Goal: Task Accomplishment & Management: Use online tool/utility

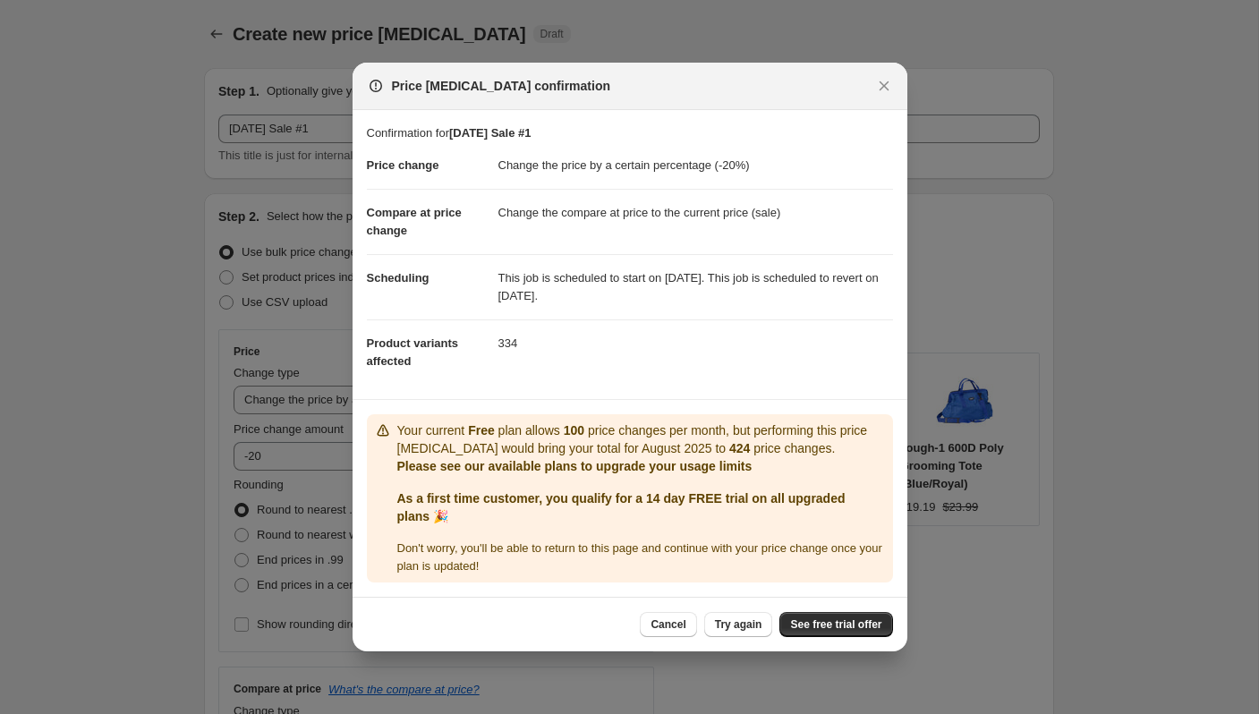
select select "percentage"
select select "collection"
select select "vendor"
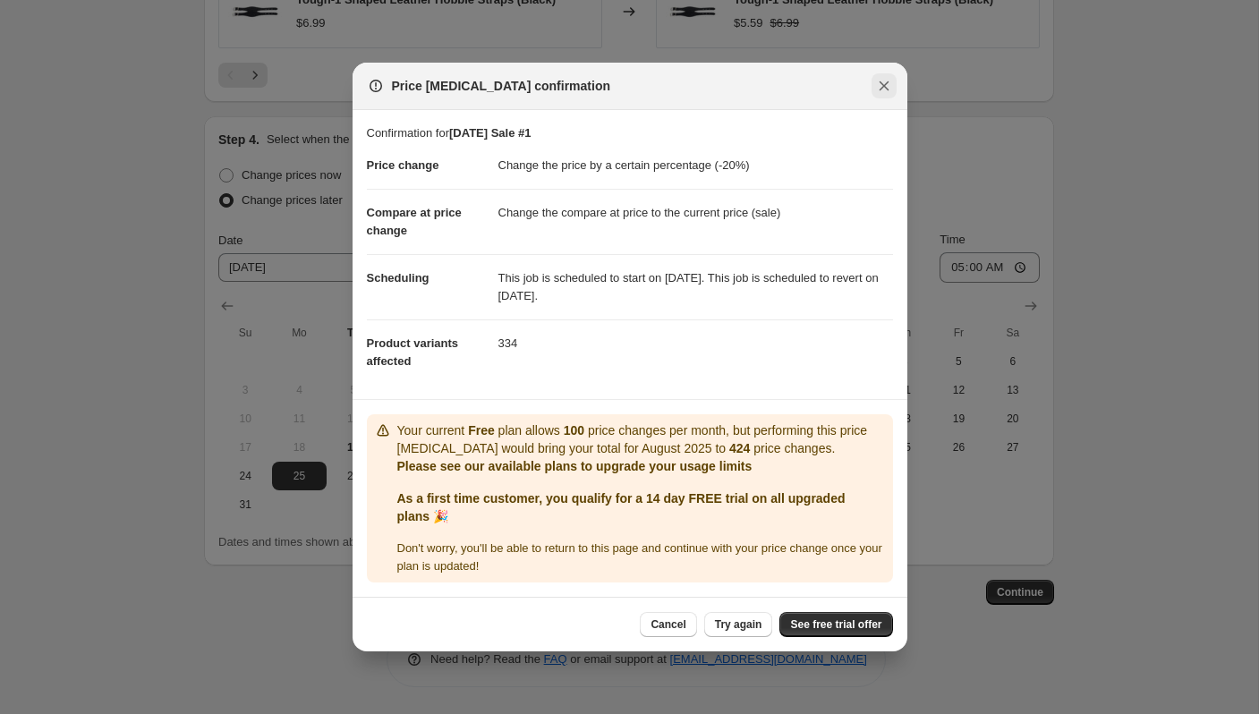
click at [882, 82] on icon "Close" at bounding box center [884, 86] width 18 height 18
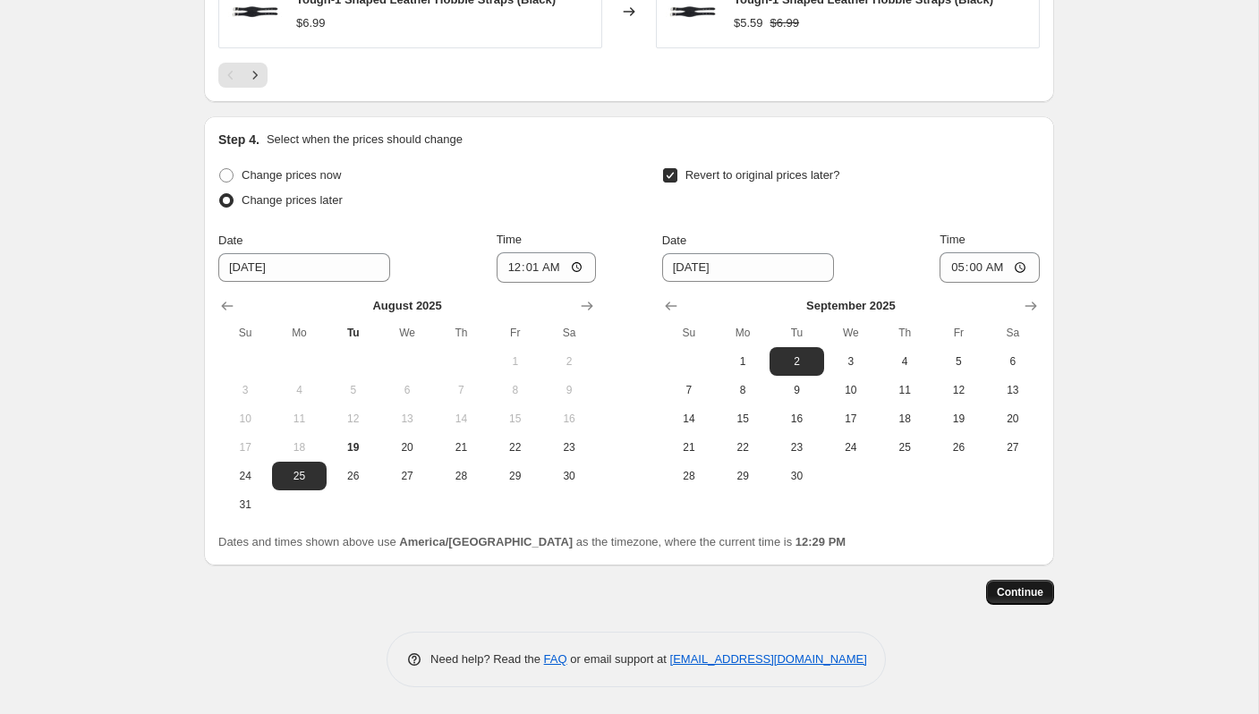
click at [1006, 585] on span "Continue" at bounding box center [1020, 592] width 47 height 14
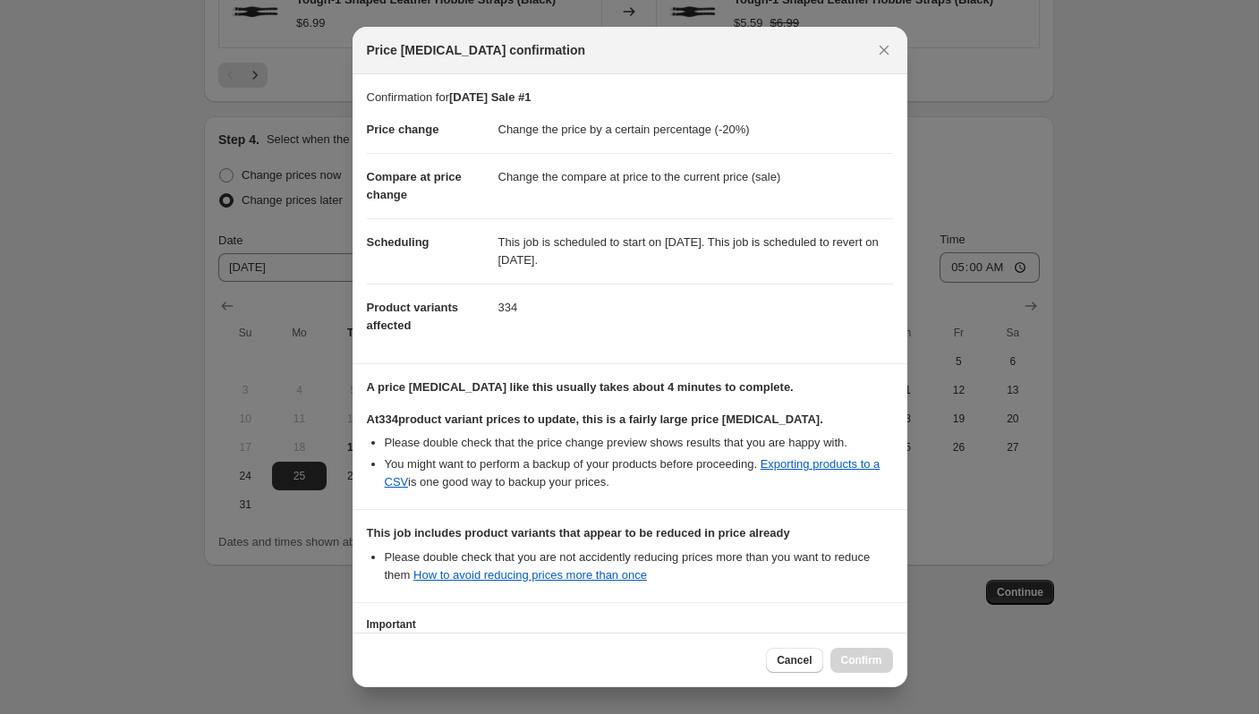
scroll to position [134, 0]
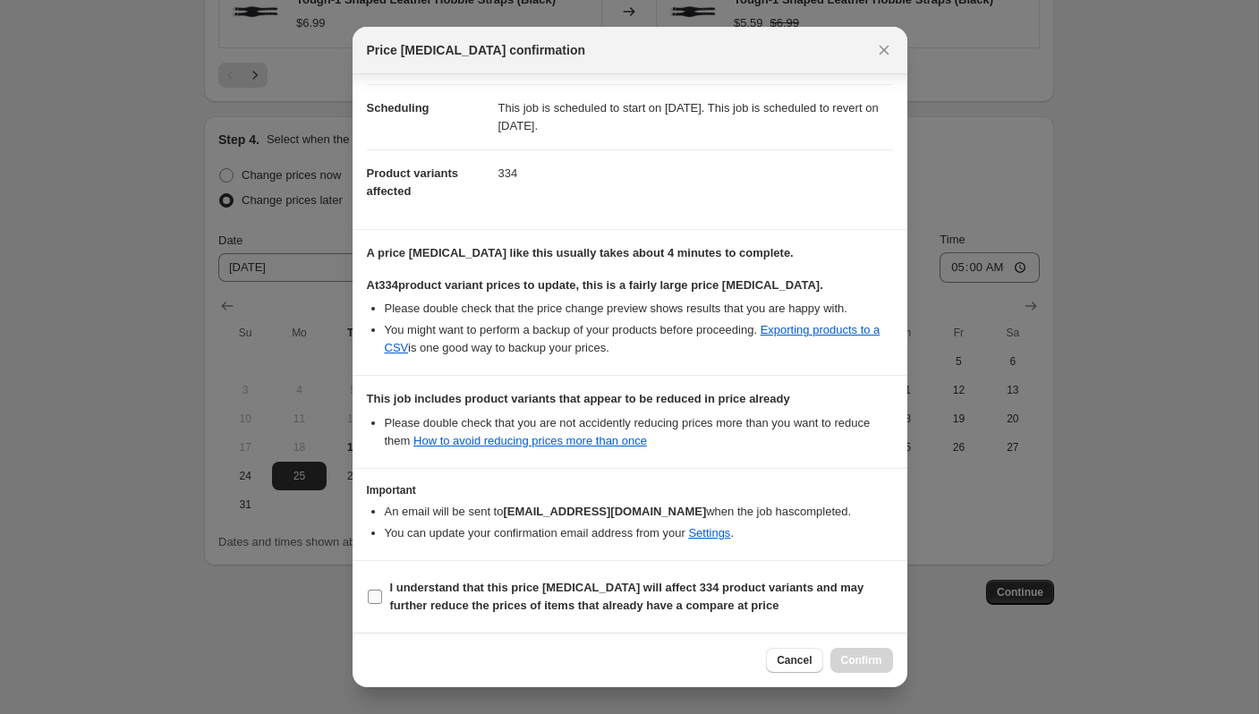
click at [538, 609] on b "I understand that this price [MEDICAL_DATA] will affect 334 product variants an…" at bounding box center [627, 596] width 474 height 31
click at [382, 604] on input "I understand that this price [MEDICAL_DATA] will affect 334 product variants an…" at bounding box center [375, 597] width 14 height 14
checkbox input "true"
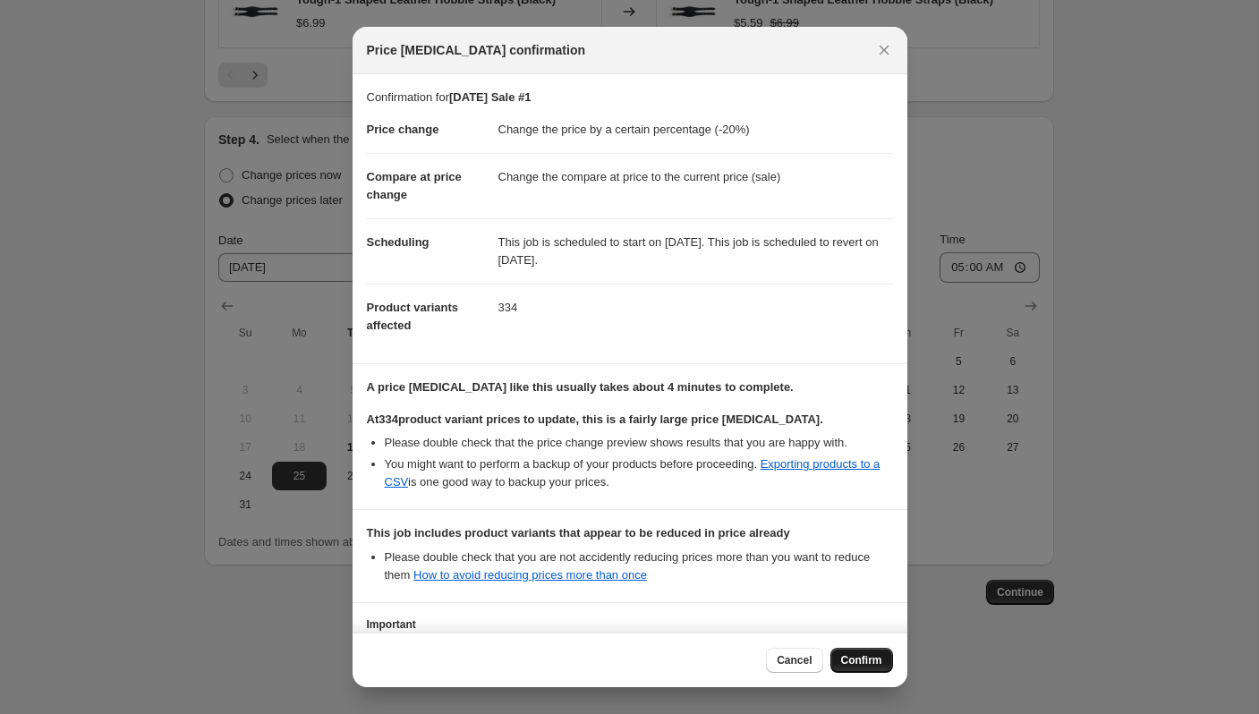
click at [861, 654] on span "Confirm" at bounding box center [861, 660] width 41 height 14
type input "[DATE] Sale #1"
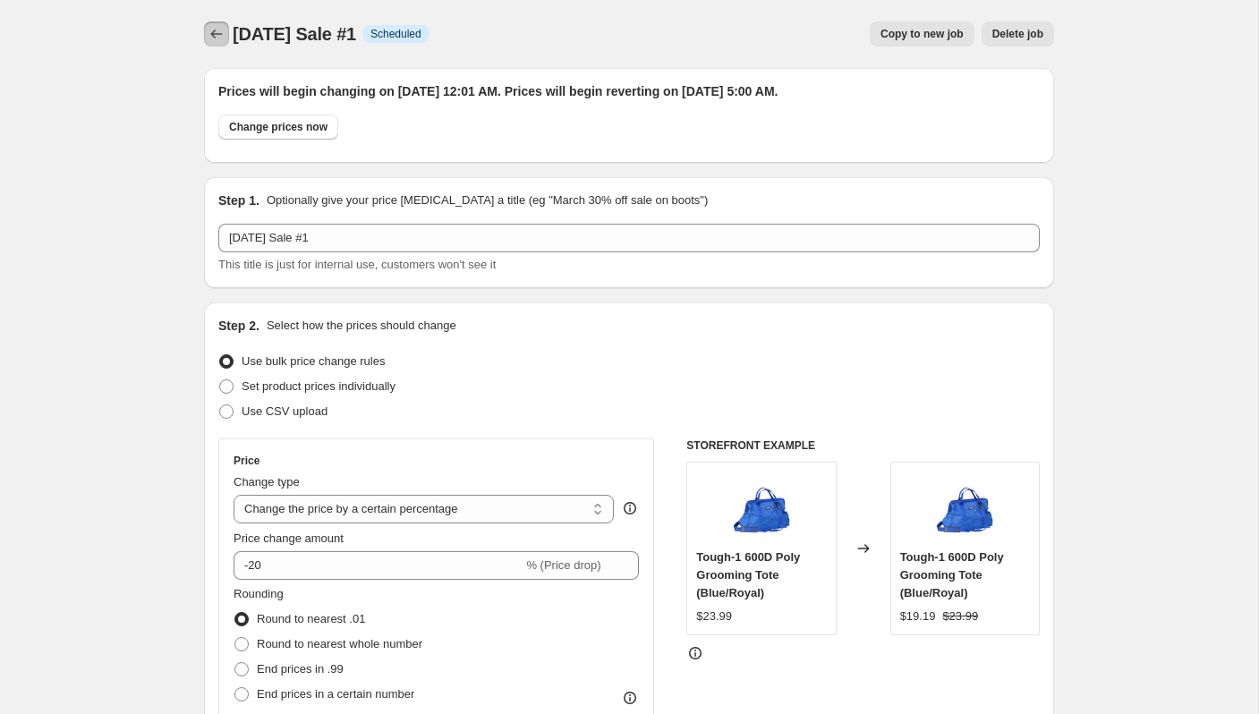
click at [218, 36] on icon "Price change jobs" at bounding box center [217, 34] width 18 height 18
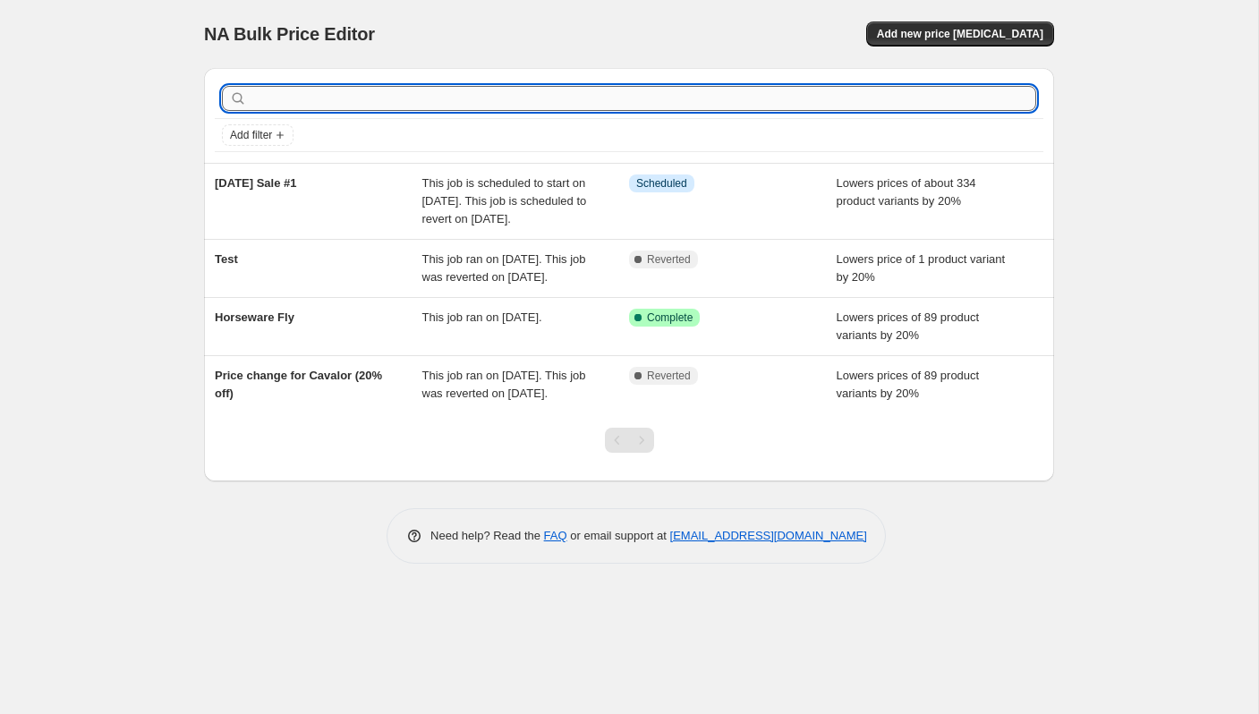
click at [378, 100] on input "text" at bounding box center [644, 98] width 786 height 25
type input "[DATE] Sale #2"
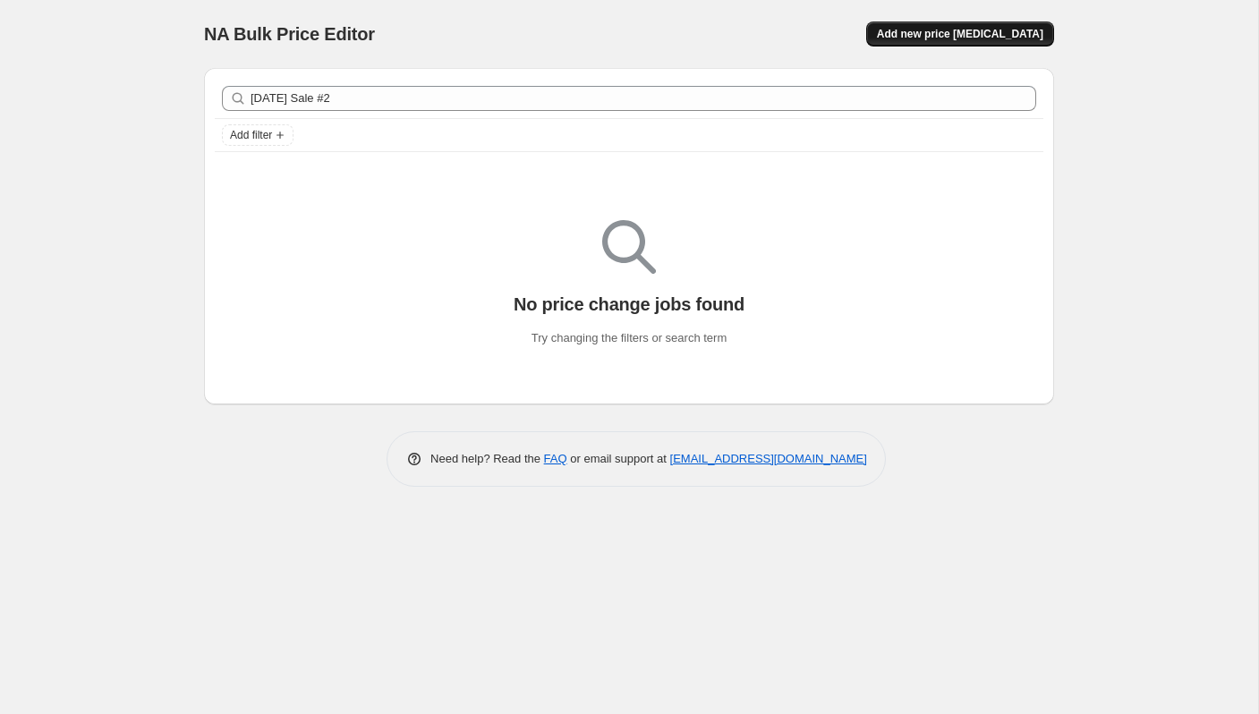
click at [970, 31] on span "Add new price [MEDICAL_DATA]" at bounding box center [960, 34] width 166 height 14
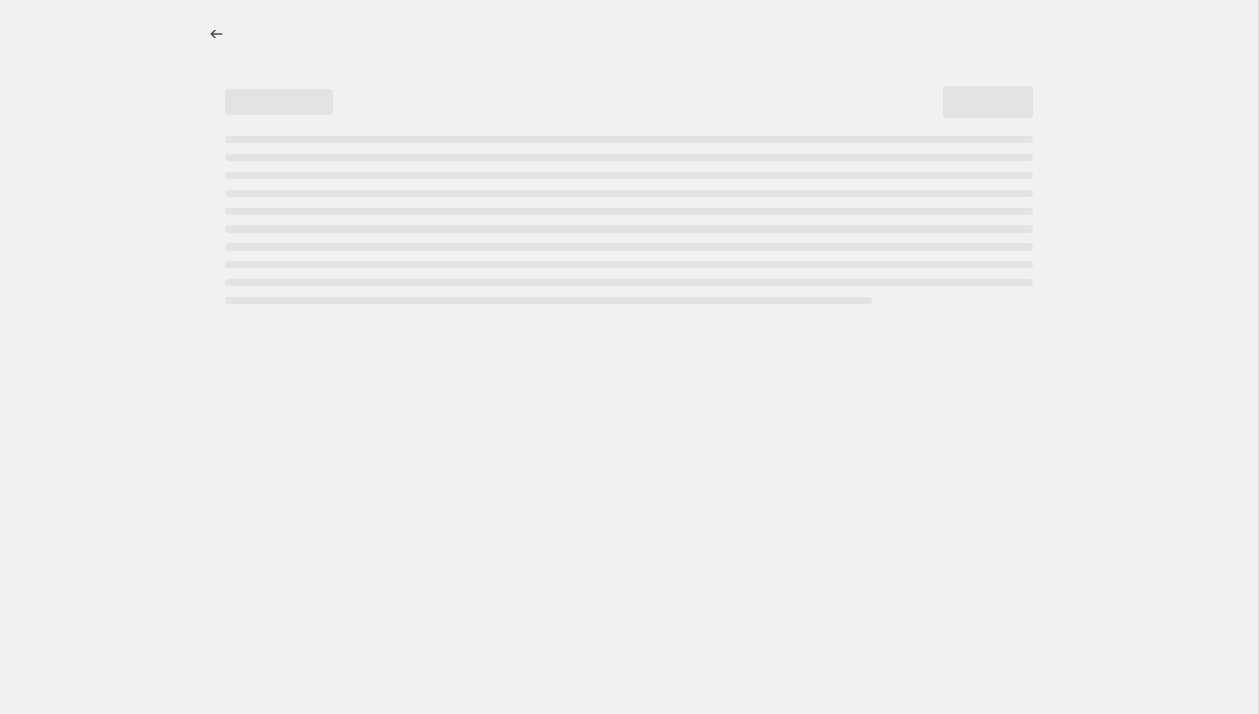
select select "percentage"
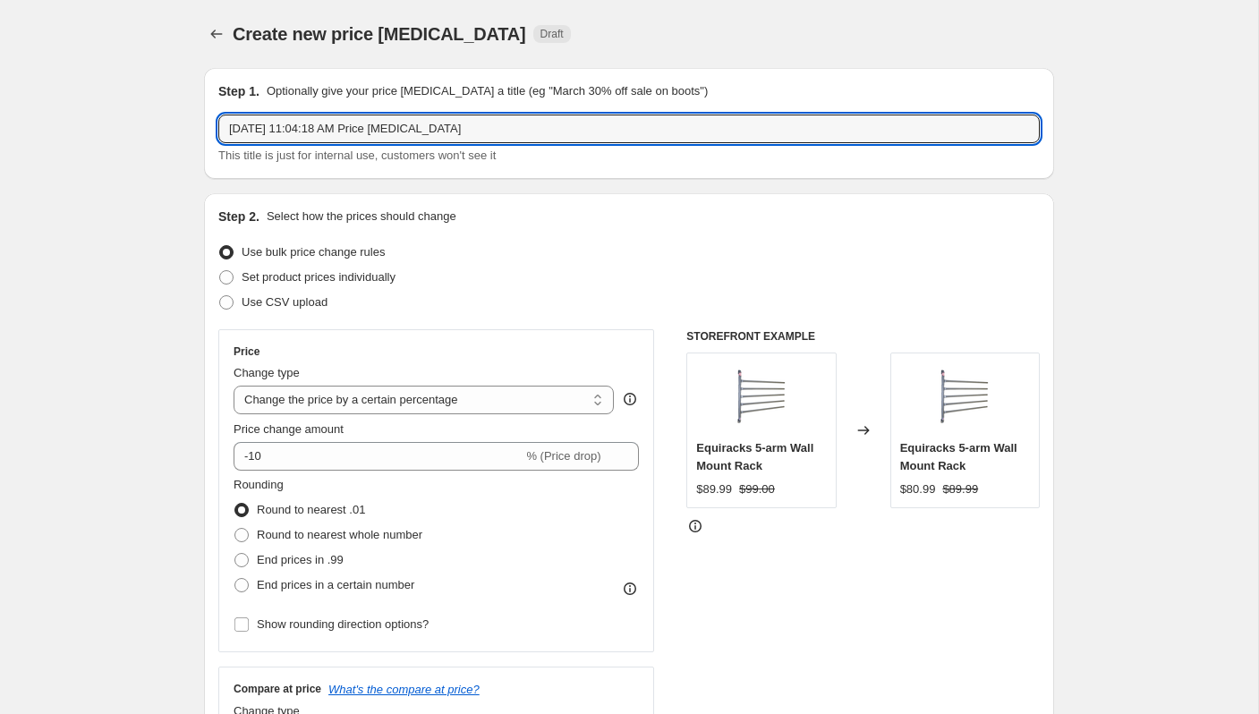
drag, startPoint x: 536, startPoint y: 125, endPoint x: 184, endPoint y: 116, distance: 351.9
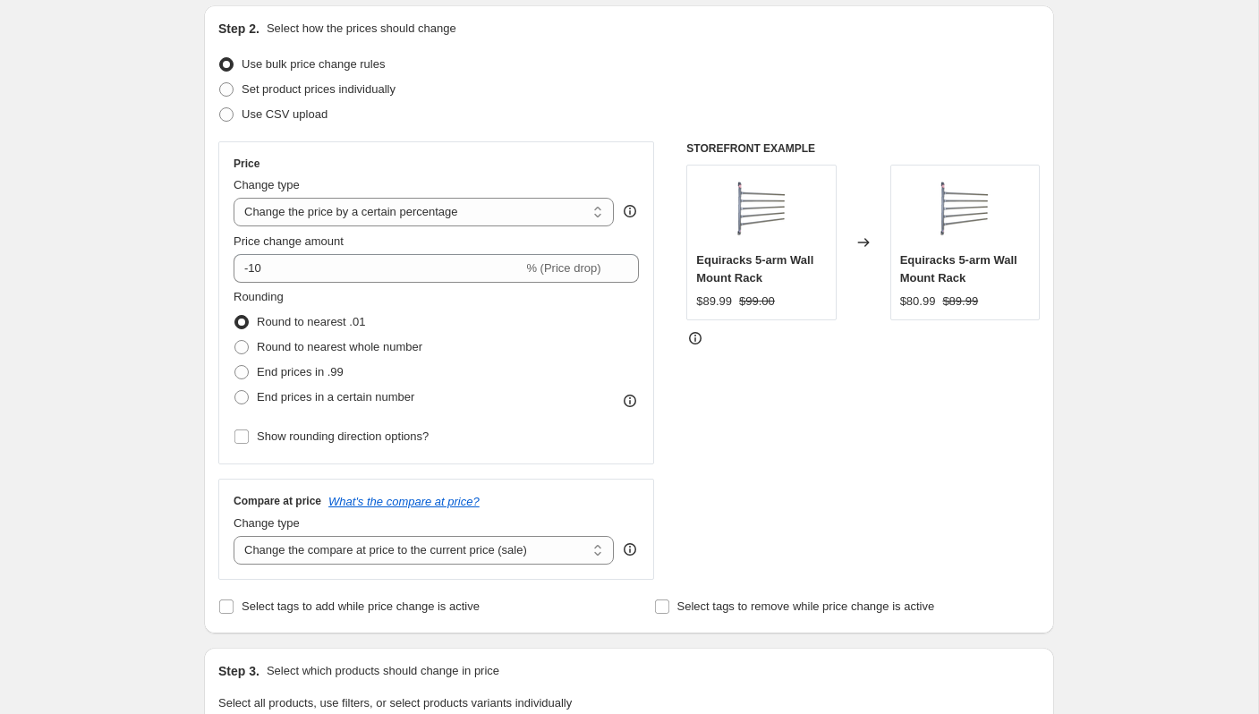
scroll to position [193, 0]
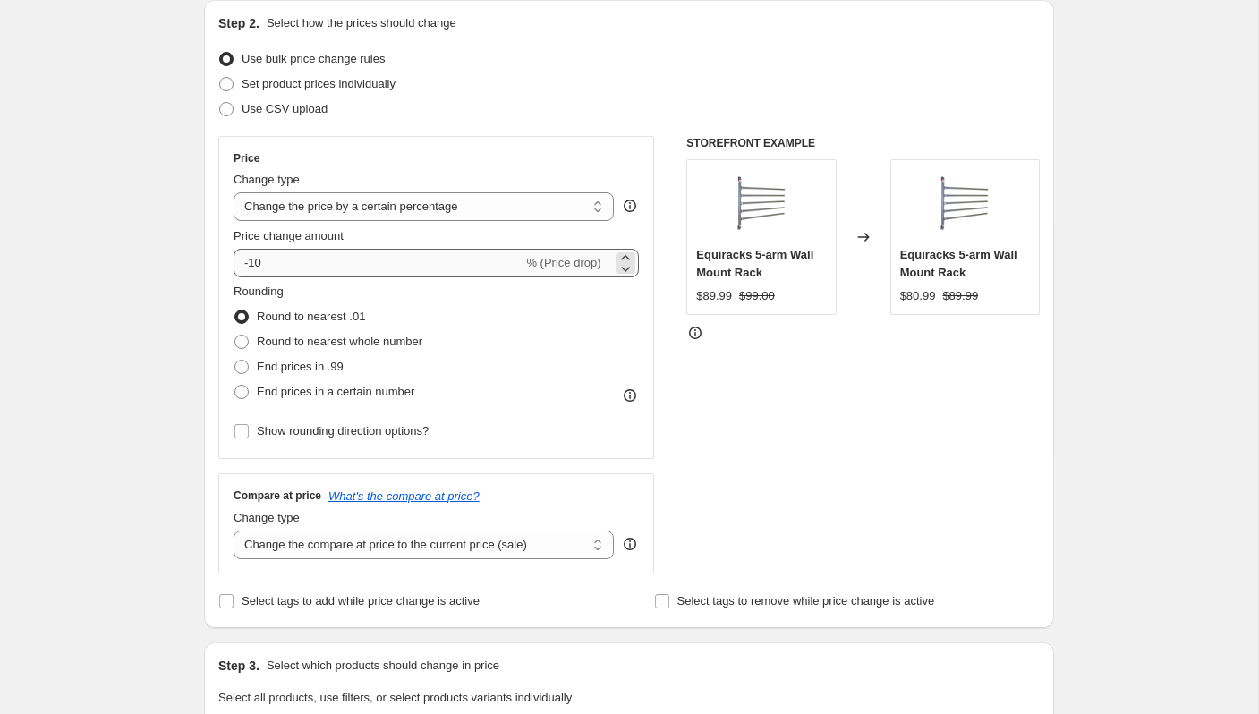
type input "[DATE] Sale #2"
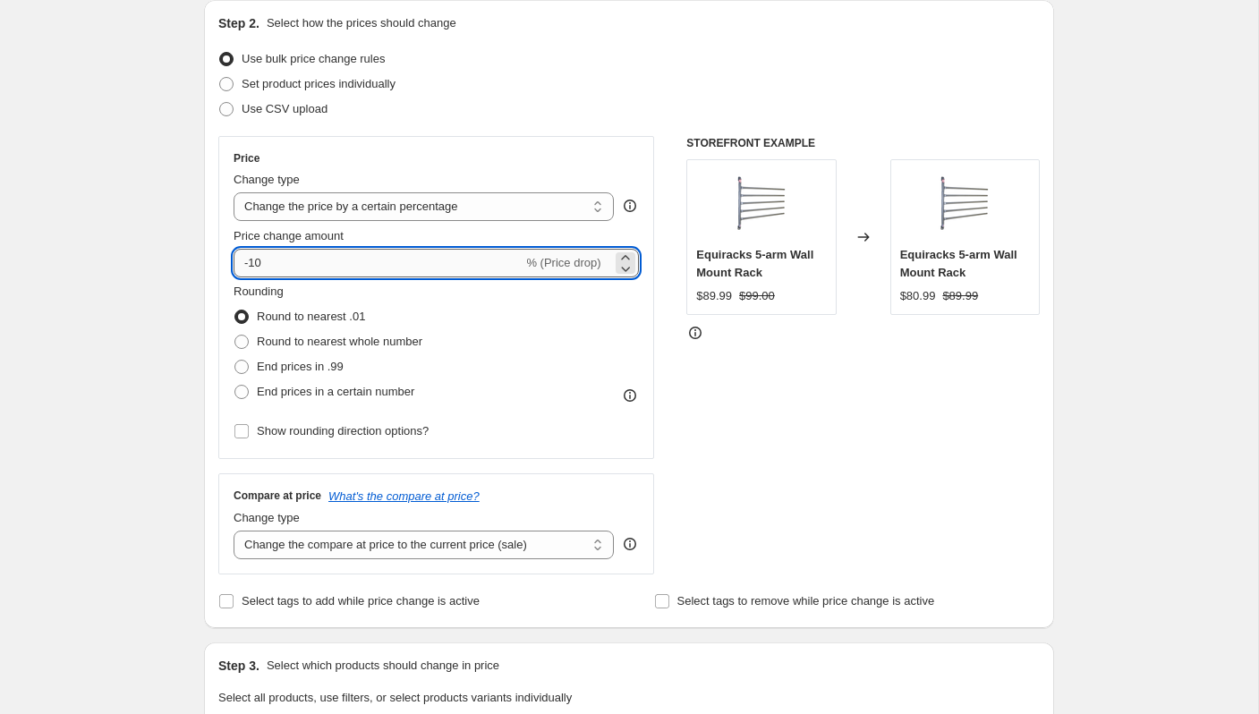
click at [310, 262] on input "-10" at bounding box center [378, 263] width 289 height 29
type input "-1"
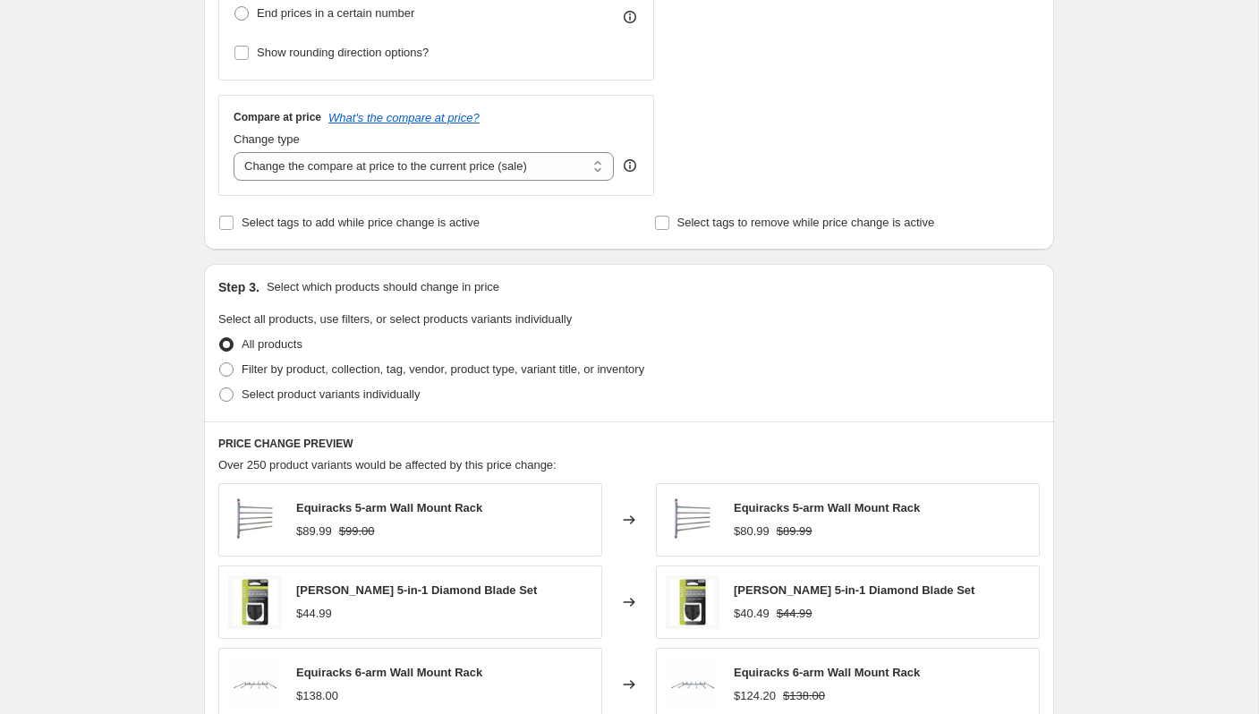
scroll to position [595, 0]
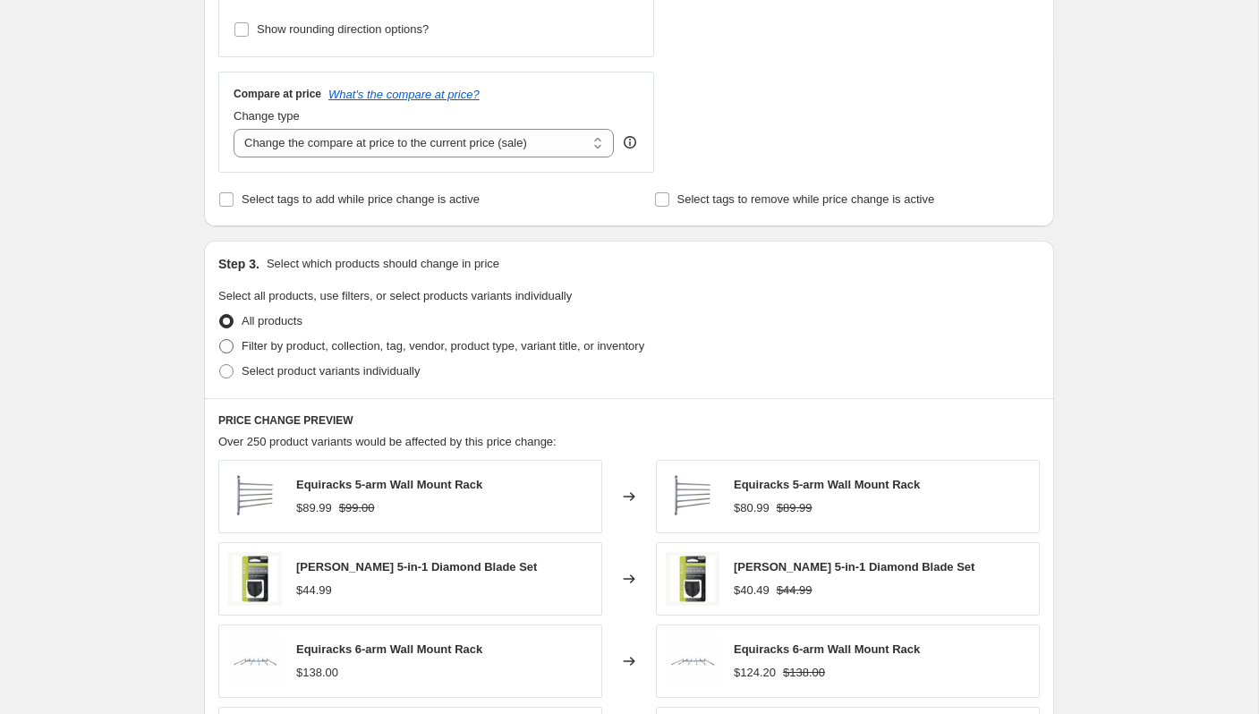
type input "-20"
click at [307, 345] on span "Filter by product, collection, tag, vendor, product type, variant title, or inv…" at bounding box center [443, 345] width 403 height 13
click at [220, 340] on input "Filter by product, collection, tag, vendor, product type, variant title, or inv…" at bounding box center [219, 339] width 1 height 1
radio input "true"
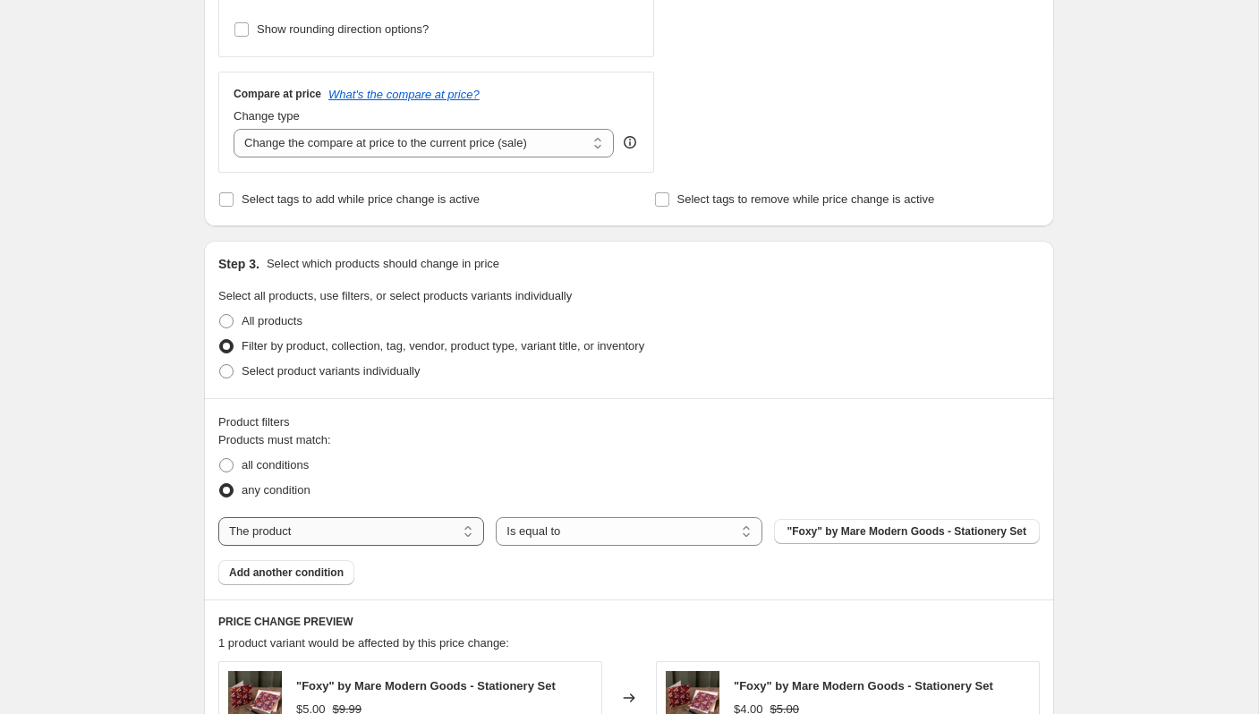
click at [404, 532] on select "The product The product's collection The product's tag The product's vendor The…" at bounding box center [351, 531] width 266 height 29
select select "vendor"
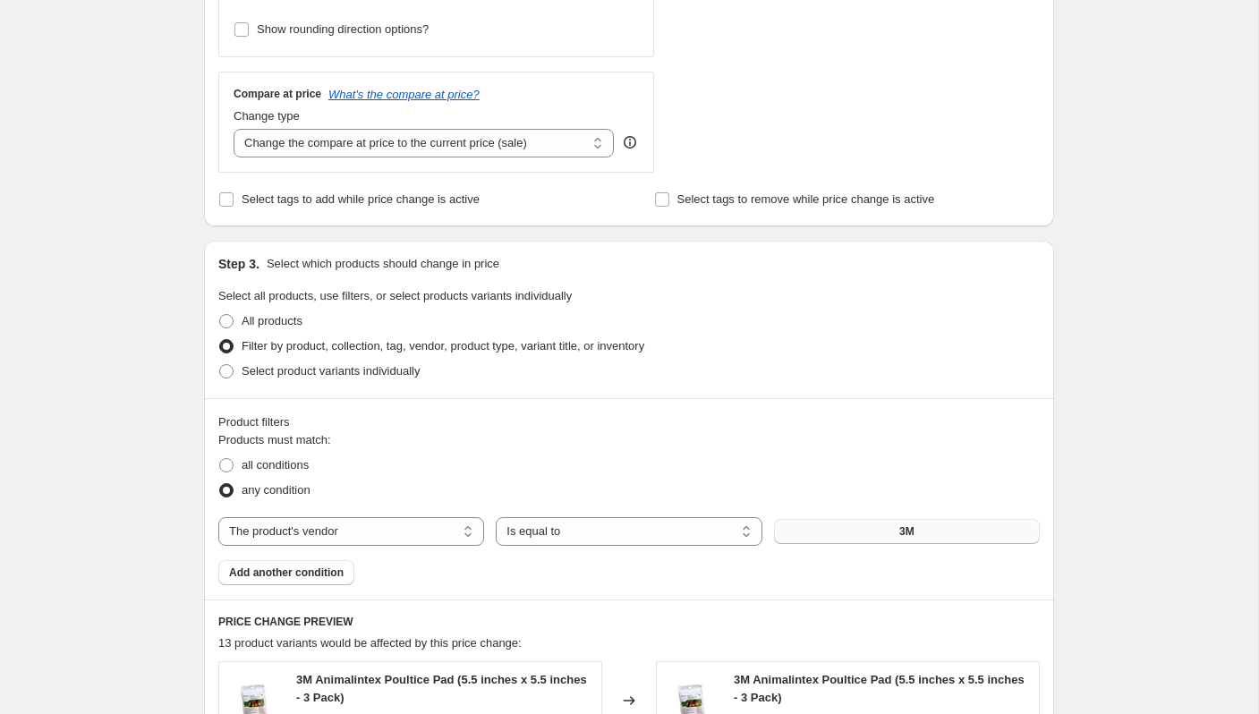
click at [878, 530] on button "3M" at bounding box center [907, 531] width 266 height 25
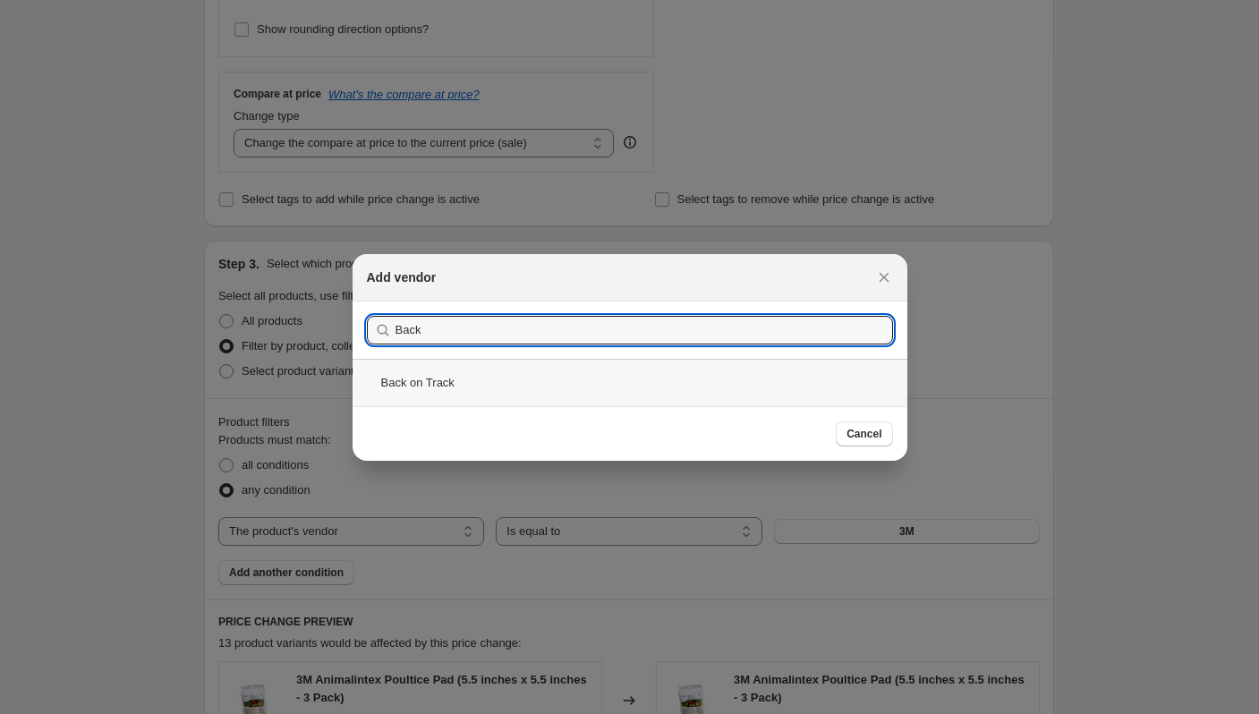
type input "Back"
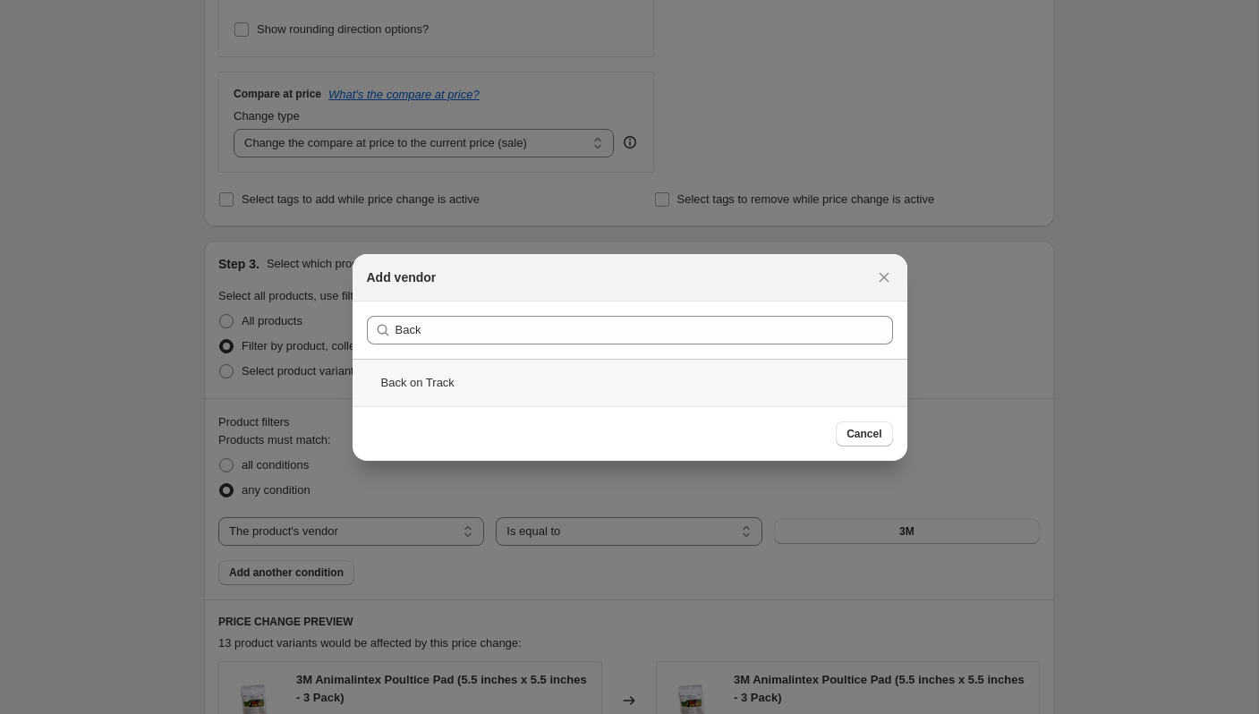
click at [501, 387] on div "Back on Track" at bounding box center [630, 382] width 555 height 47
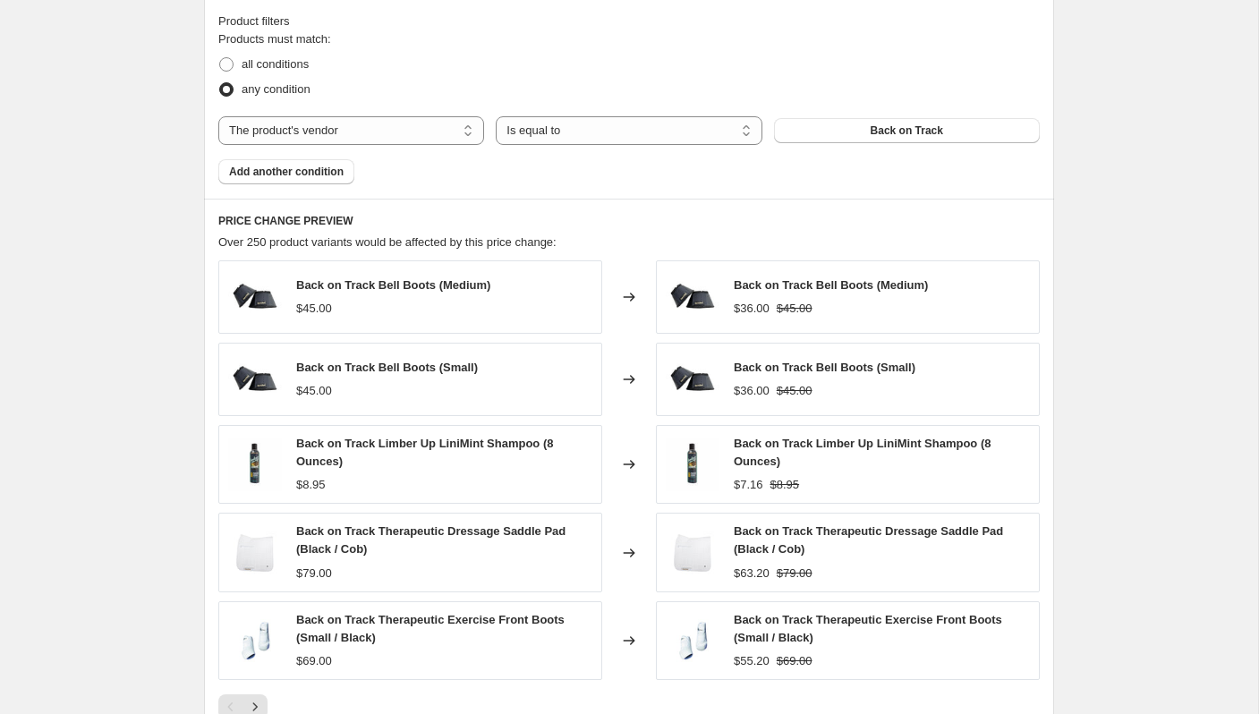
scroll to position [1293, 0]
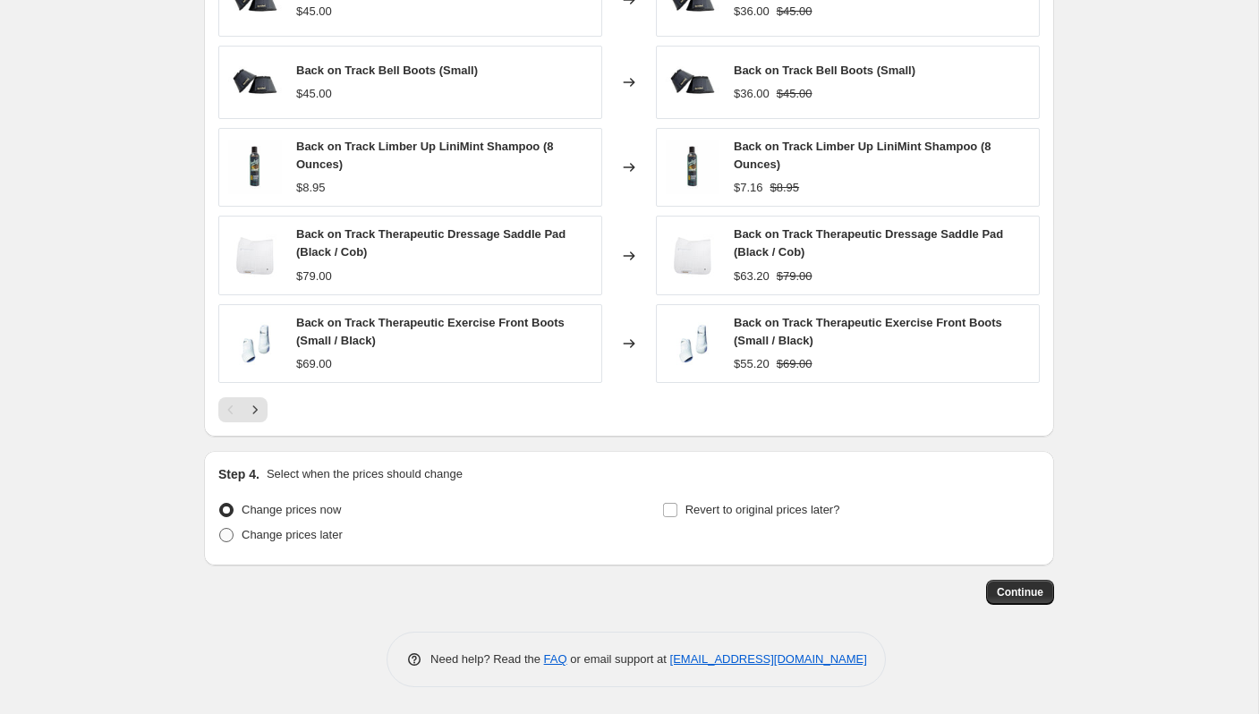
click at [325, 543] on span "Change prices later" at bounding box center [292, 535] width 101 height 18
click at [220, 529] on input "Change prices later" at bounding box center [219, 528] width 1 height 1
radio input "true"
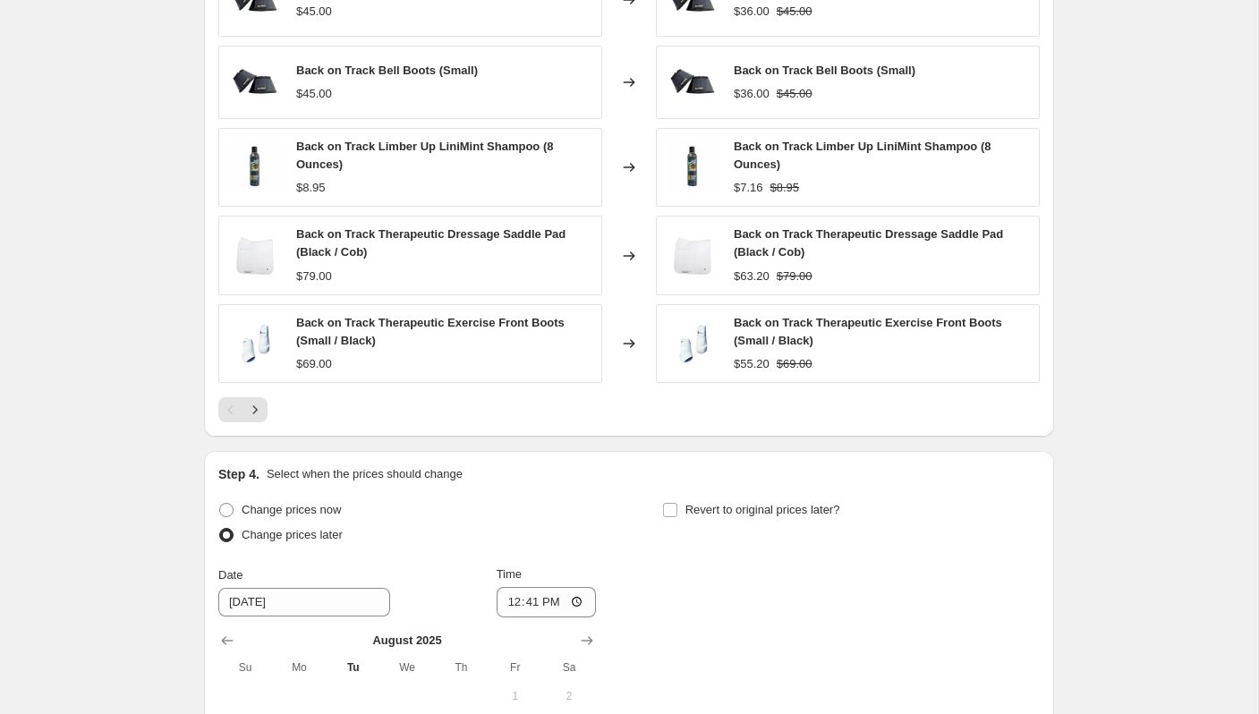
scroll to position [1628, 0]
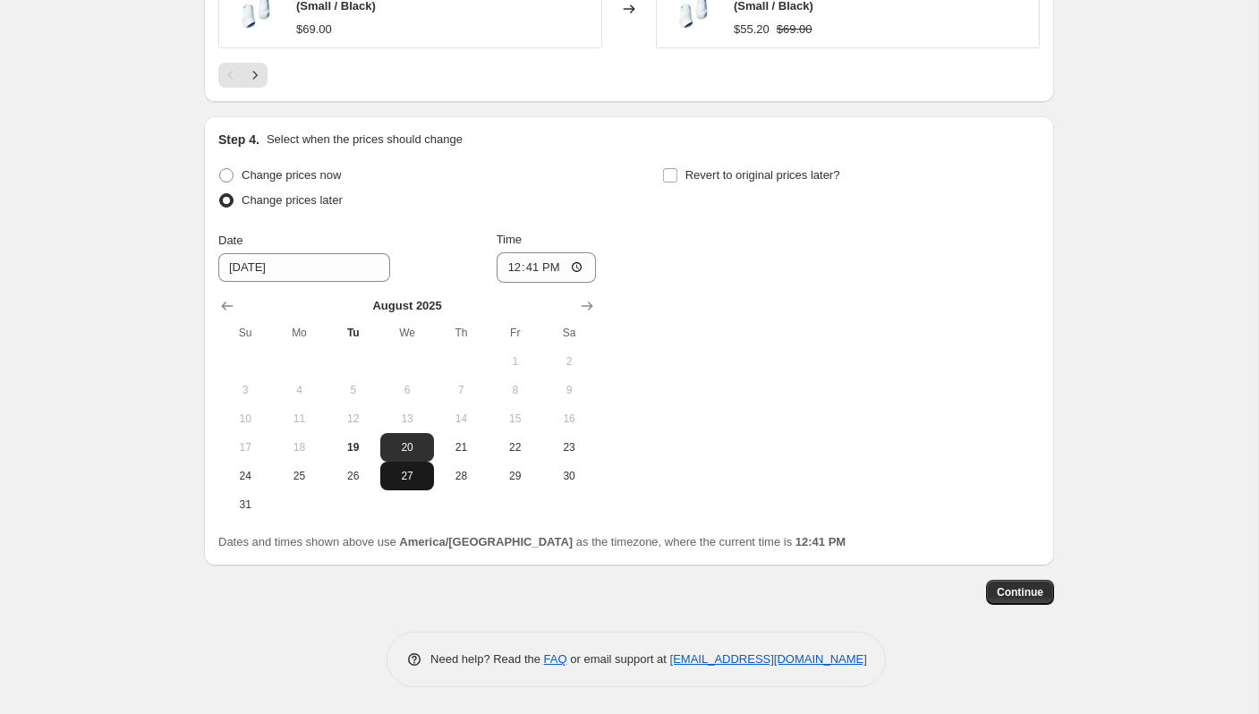
click at [408, 480] on span "27" at bounding box center [407, 476] width 39 height 14
type input "[DATE]"
click at [550, 272] on input "12:41" at bounding box center [547, 267] width 100 height 30
click at [581, 268] on input "12:41" at bounding box center [547, 267] width 100 height 30
type input "00:01"
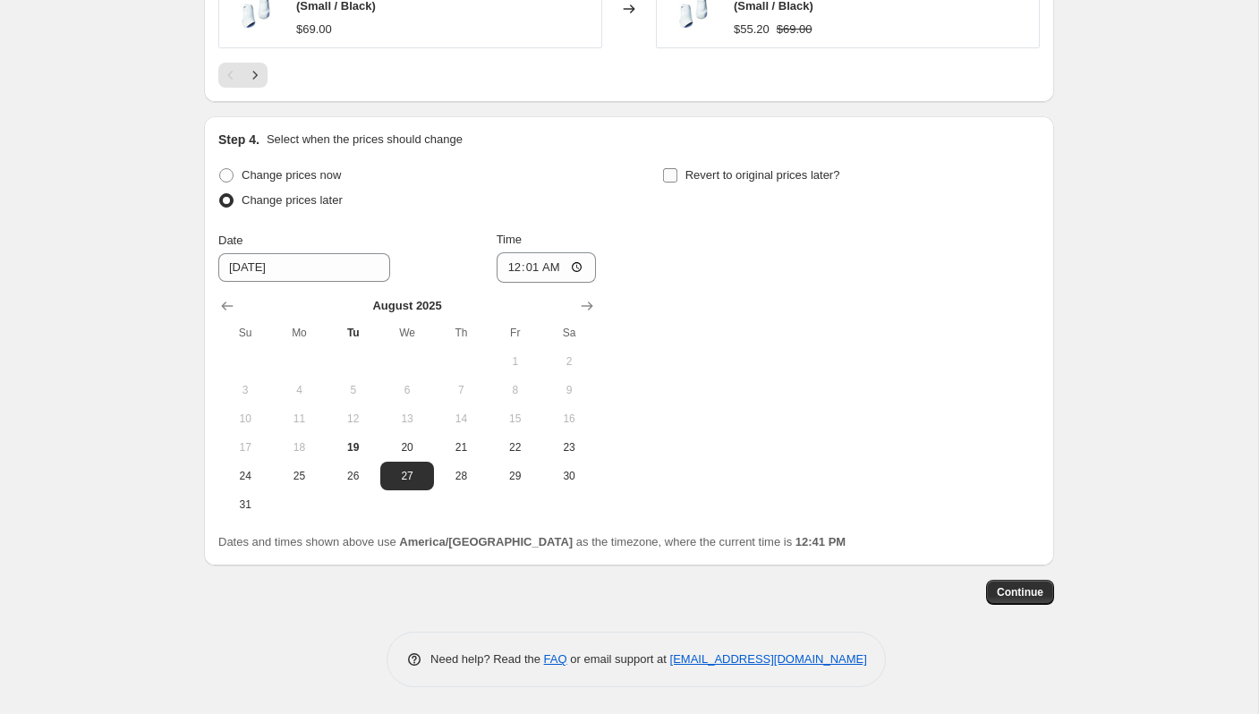
click at [681, 173] on label "Revert to original prices later?" at bounding box center [751, 175] width 178 height 25
click at [678, 173] on input "Revert to original prices later?" at bounding box center [670, 175] width 14 height 14
checkbox input "true"
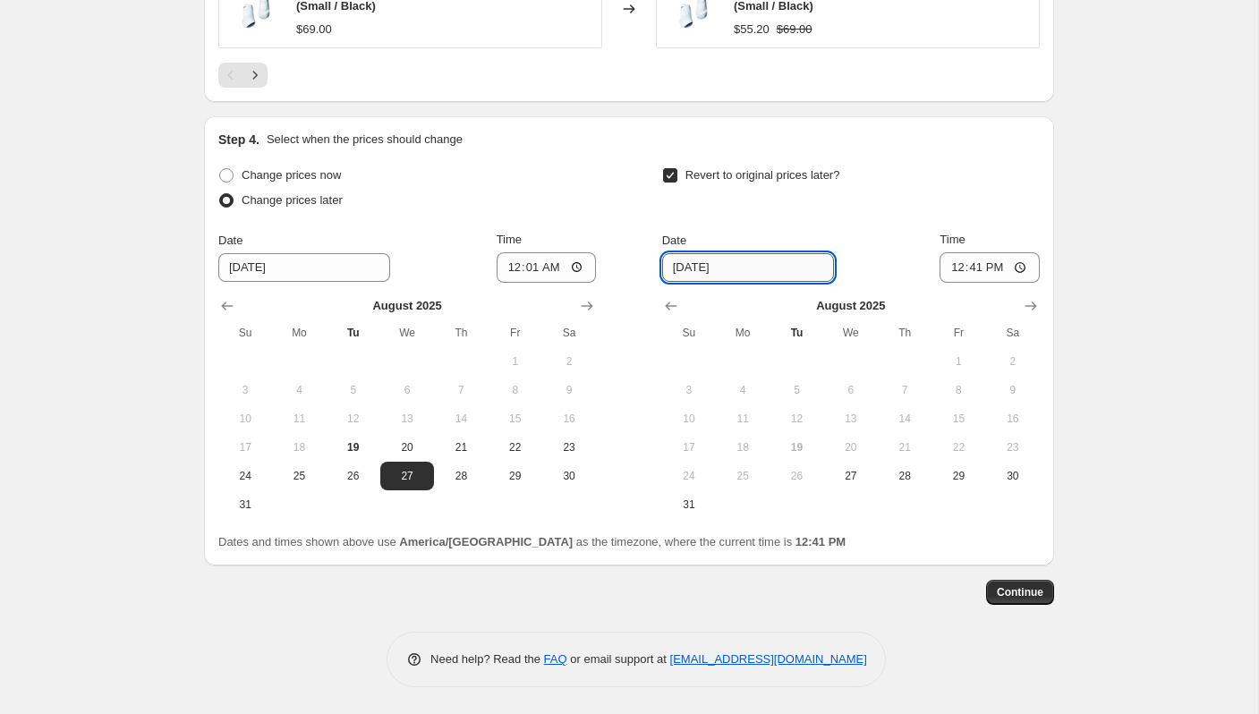
click at [755, 274] on input "[DATE]" at bounding box center [748, 267] width 172 height 29
click at [1028, 311] on icon "Show next month, September 2025" at bounding box center [1031, 306] width 18 height 18
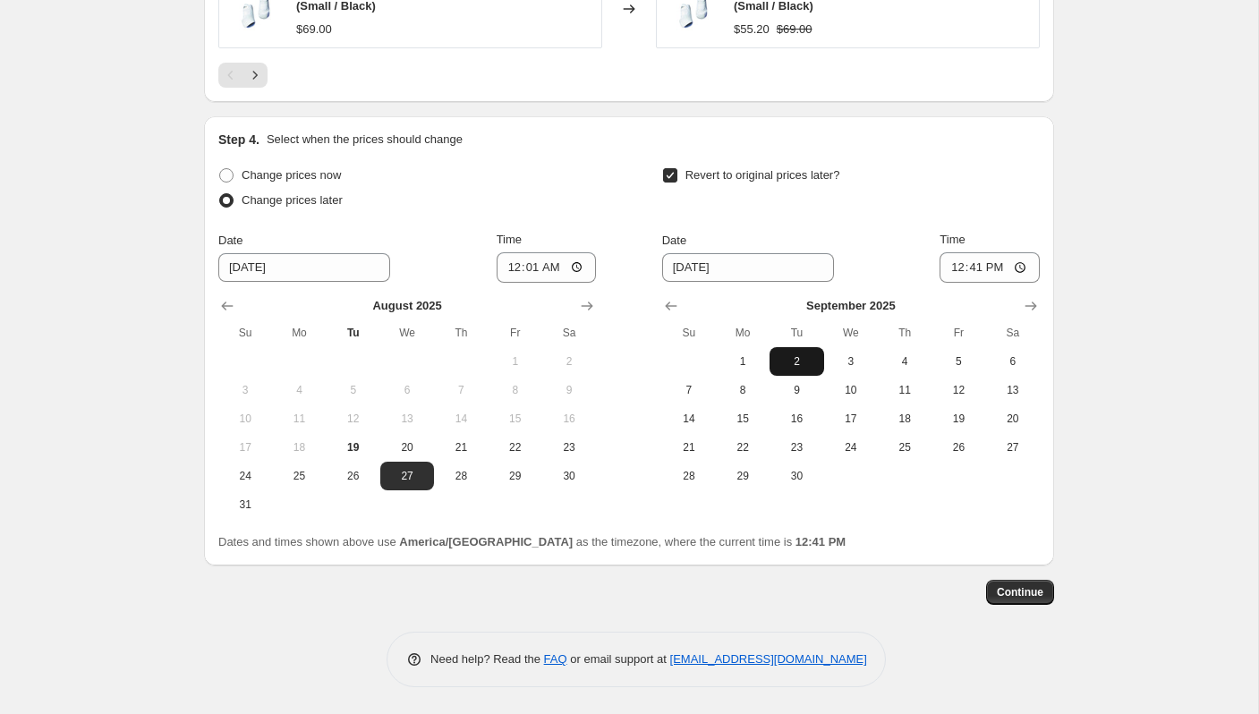
click at [805, 357] on span "2" at bounding box center [796, 361] width 39 height 14
type input "[DATE]"
click at [951, 272] on input "12:41" at bounding box center [990, 267] width 100 height 30
click at [980, 263] on input "12:41" at bounding box center [990, 267] width 100 height 30
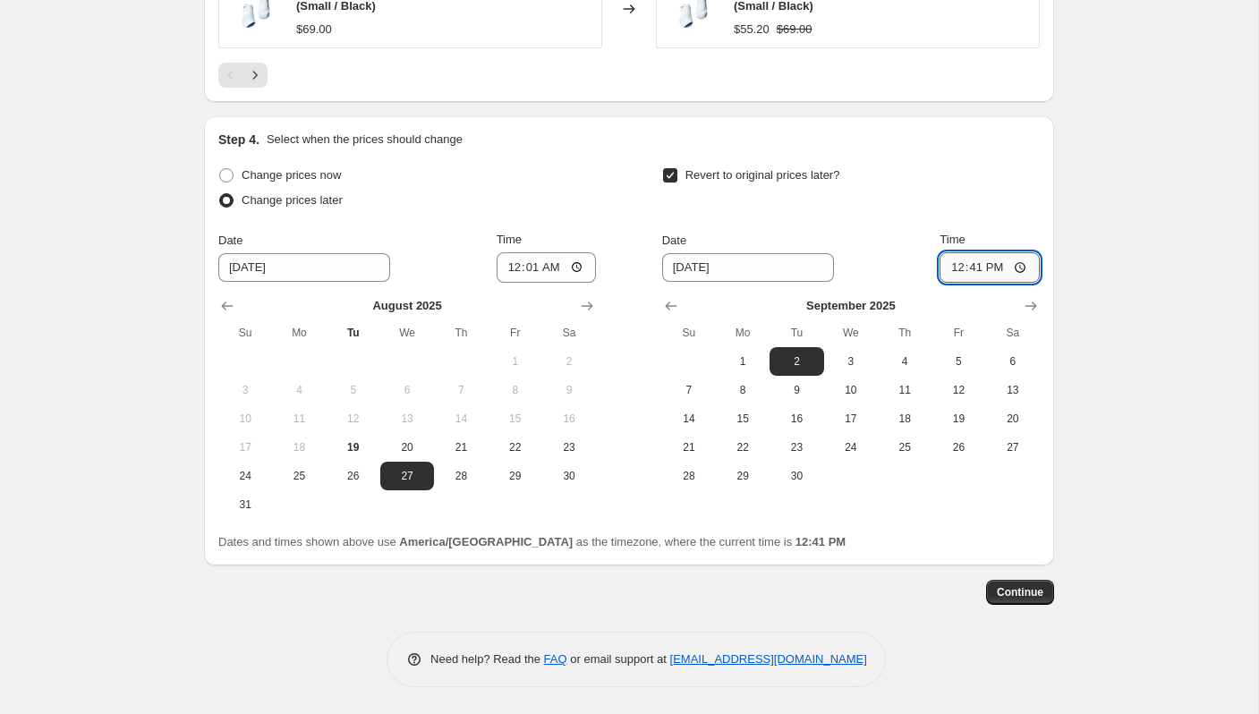
click at [1016, 266] on input "12:41" at bounding box center [990, 267] width 100 height 30
click at [532, 267] on input "00:01" at bounding box center [547, 267] width 100 height 30
click at [556, 272] on input "00:01" at bounding box center [547, 267] width 100 height 30
click at [577, 265] on input "00:01" at bounding box center [547, 267] width 100 height 30
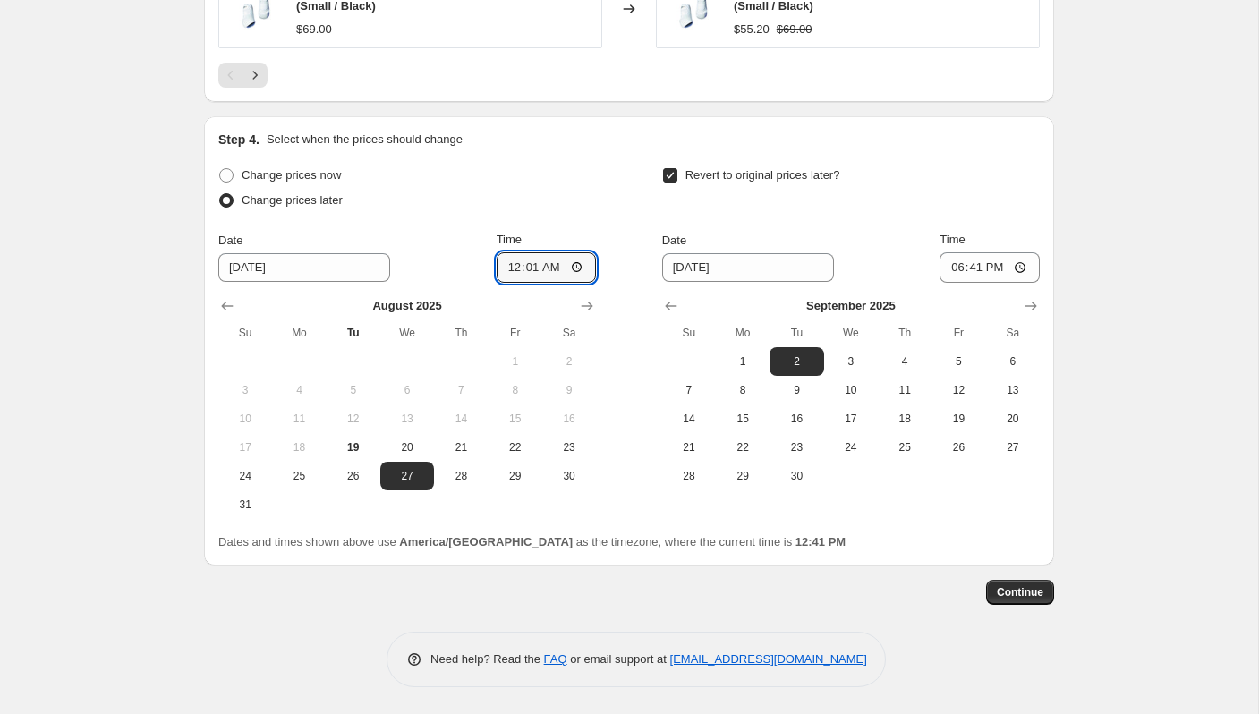
click at [923, 185] on div "Revert to original prices later?" at bounding box center [851, 190] width 378 height 54
click at [967, 269] on input "18:41" at bounding box center [990, 267] width 100 height 30
click at [1023, 269] on input "18:41" at bounding box center [990, 267] width 100 height 30
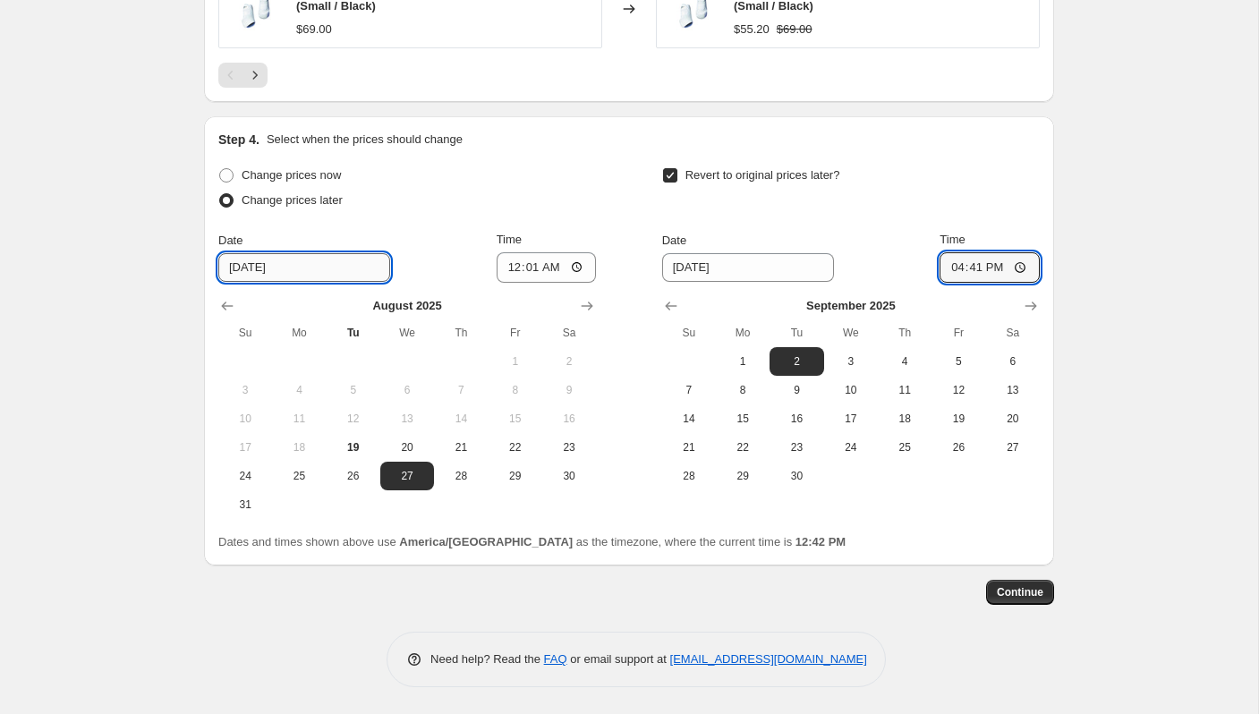
type input "16:41"
click at [303, 263] on input "[DATE]" at bounding box center [304, 267] width 172 height 29
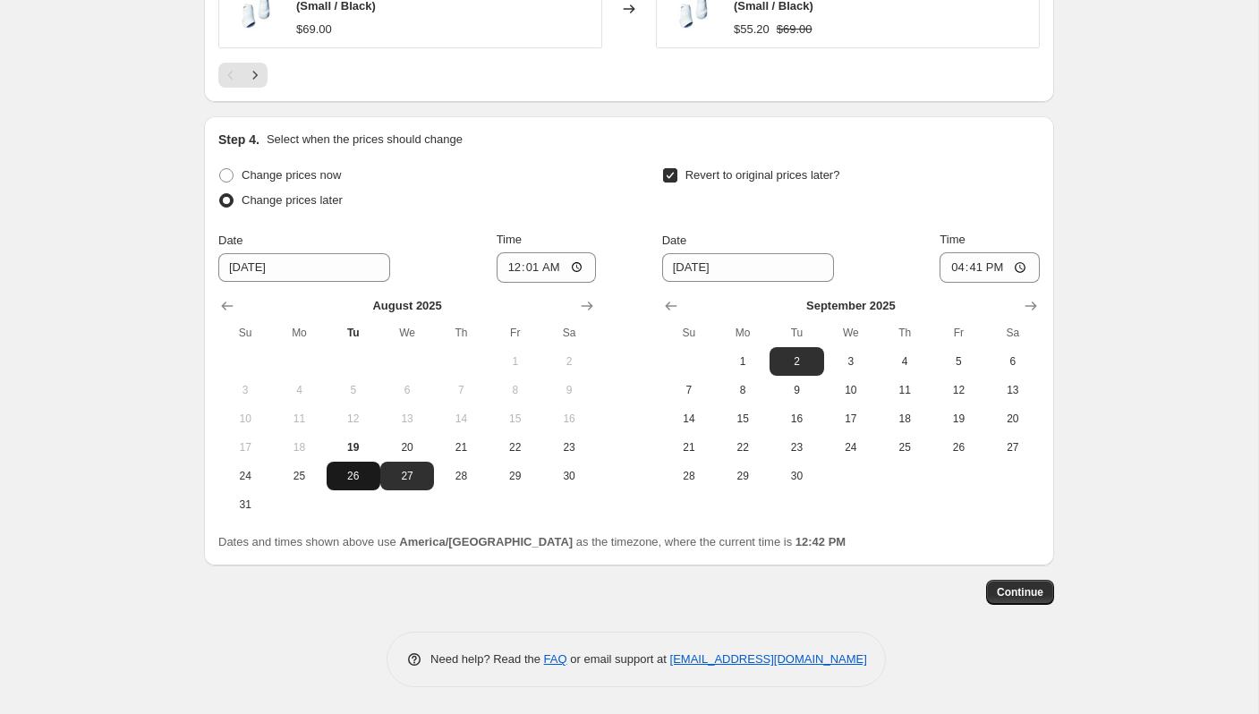
click at [346, 467] on button "26" at bounding box center [354, 476] width 54 height 29
type input "[DATE]"
click at [551, 269] on input "00:01" at bounding box center [547, 267] width 100 height 30
click at [572, 268] on input "00:01" at bounding box center [547, 267] width 100 height 30
type input "22:02"
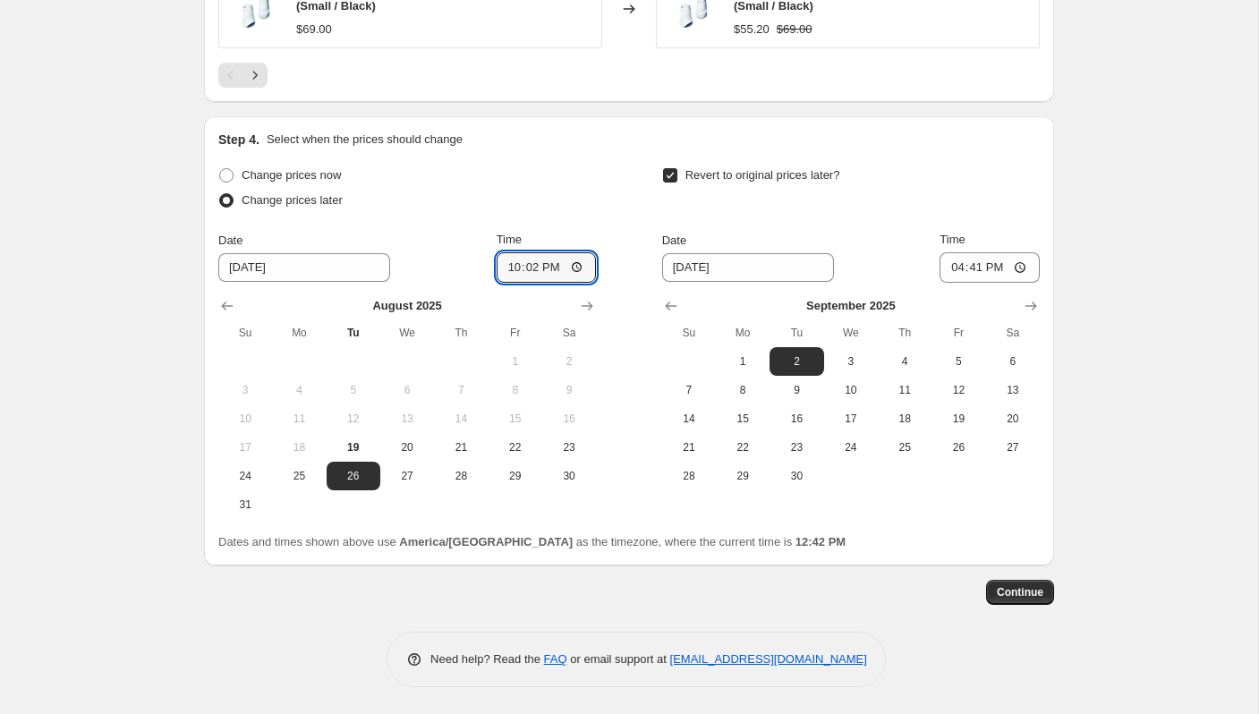
click at [644, 201] on div "Change prices now Change prices later Date [DATE] Time 22:[DATE] Mo Tu We Th Fr…" at bounding box center [629, 341] width 822 height 356
click at [1012, 269] on input "16:41" at bounding box center [990, 267] width 100 height 30
type input "04:00"
click at [994, 599] on button "Continue" at bounding box center [1020, 592] width 68 height 25
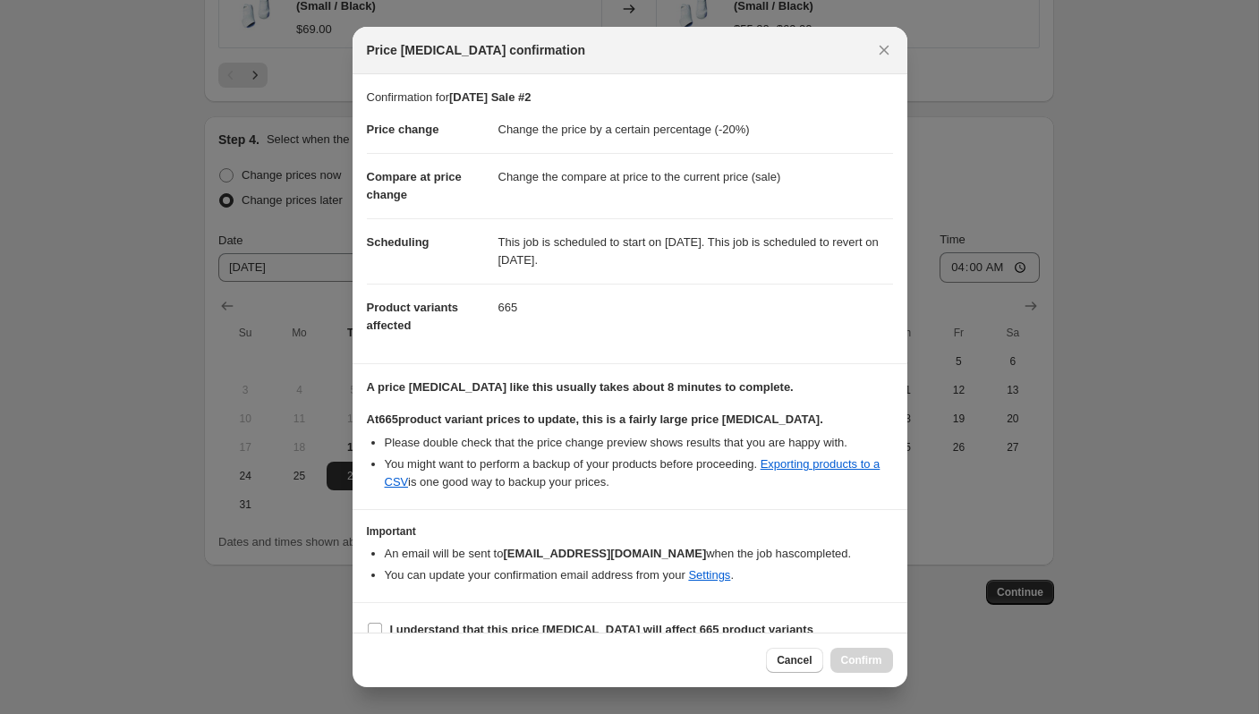
scroll to position [24, 0]
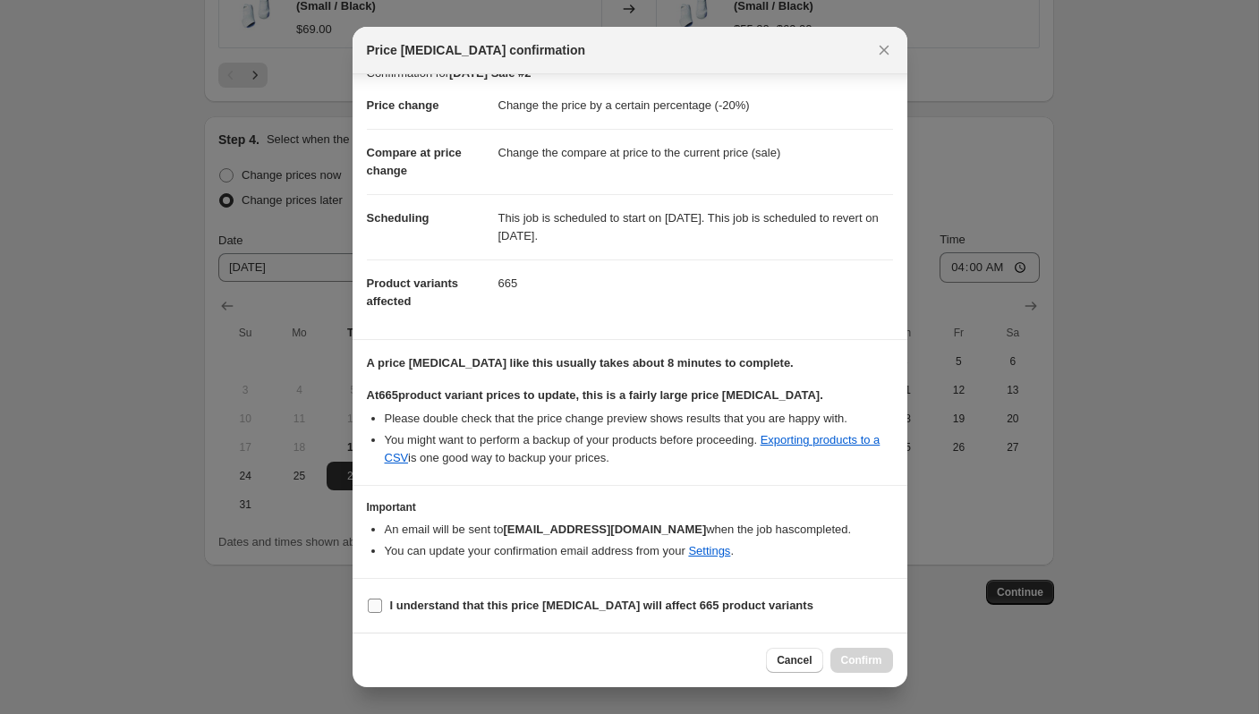
click at [401, 617] on label "I understand that this price [MEDICAL_DATA] will affect 665 product variants" at bounding box center [590, 605] width 447 height 25
click at [382, 613] on input "I understand that this price [MEDICAL_DATA] will affect 665 product variants" at bounding box center [375, 606] width 14 height 14
checkbox input "true"
click at [857, 661] on span "Confirm" at bounding box center [861, 660] width 41 height 14
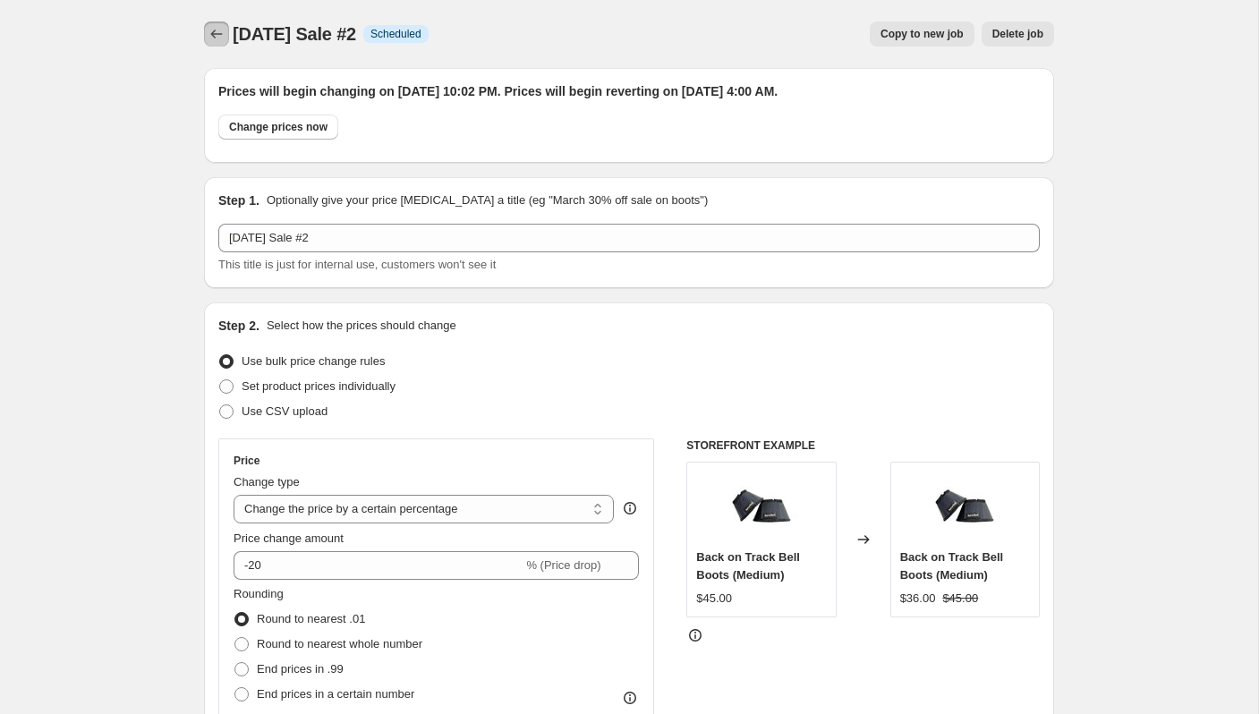
click at [217, 35] on icon "Price change jobs" at bounding box center [217, 34] width 18 height 18
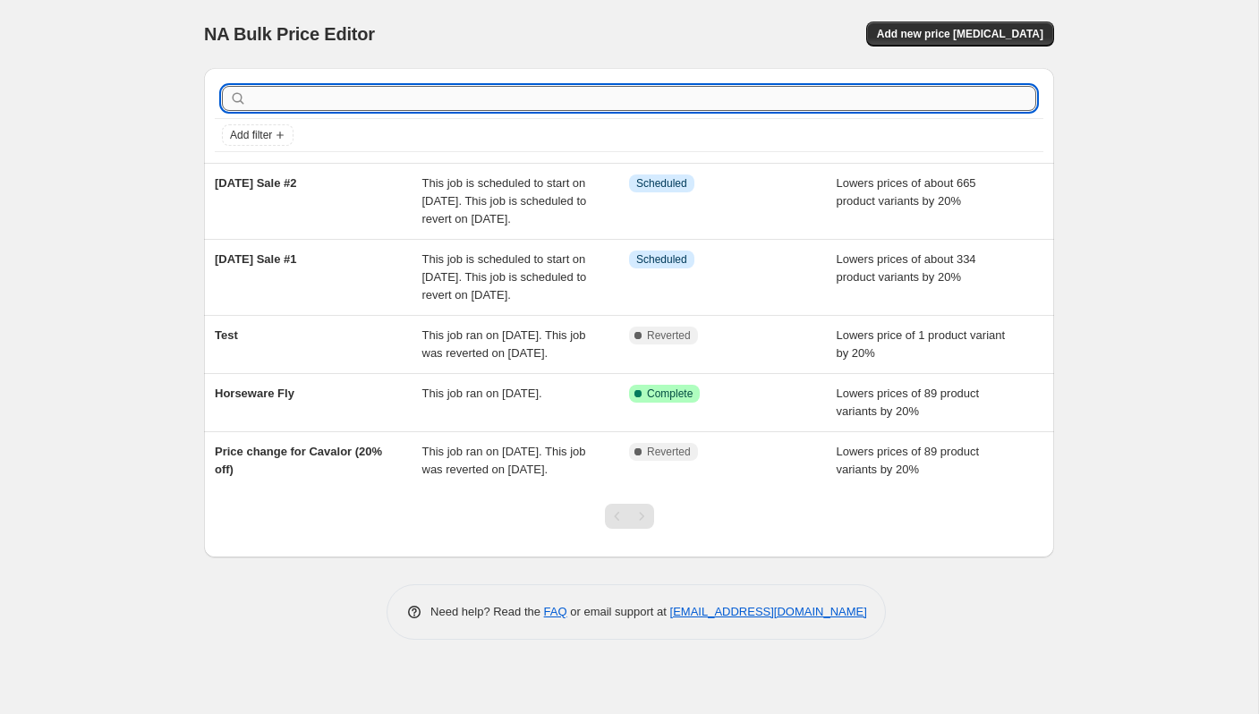
click at [339, 102] on input "text" at bounding box center [644, 98] width 786 height 25
type input "[DATE] Sale #"
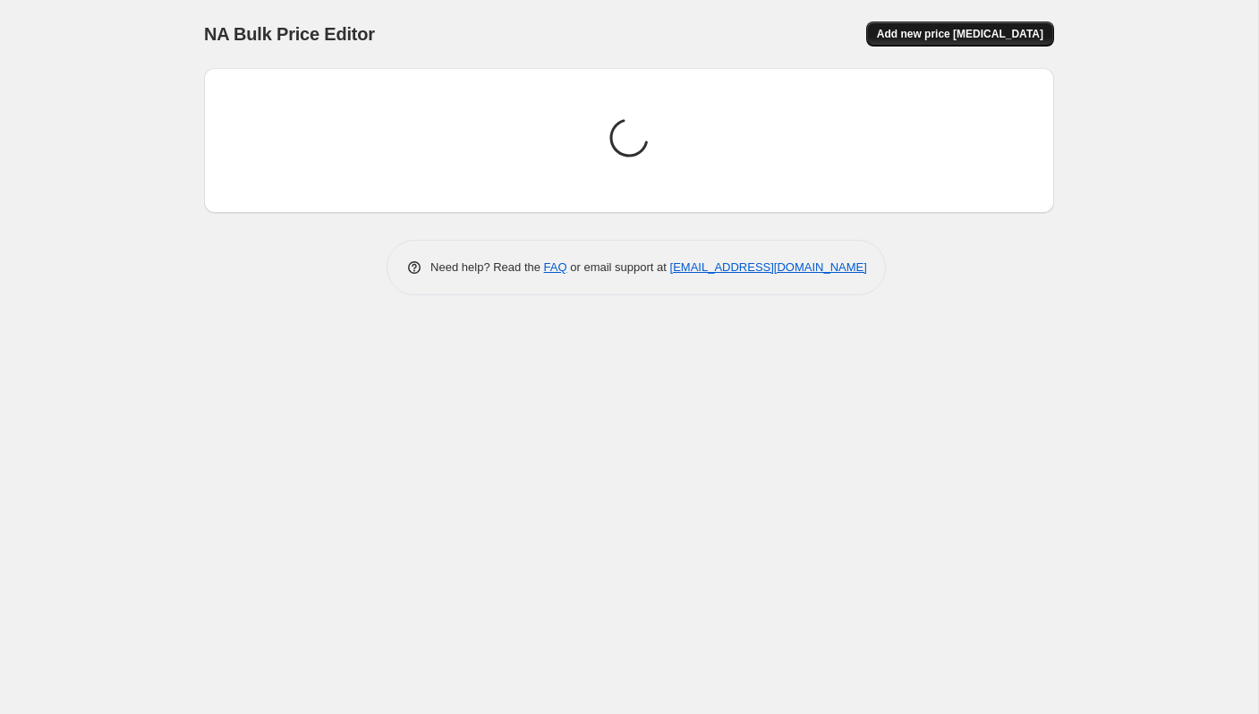
click at [981, 38] on span "Add new price [MEDICAL_DATA]" at bounding box center [960, 34] width 166 height 14
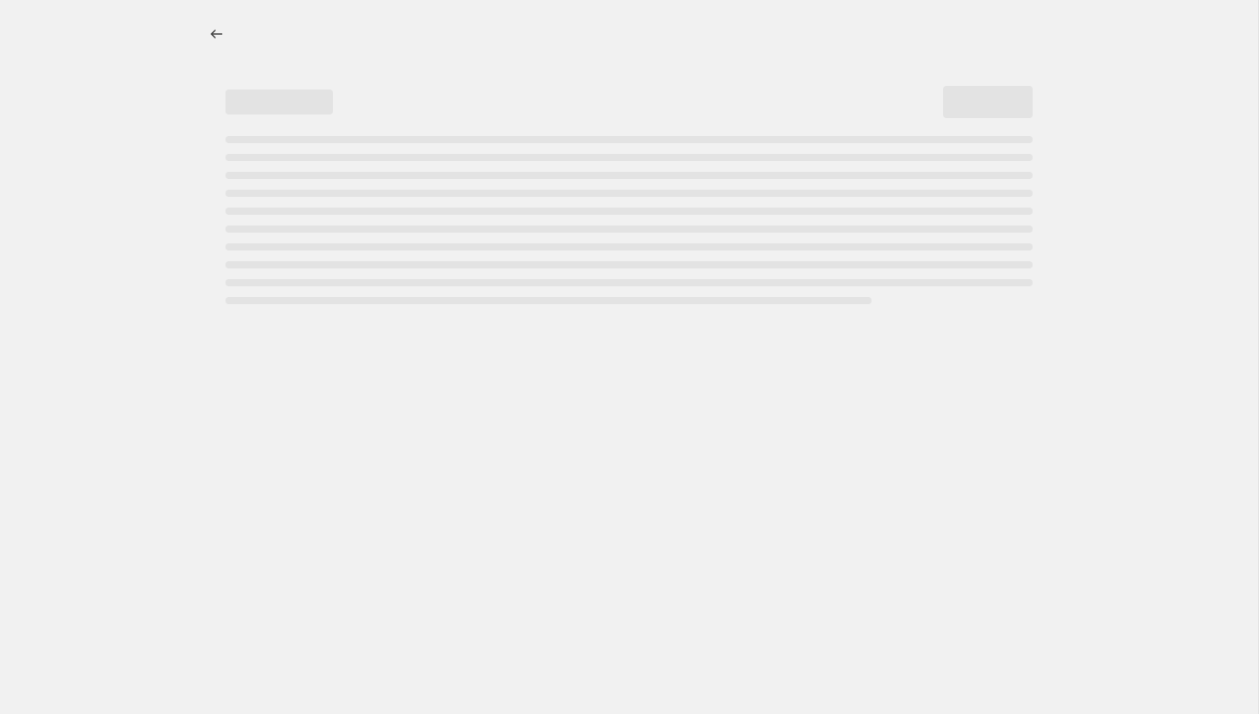
select select "percentage"
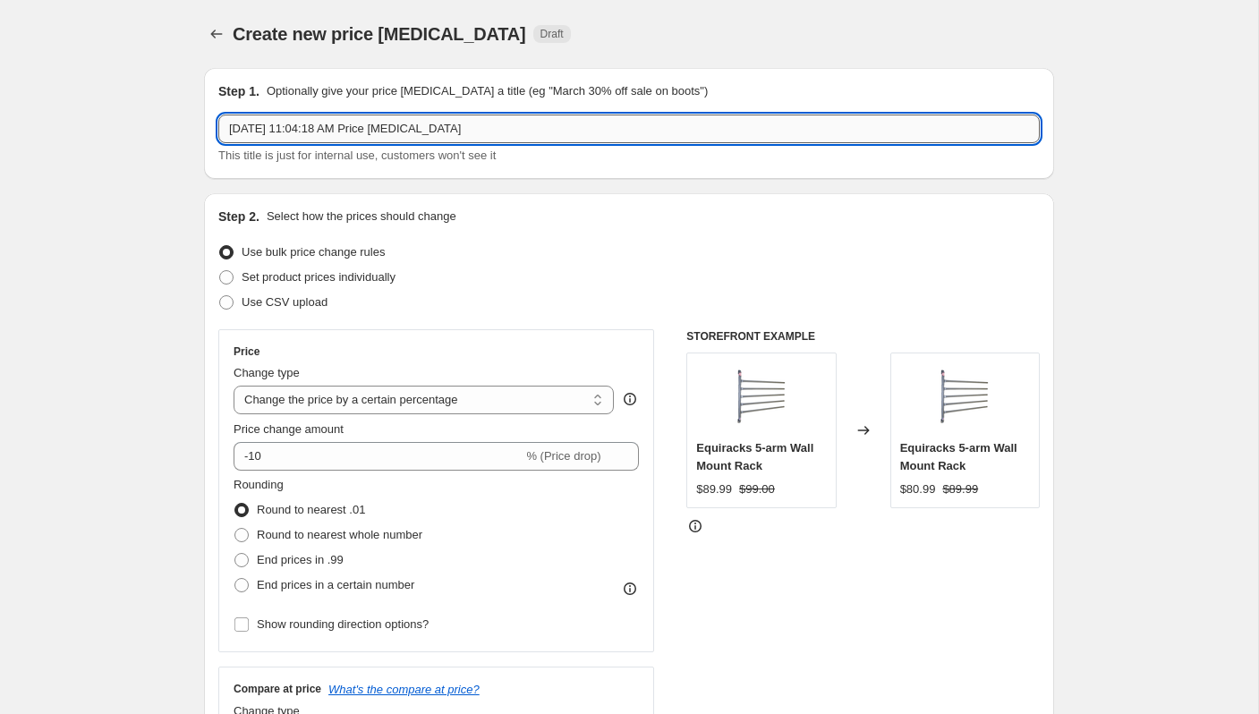
drag, startPoint x: 530, startPoint y: 115, endPoint x: 629, endPoint y: 138, distance: 101.8
click at [629, 140] on input "[DATE] 11:04:18 AM Price [MEDICAL_DATA]" at bounding box center [629, 129] width 822 height 29
type input "[DATE] Sale #3"
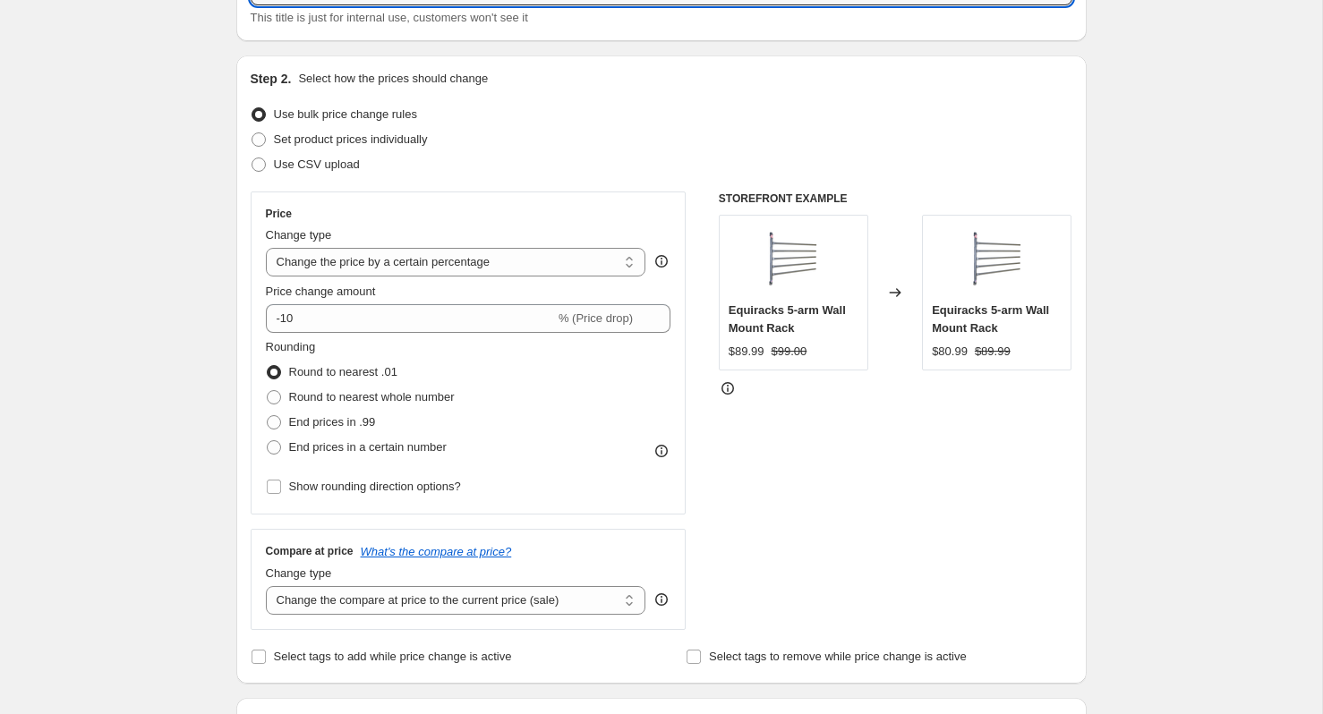
scroll to position [141, 0]
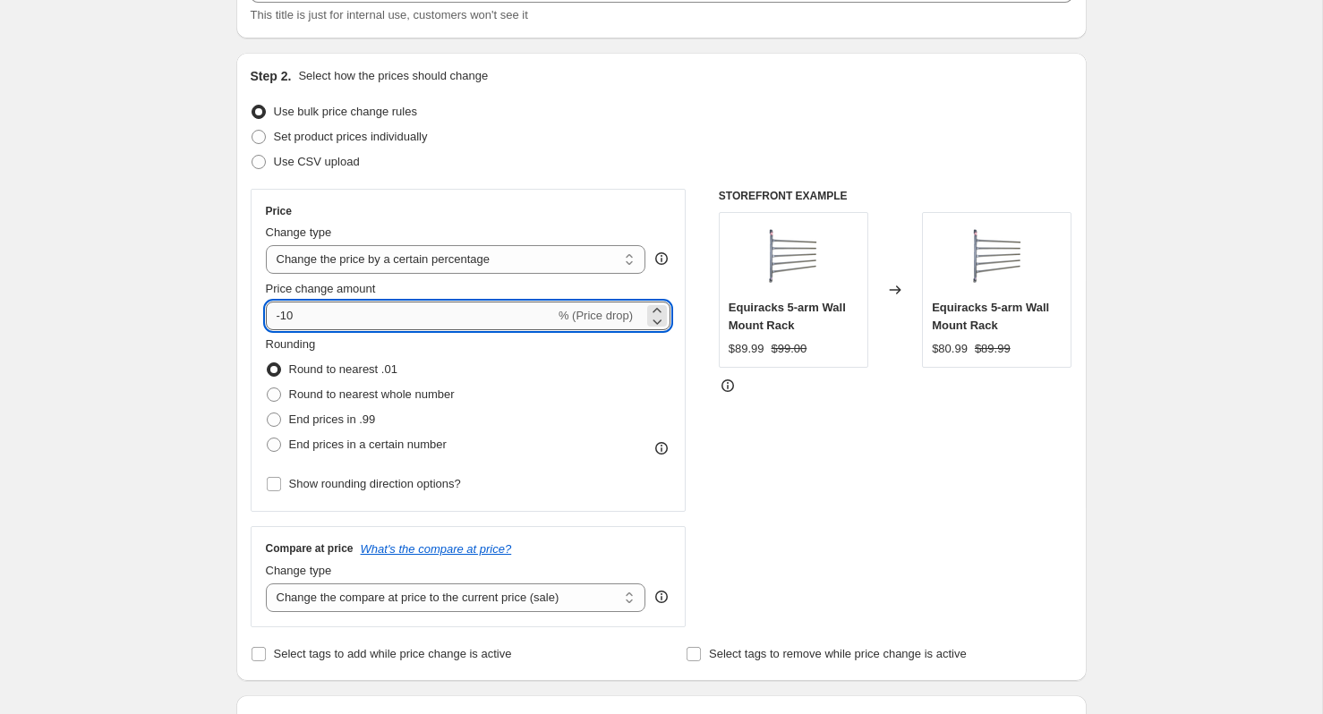
click at [341, 328] on input "-10" at bounding box center [410, 316] width 289 height 29
type input "-1"
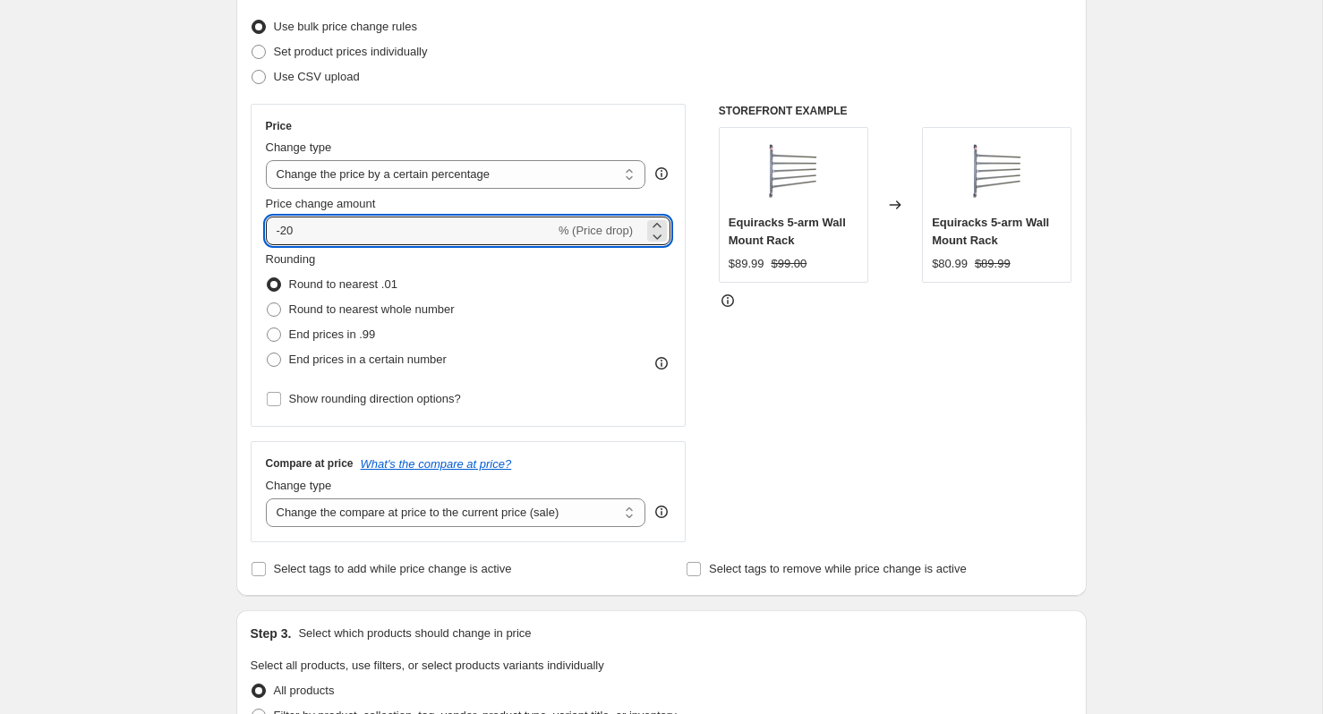
type input "-20"
click at [210, 481] on div "Create new price [MEDICAL_DATA]. This page is ready Create new price [MEDICAL_D…" at bounding box center [661, 692] width 1322 height 1837
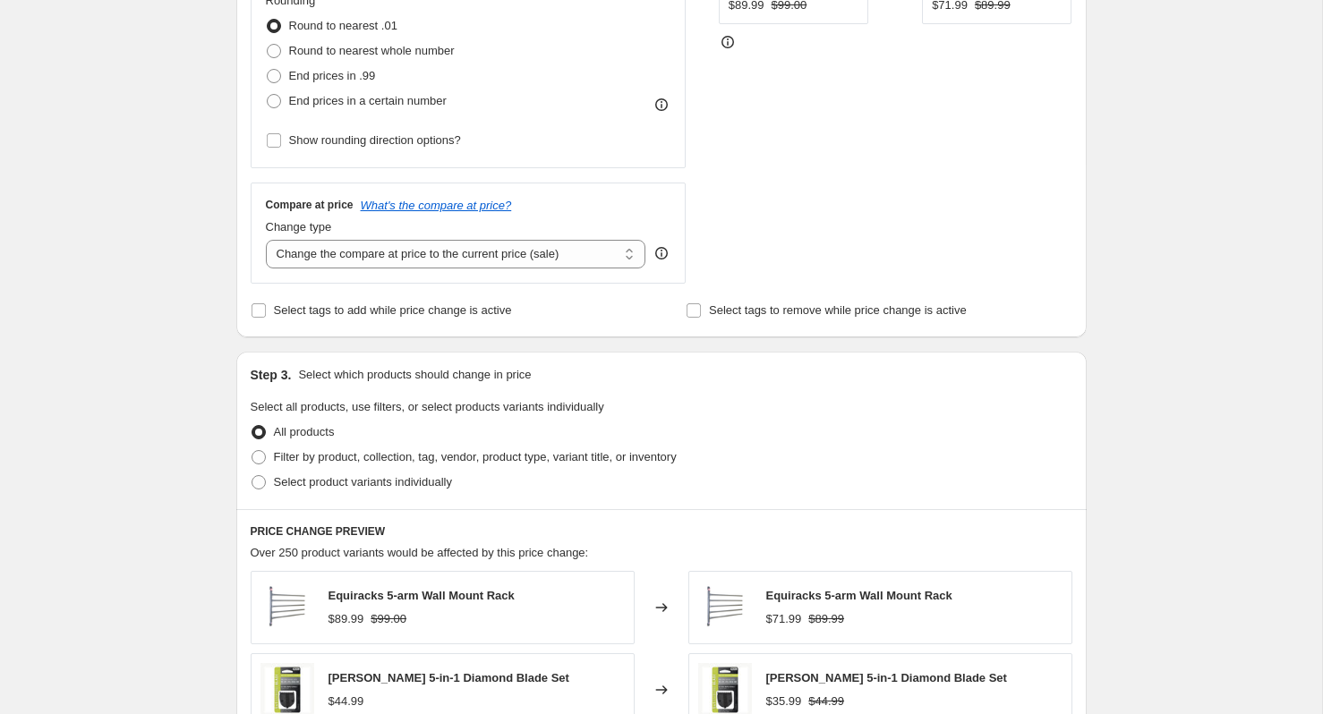
scroll to position [493, 0]
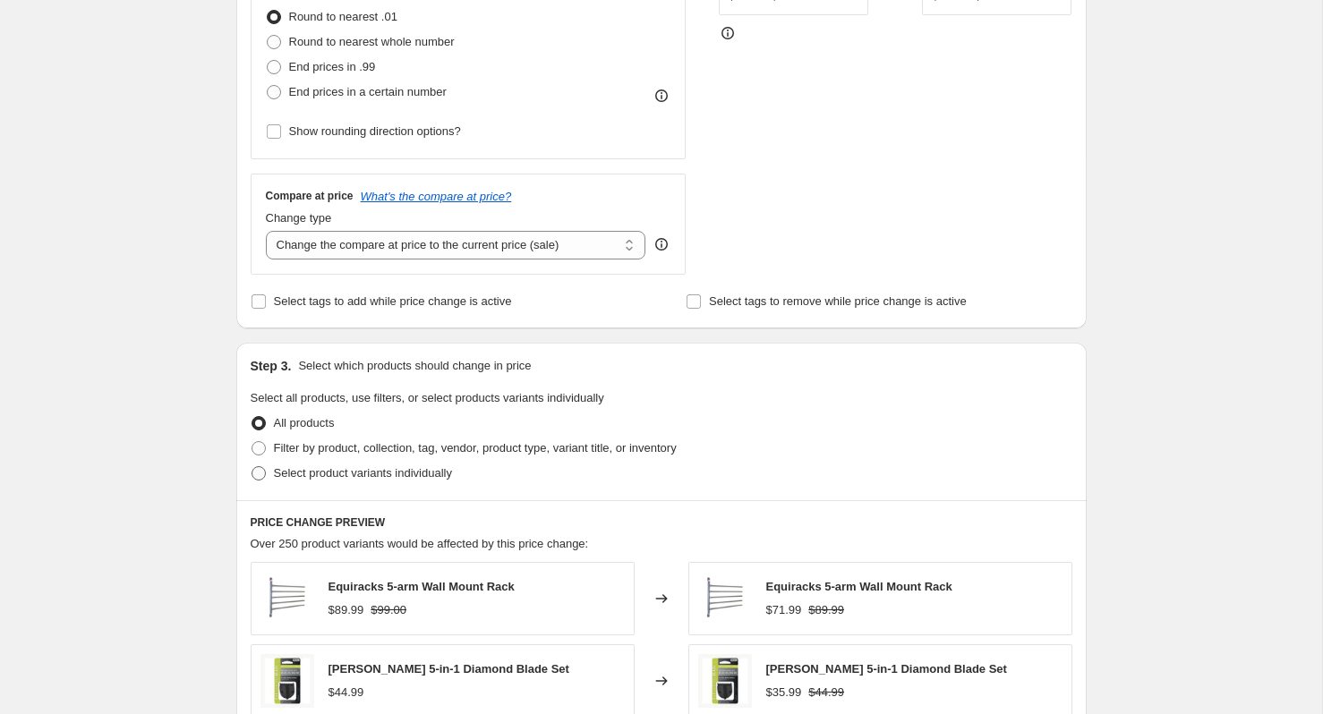
click at [345, 462] on label "Select product variants individually" at bounding box center [351, 473] width 201 height 25
click at [252, 466] on input "Select product variants individually" at bounding box center [252, 466] width 1 height 1
radio input "true"
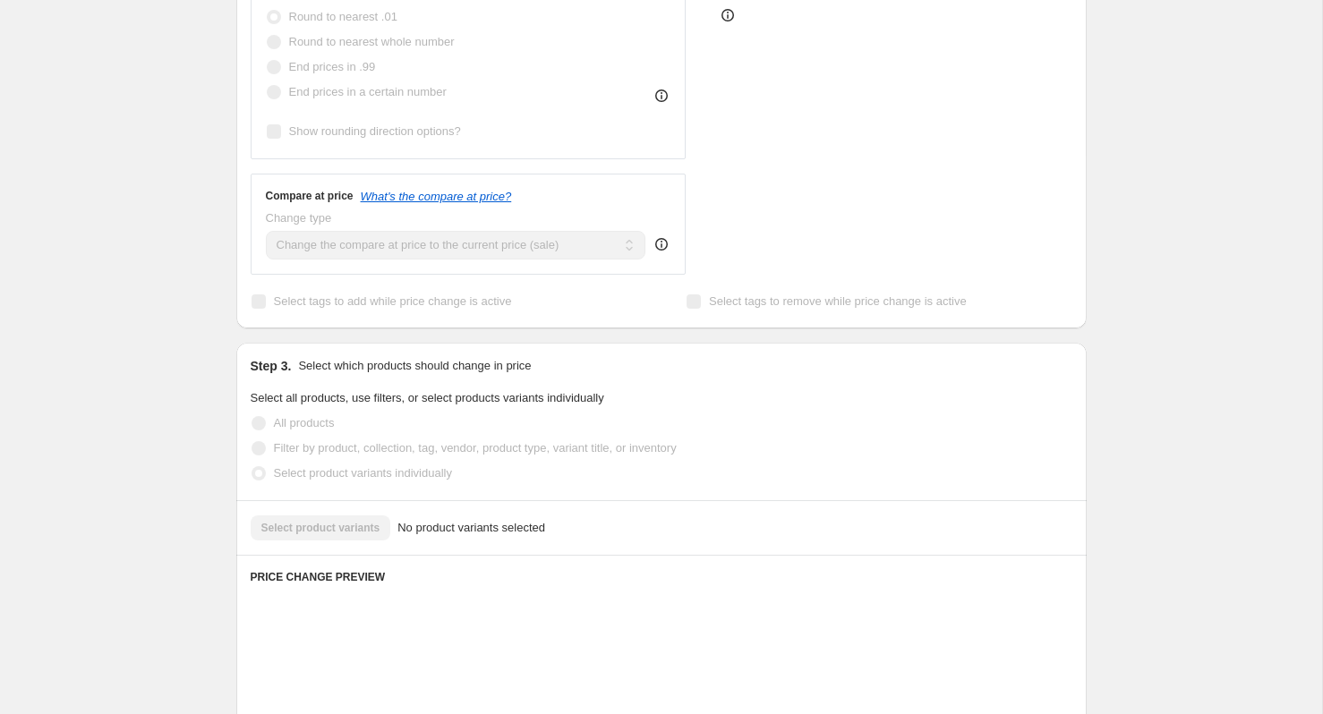
click at [344, 450] on span "Filter by product, collection, tag, vendor, product type, variant title, or inv…" at bounding box center [475, 447] width 403 height 13
click at [252, 442] on input "Filter by product, collection, tag, vendor, product type, variant title, or inv…" at bounding box center [252, 441] width 1 height 1
radio input "true"
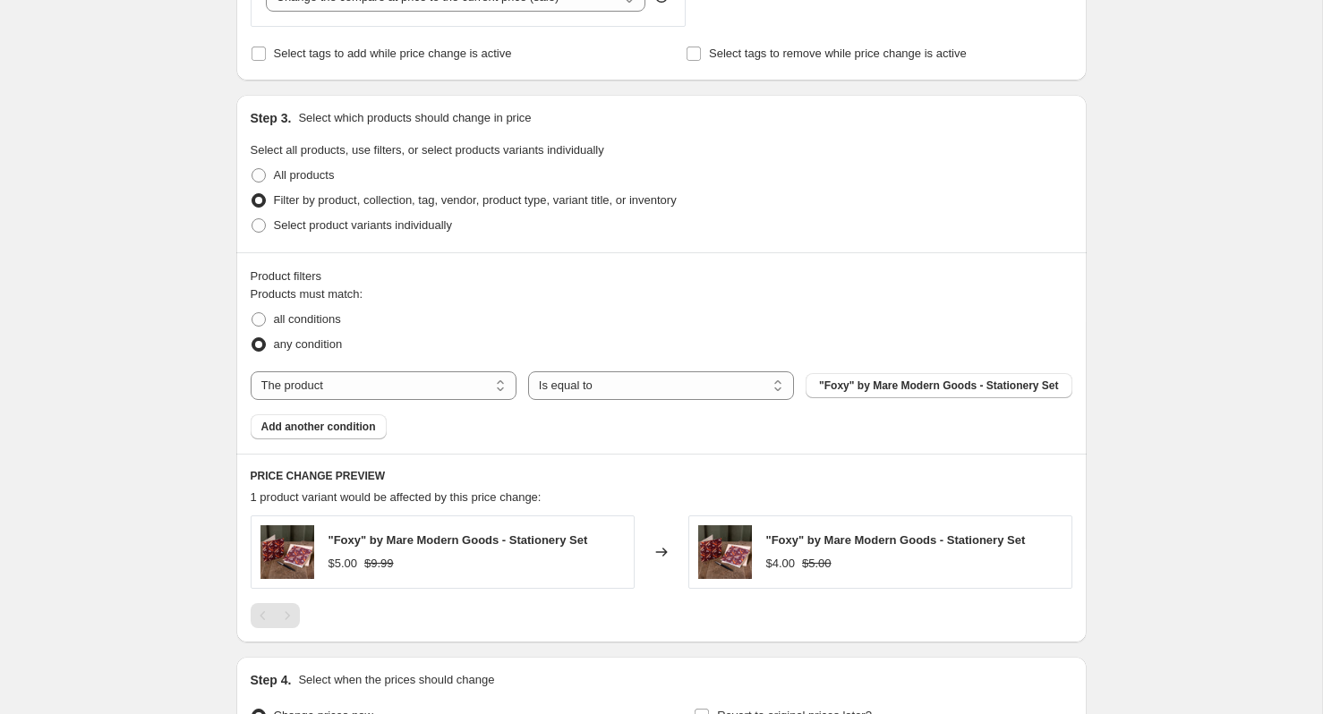
scroll to position [746, 0]
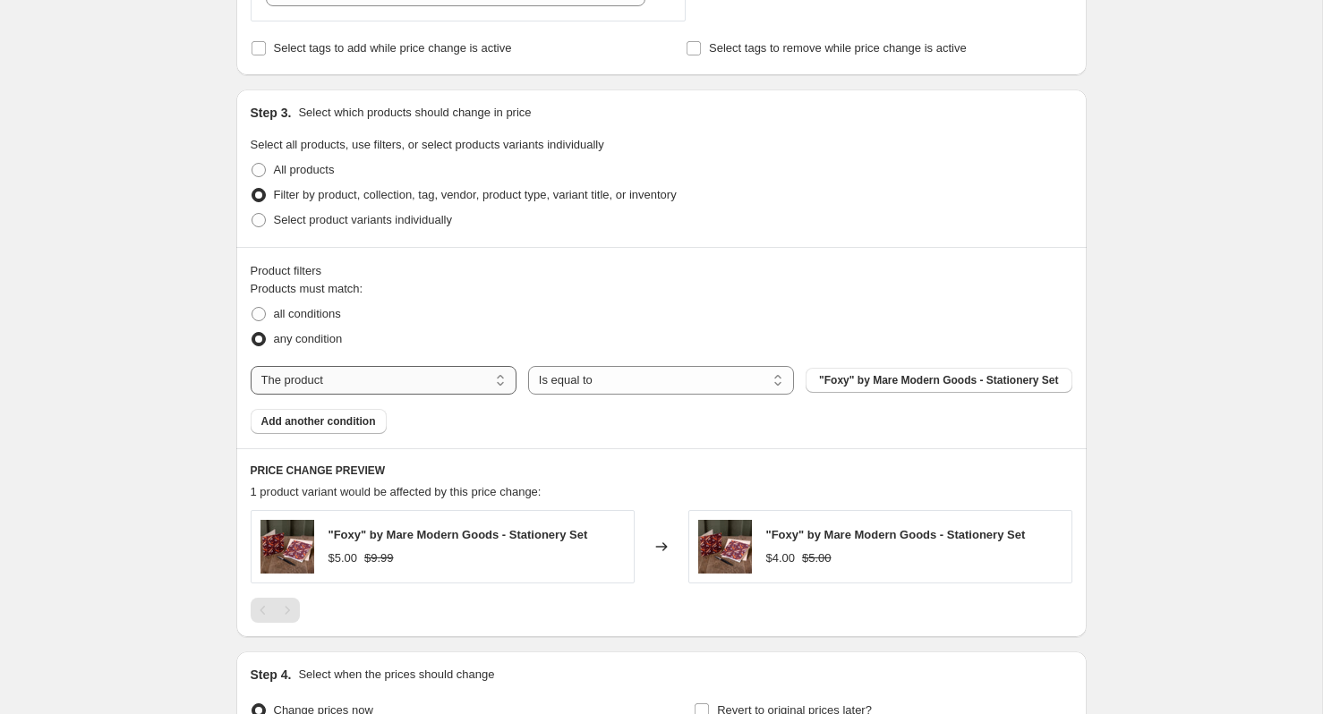
click at [413, 395] on select "The product The product's collection The product's tag The product's vendor The…" at bounding box center [384, 380] width 266 height 29
select select "vendor"
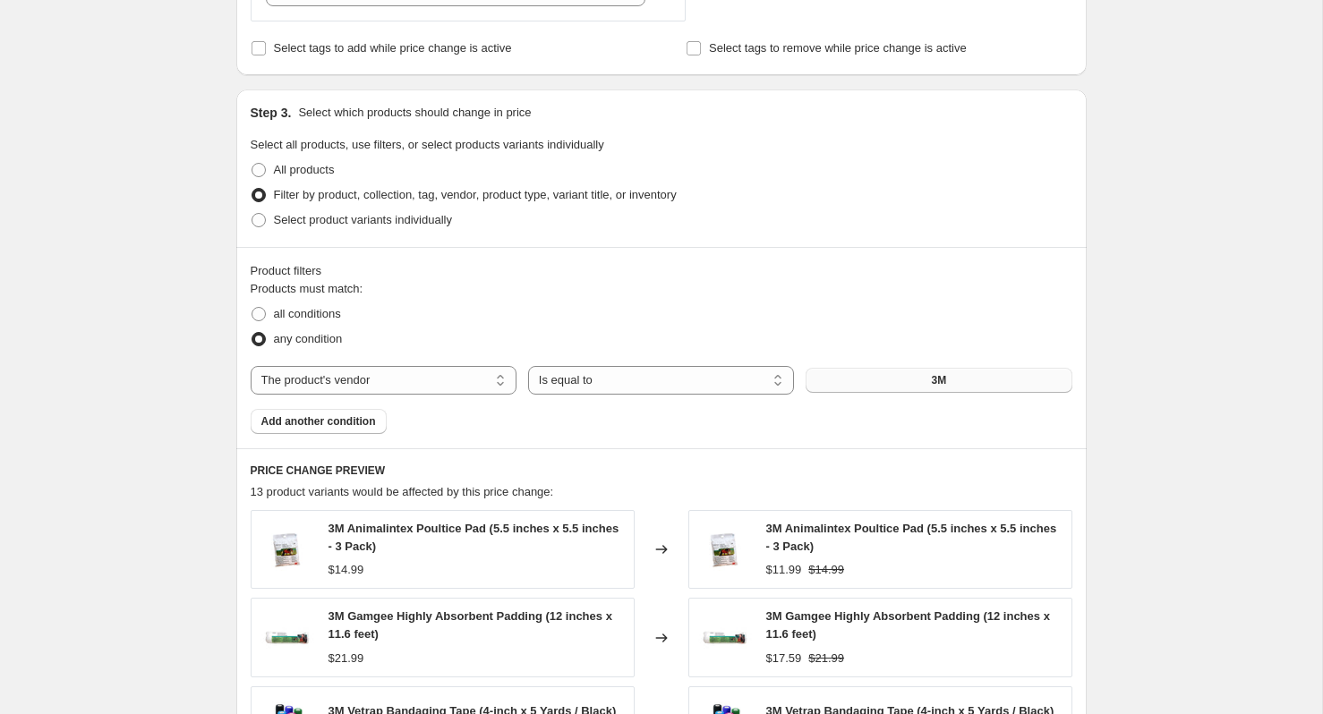
click at [952, 380] on button "3M" at bounding box center [939, 380] width 266 height 25
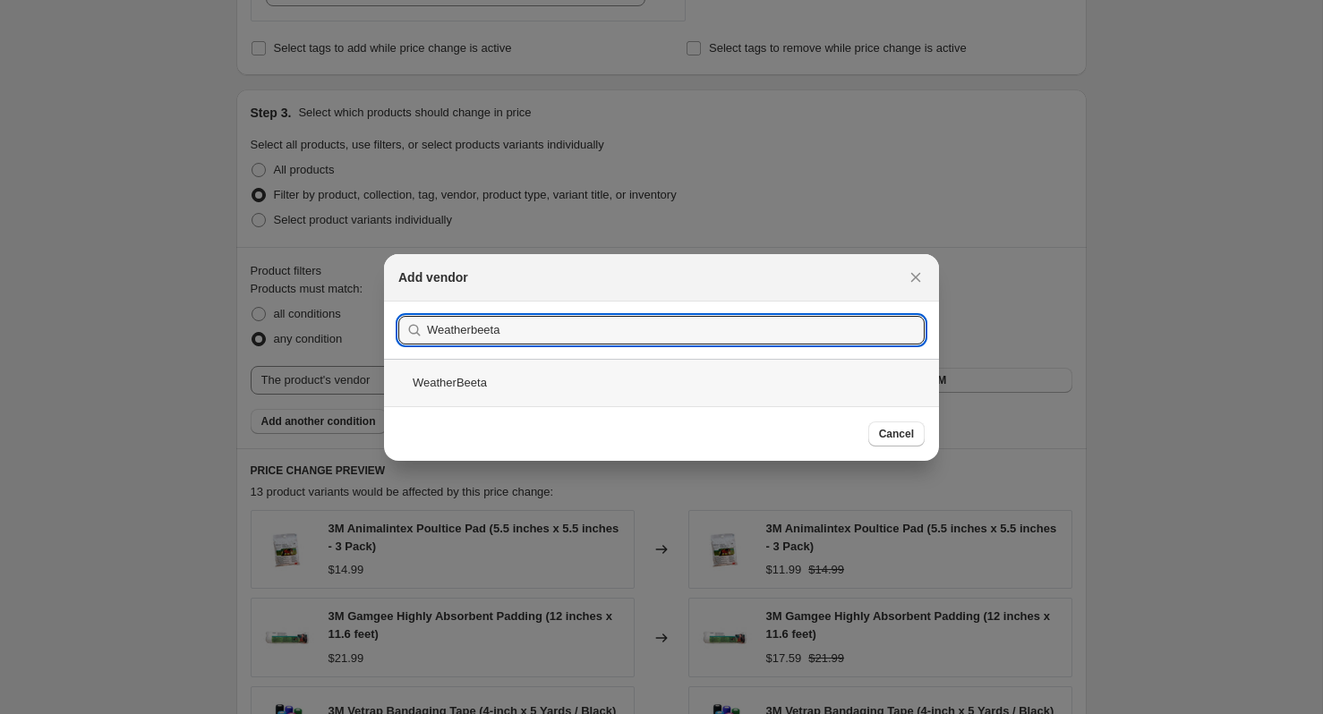
type input "Weatherbeeta"
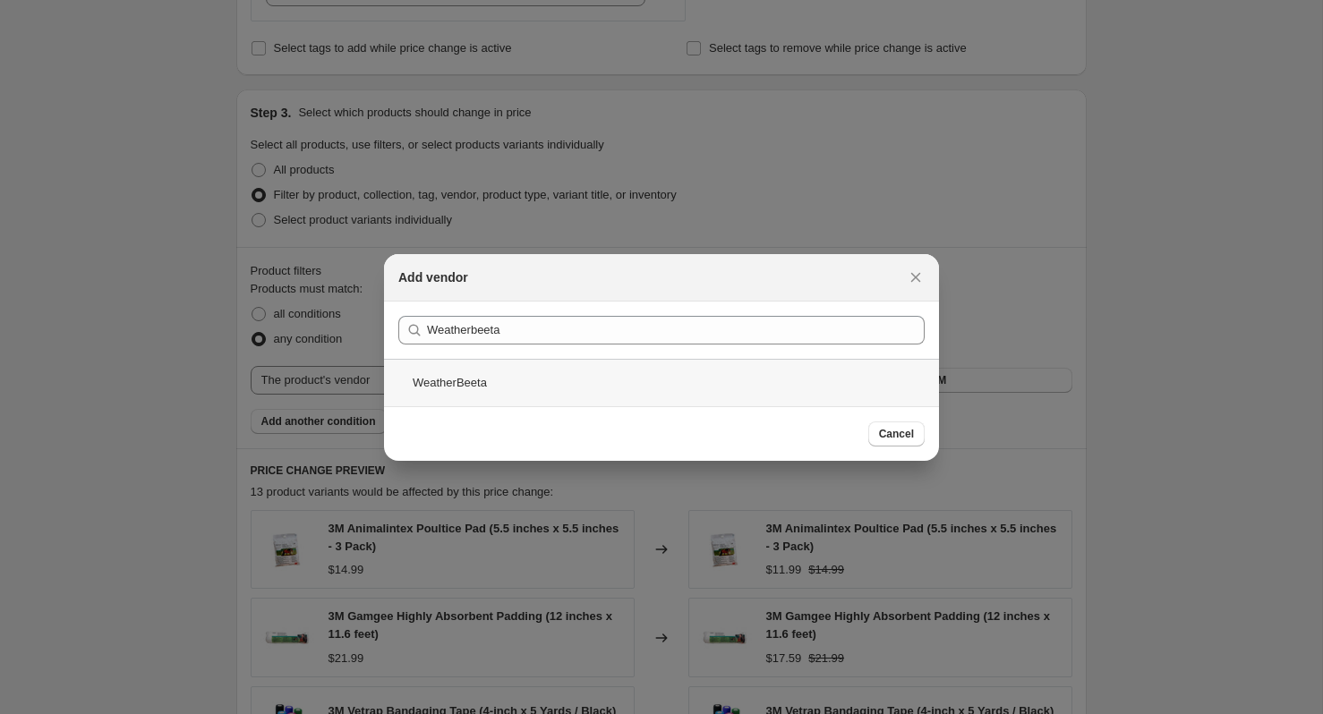
click at [579, 399] on div "WeatherBeeta" at bounding box center [661, 382] width 555 height 47
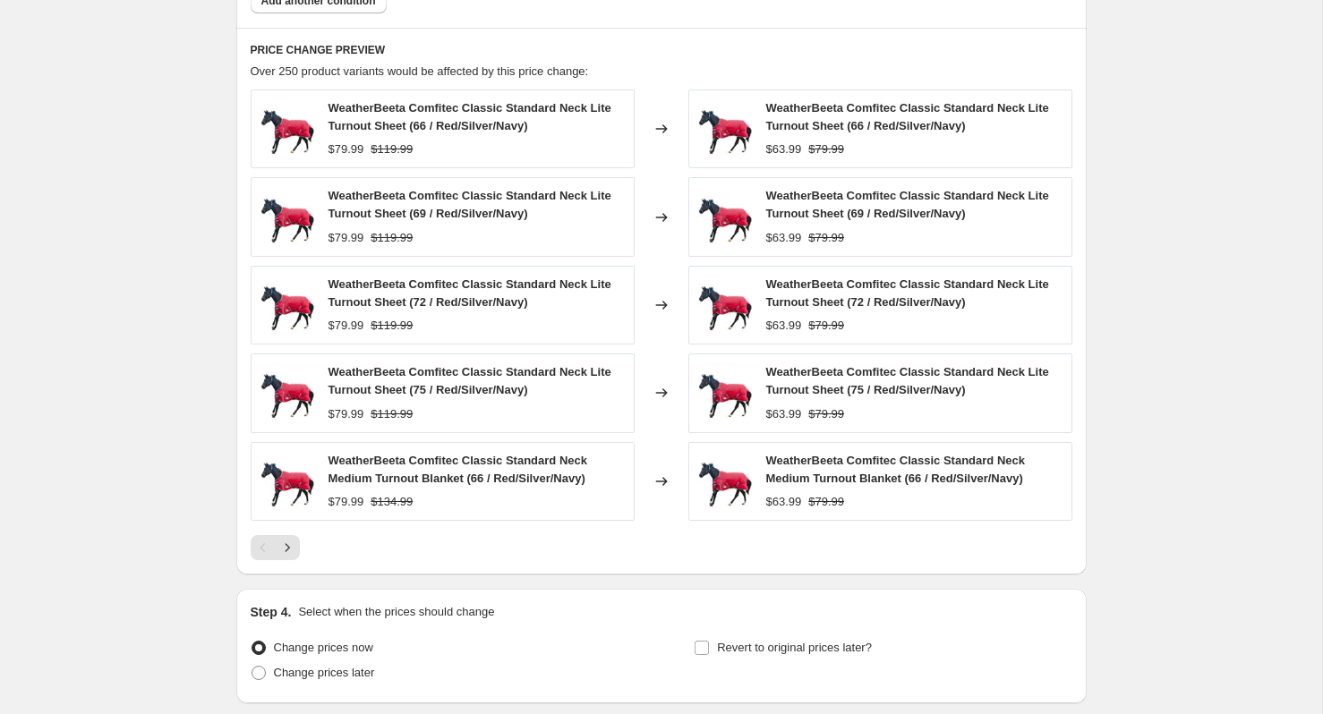
scroll to position [1305, 0]
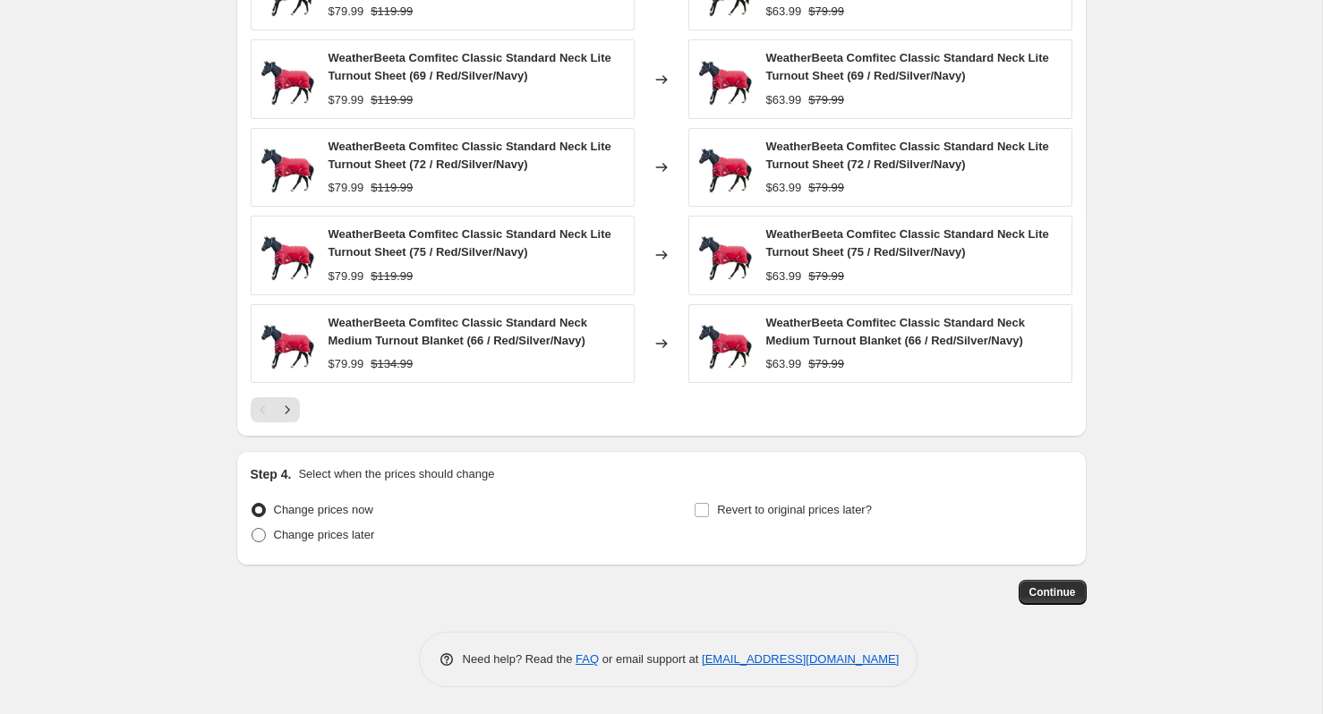
click at [318, 534] on span "Change prices later" at bounding box center [324, 534] width 101 height 13
click at [252, 529] on input "Change prices later" at bounding box center [252, 528] width 1 height 1
radio input "true"
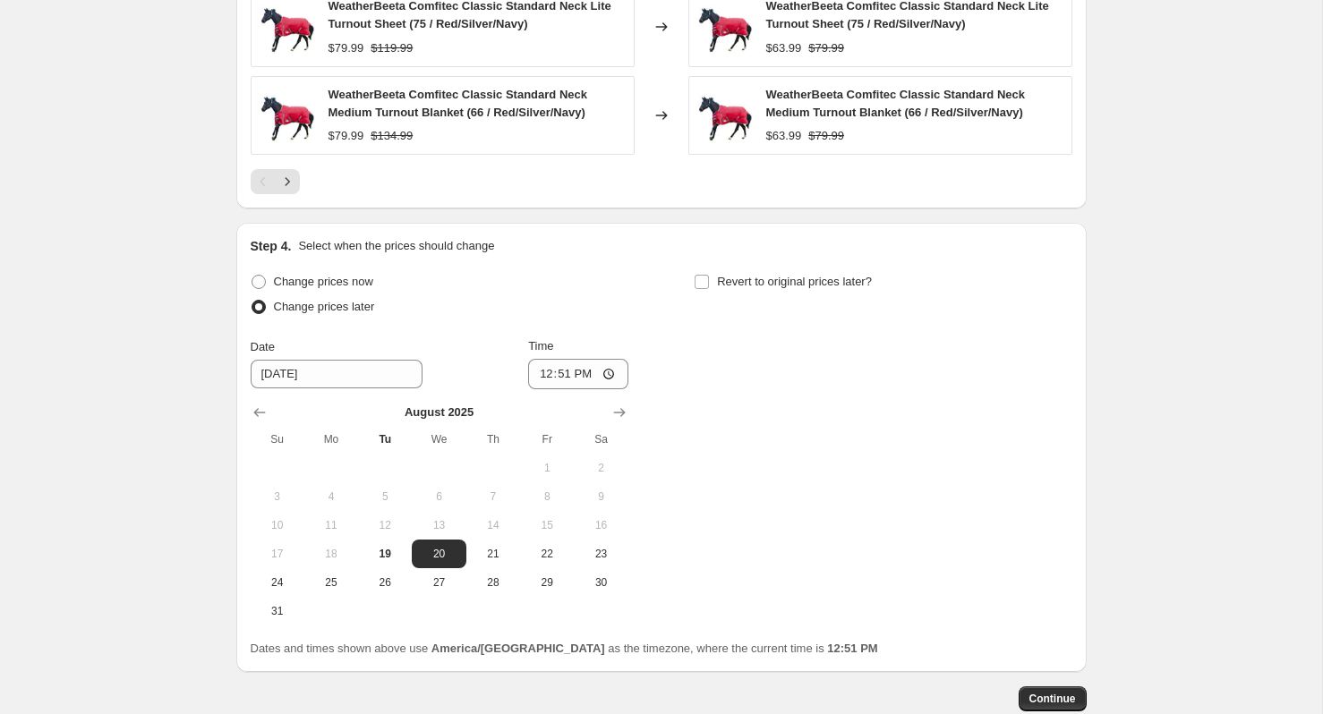
scroll to position [1640, 0]
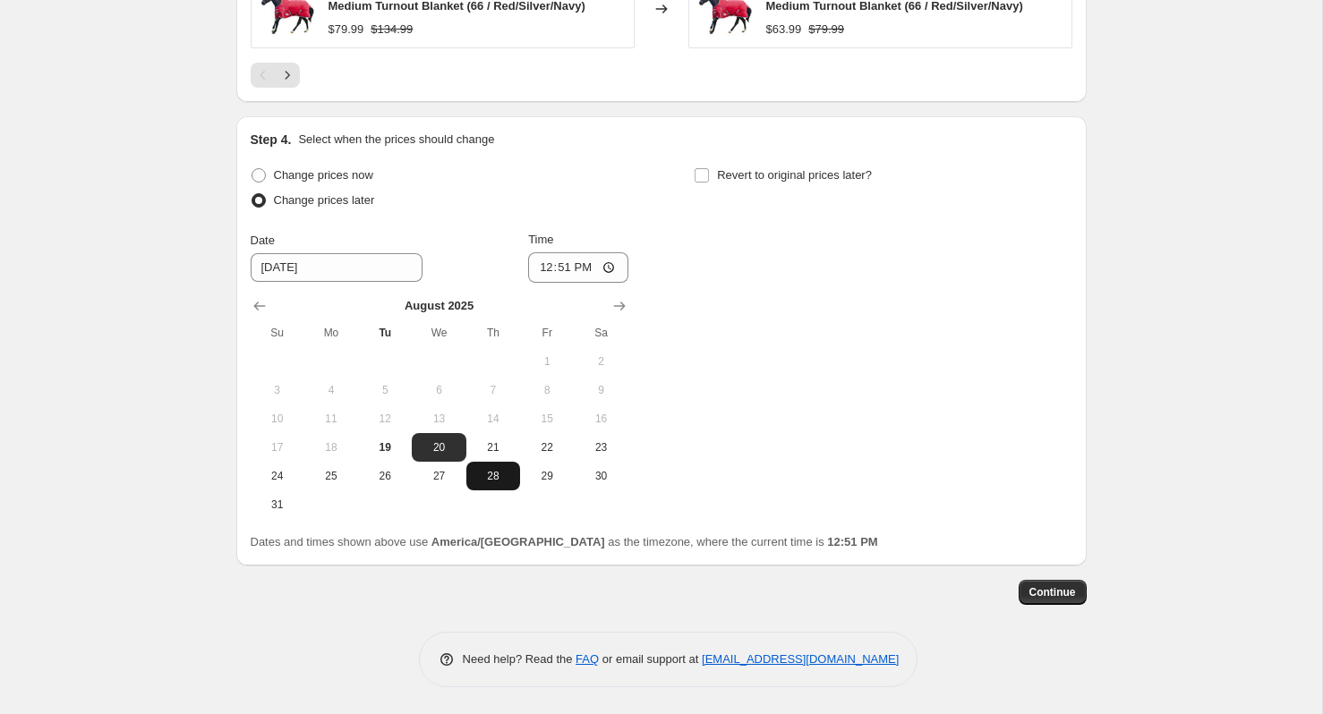
click at [495, 482] on span "28" at bounding box center [492, 476] width 39 height 14
click at [441, 484] on button "27" at bounding box center [439, 476] width 54 height 29
type input "[DATE]"
click at [588, 263] on input "12:51" at bounding box center [578, 267] width 100 height 30
click at [610, 267] on input "12:51" at bounding box center [578, 267] width 100 height 30
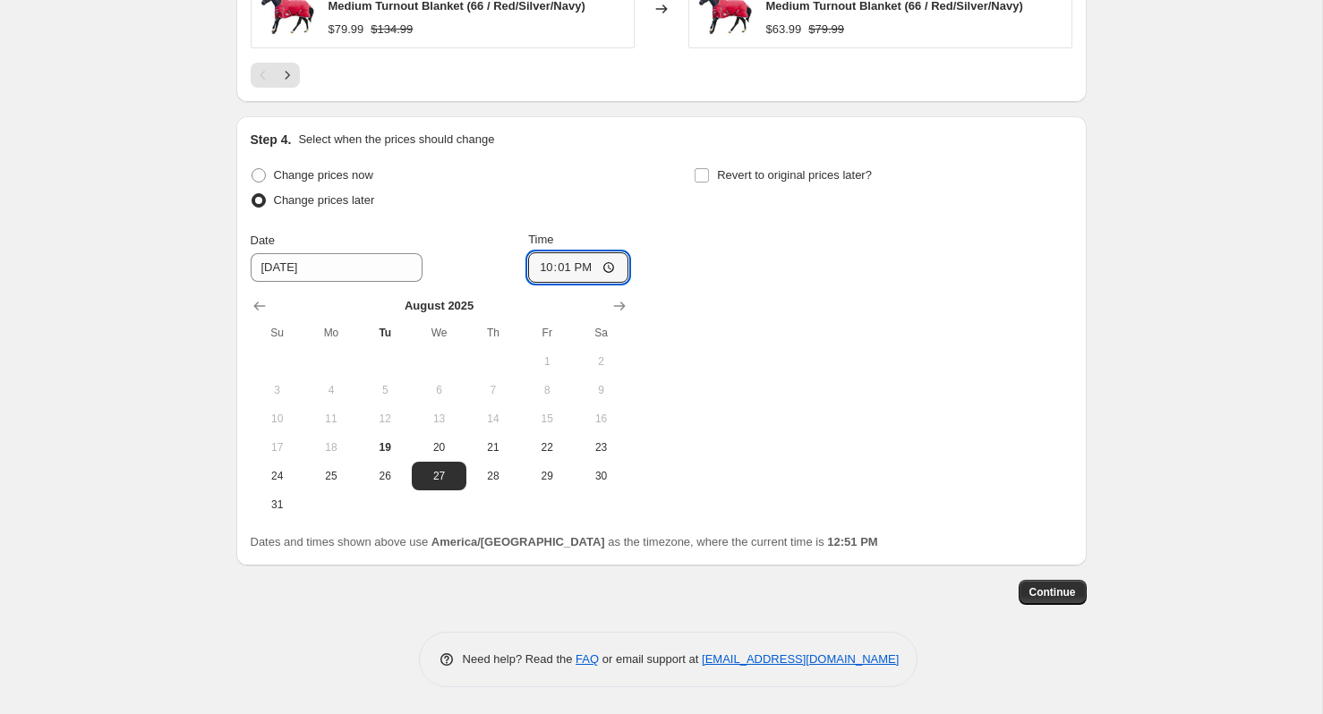
type input "22:01"
click at [931, 468] on div "Change prices now Change prices later Date [DATE] Time 22:[DATE] Mo Tu We Th Fr…" at bounding box center [662, 341] width 822 height 356
click at [700, 183] on label "Revert to original prices later?" at bounding box center [783, 175] width 178 height 25
click at [700, 183] on input "Revert to original prices later?" at bounding box center [702, 175] width 14 height 14
checkbox input "true"
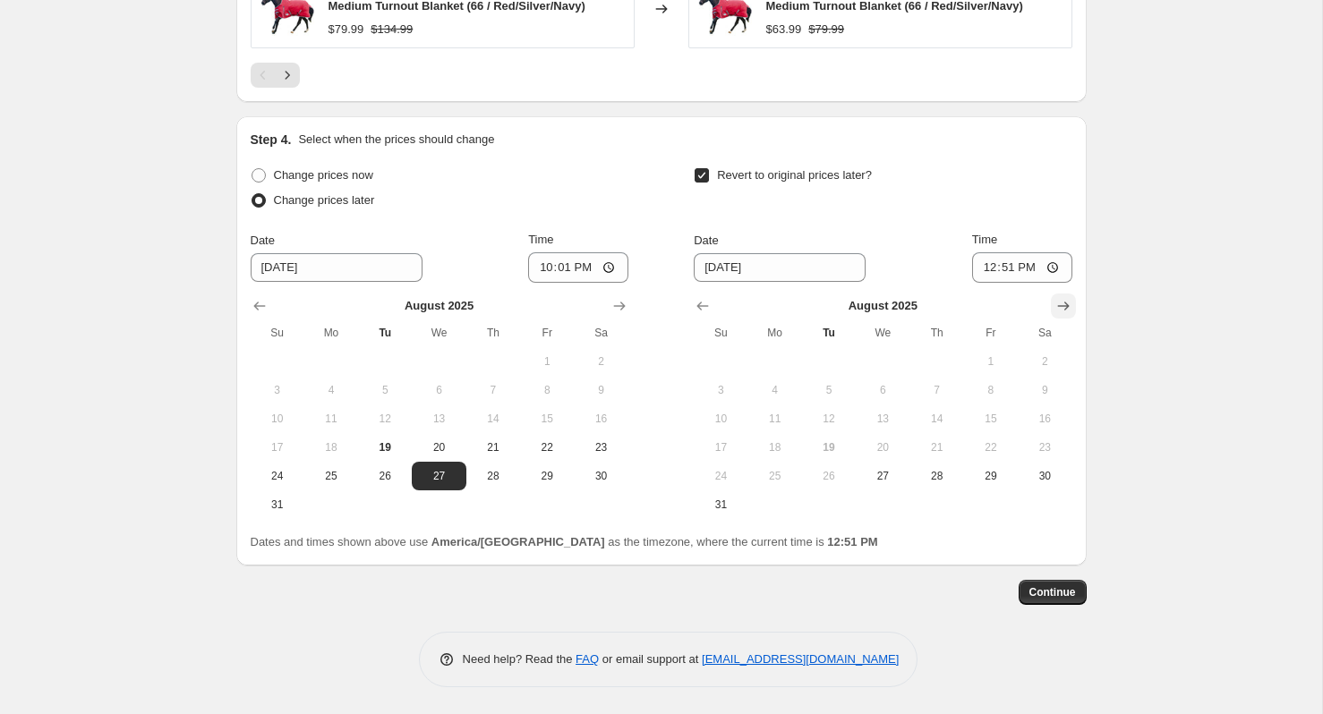
click at [1060, 304] on icon "Show next month, September 2025" at bounding box center [1063, 306] width 18 height 18
click at [918, 363] on span "4" at bounding box center [936, 361] width 39 height 14
type input "[DATE]"
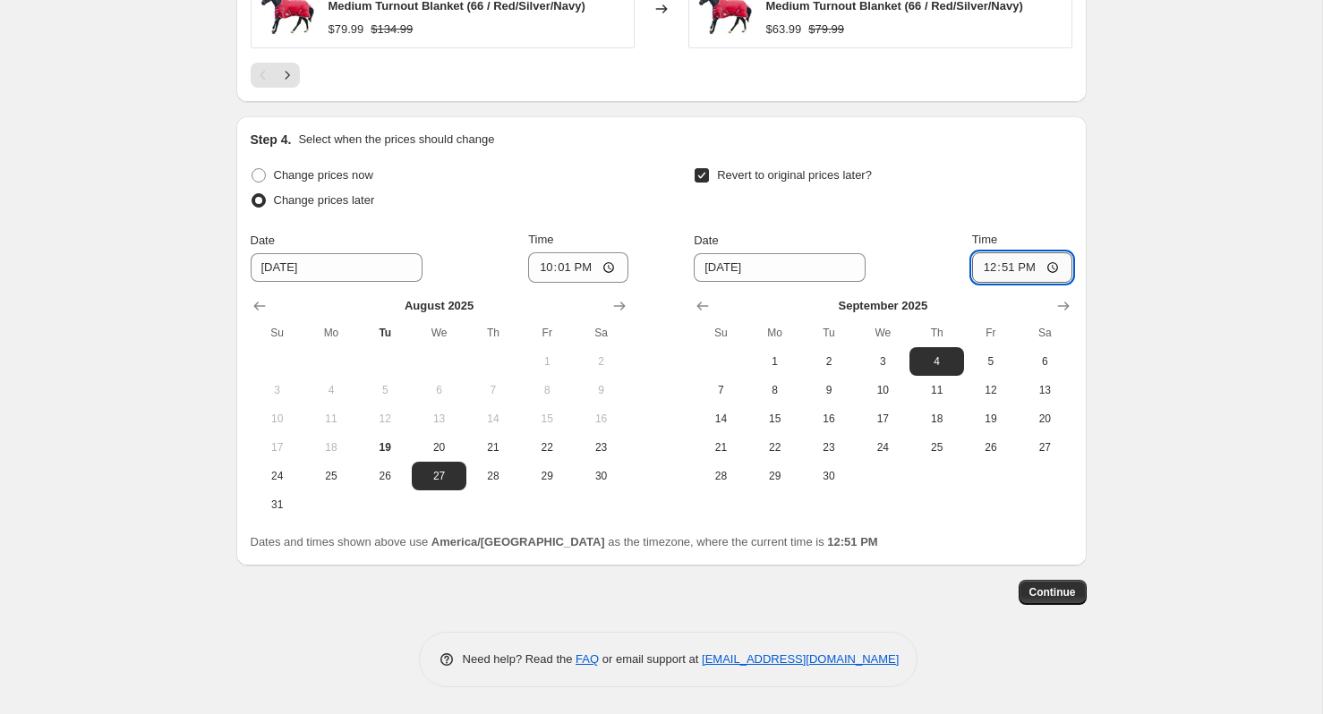
click at [1035, 270] on input "12:51" at bounding box center [1022, 267] width 100 height 30
click at [1062, 258] on input "12:51" at bounding box center [1022, 267] width 100 height 30
click at [1004, 267] on input "12:51" at bounding box center [1022, 267] width 100 height 30
click at [1060, 268] on input "12:51" at bounding box center [1022, 267] width 100 height 30
type input "04:00"
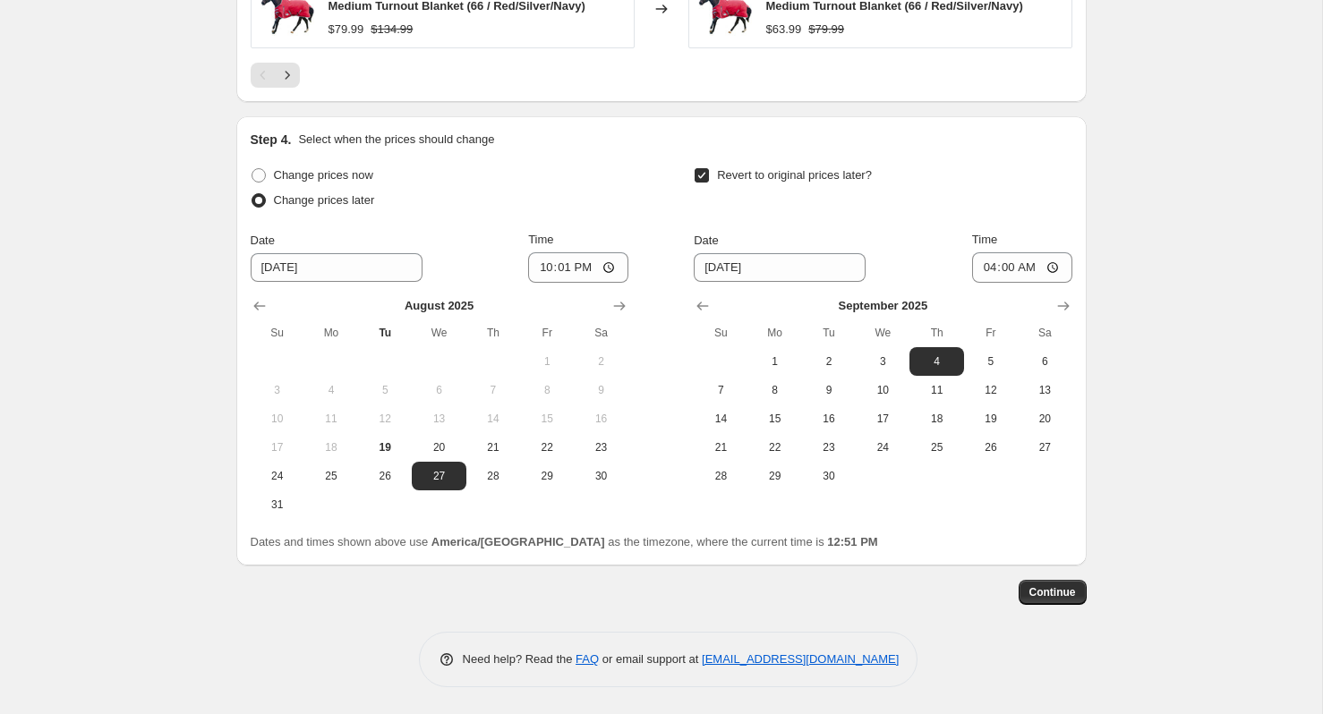
click at [1050, 593] on span "Continue" at bounding box center [1052, 592] width 47 height 14
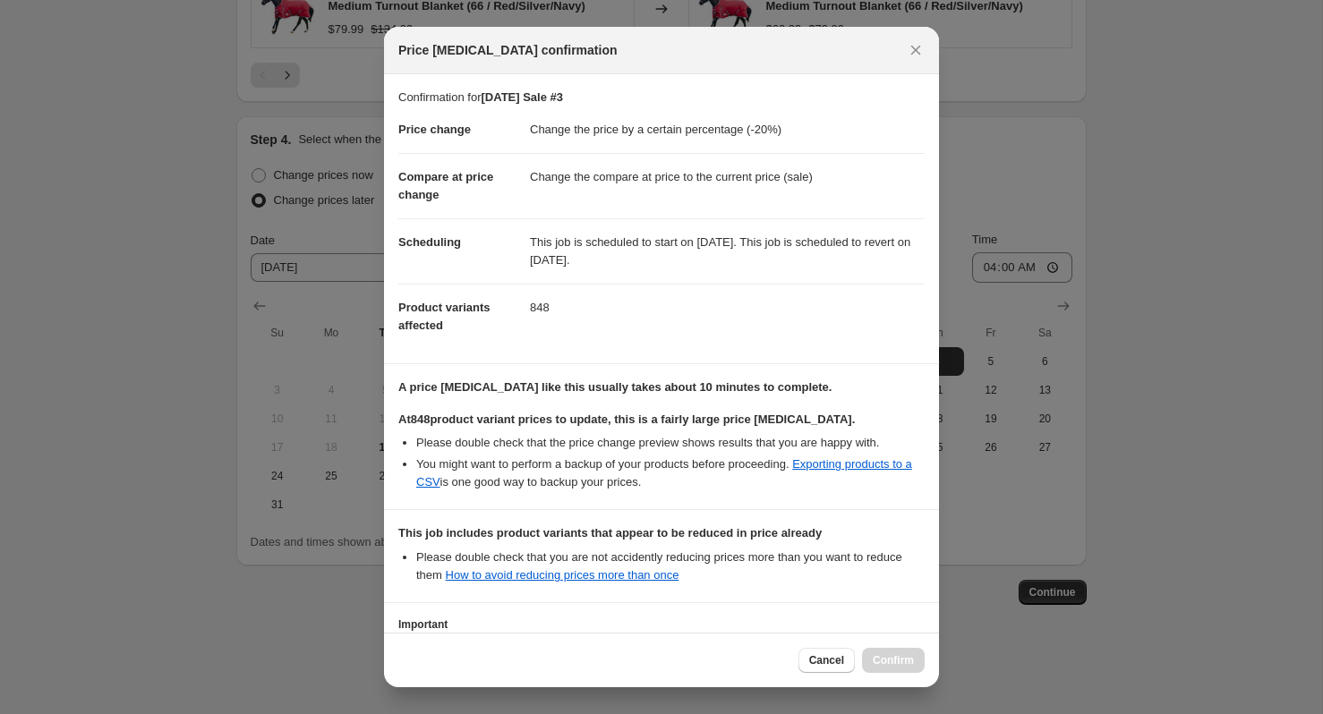
scroll to position [134, 0]
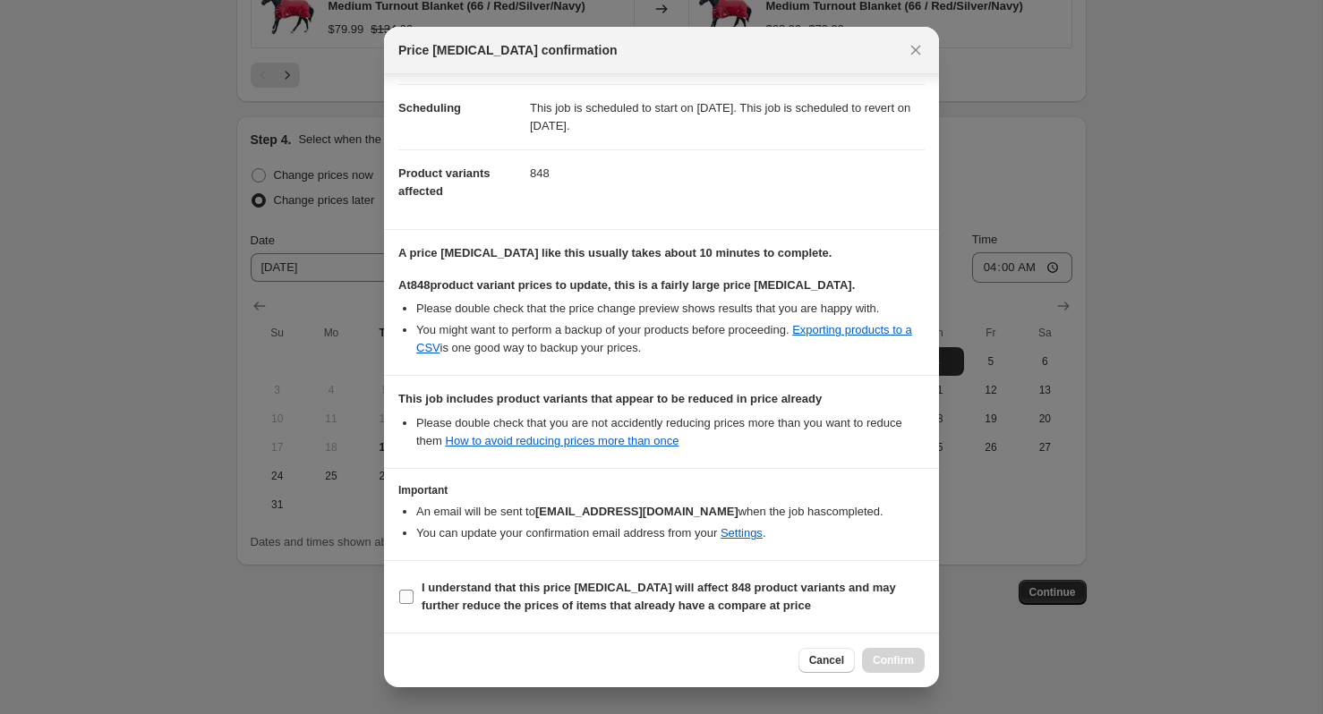
click at [592, 596] on span "I understand that this price [MEDICAL_DATA] will affect 848 product variants an…" at bounding box center [673, 597] width 503 height 36
click at [414, 596] on input "I understand that this price [MEDICAL_DATA] will affect 848 product variants an…" at bounding box center [406, 597] width 14 height 14
checkbox input "true"
click at [888, 657] on span "Confirm" at bounding box center [893, 660] width 41 height 14
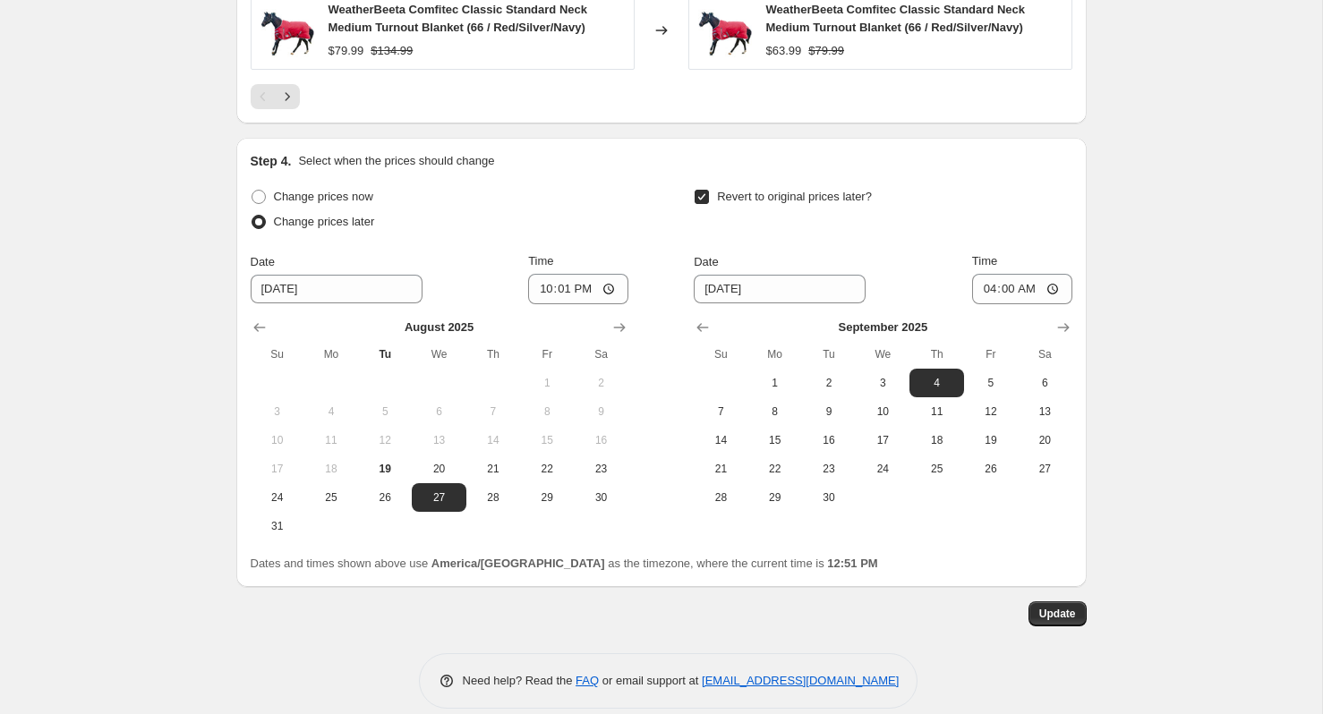
scroll to position [1749, 0]
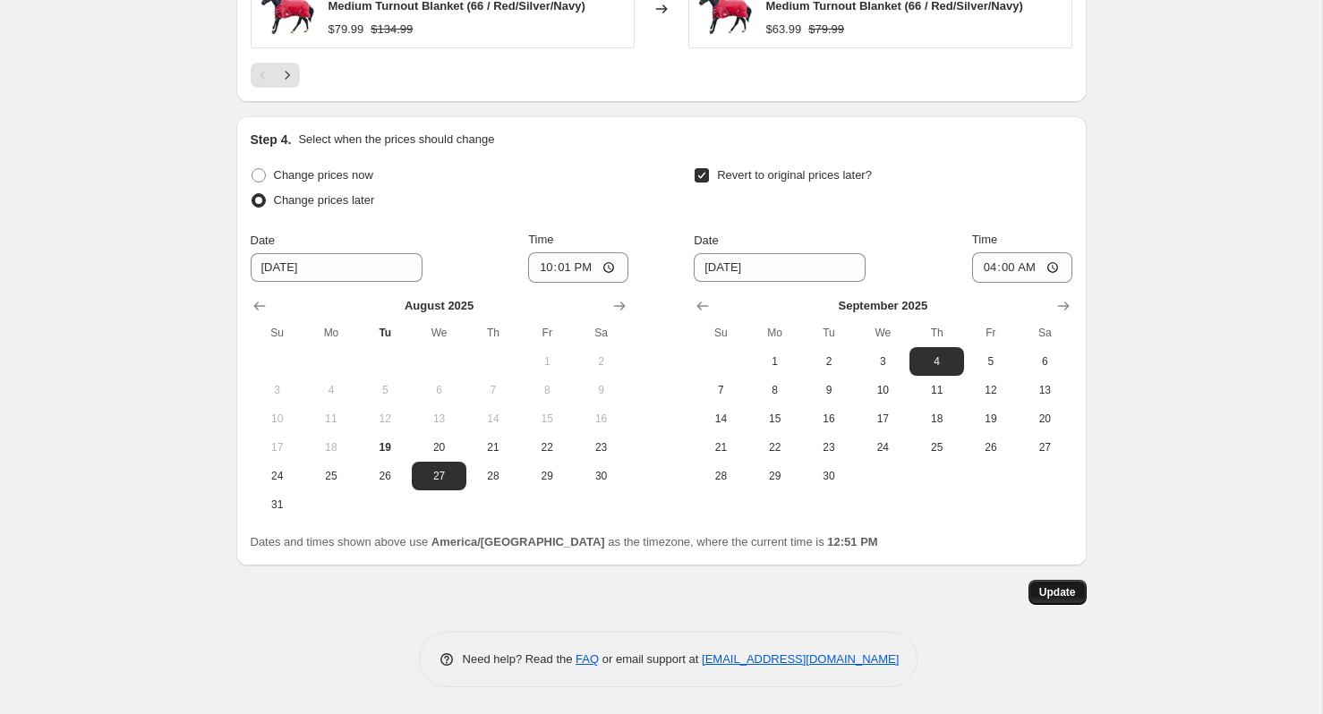
click at [1055, 597] on span "Update" at bounding box center [1057, 592] width 37 height 14
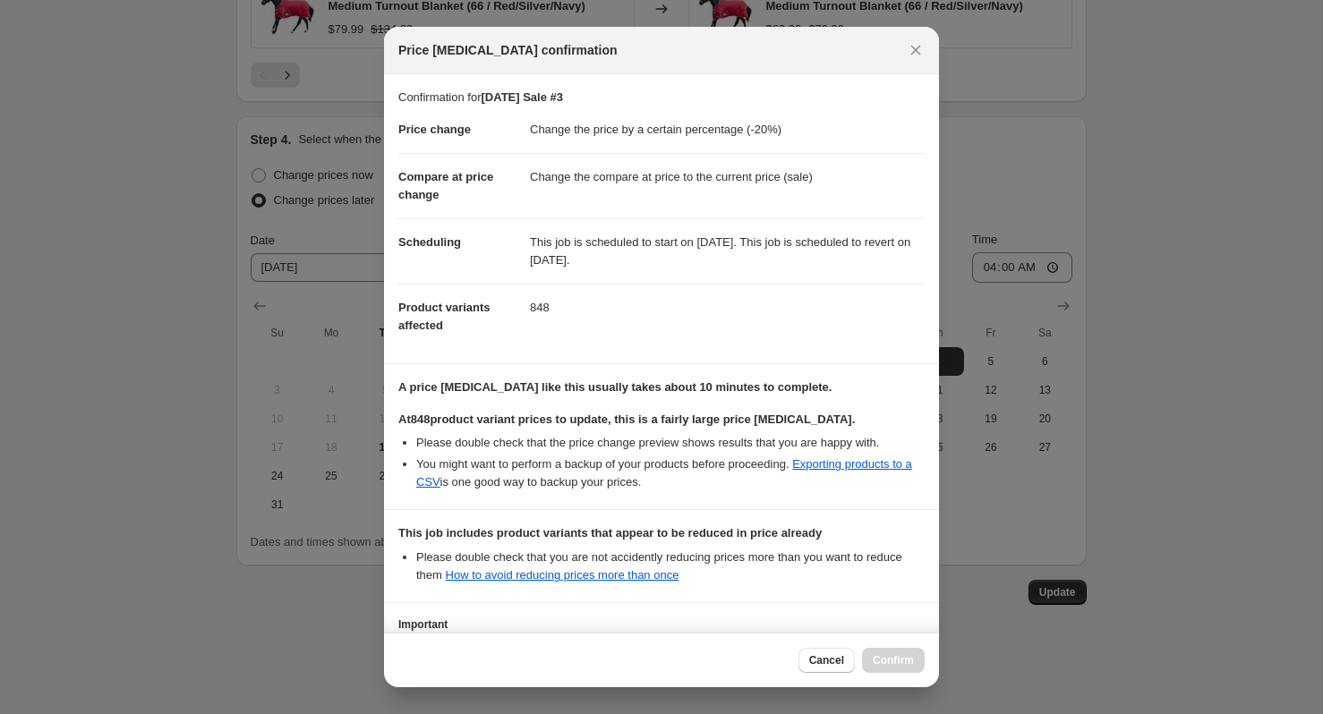
scroll to position [134, 0]
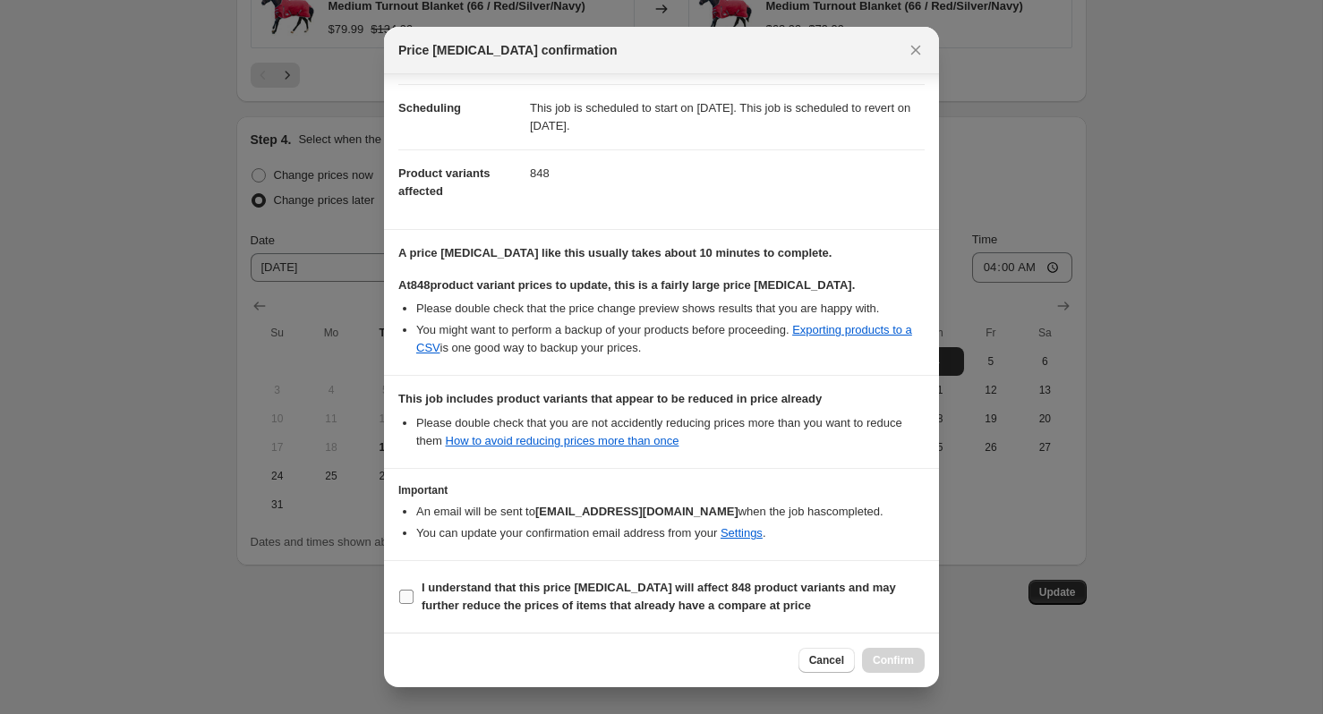
click at [478, 593] on b "I understand that this price [MEDICAL_DATA] will affect 848 product variants an…" at bounding box center [659, 596] width 474 height 31
click at [414, 593] on input "I understand that this price [MEDICAL_DATA] will affect 848 product variants an…" at bounding box center [406, 597] width 14 height 14
checkbox input "true"
click at [894, 652] on button "Confirm" at bounding box center [893, 660] width 63 height 25
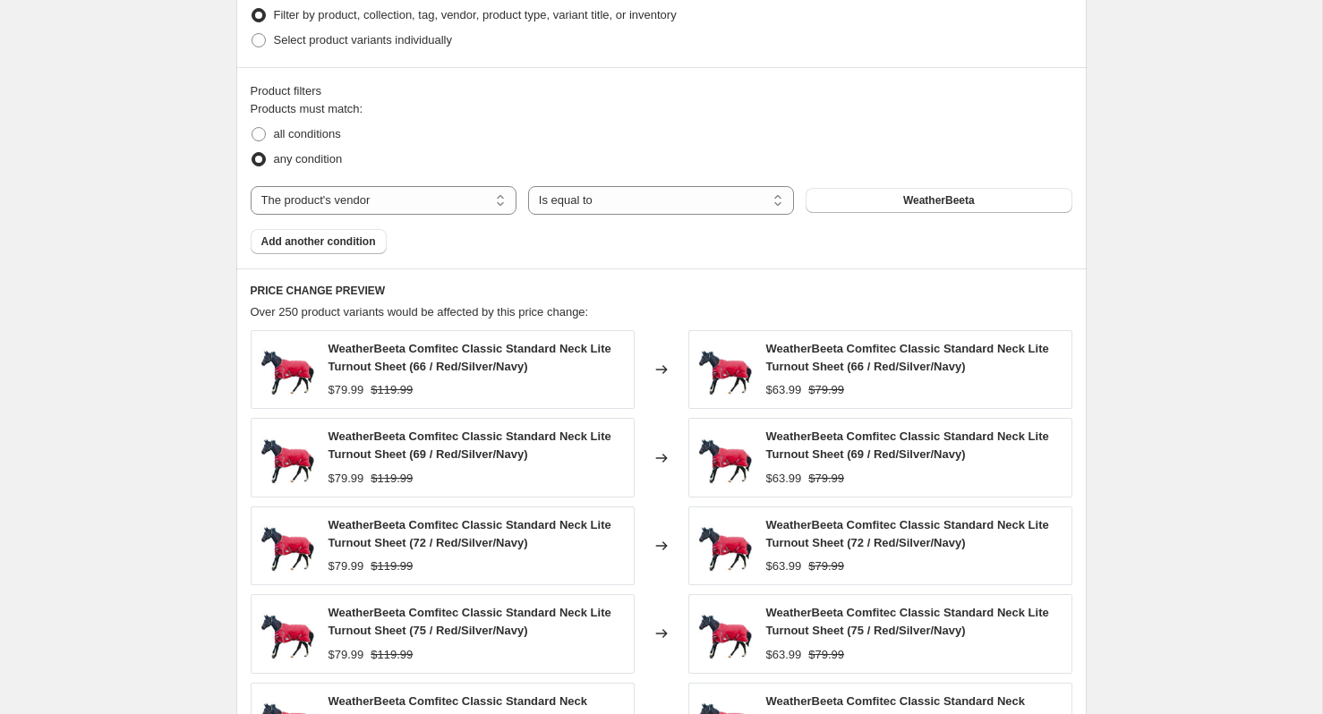
scroll to position [0, 0]
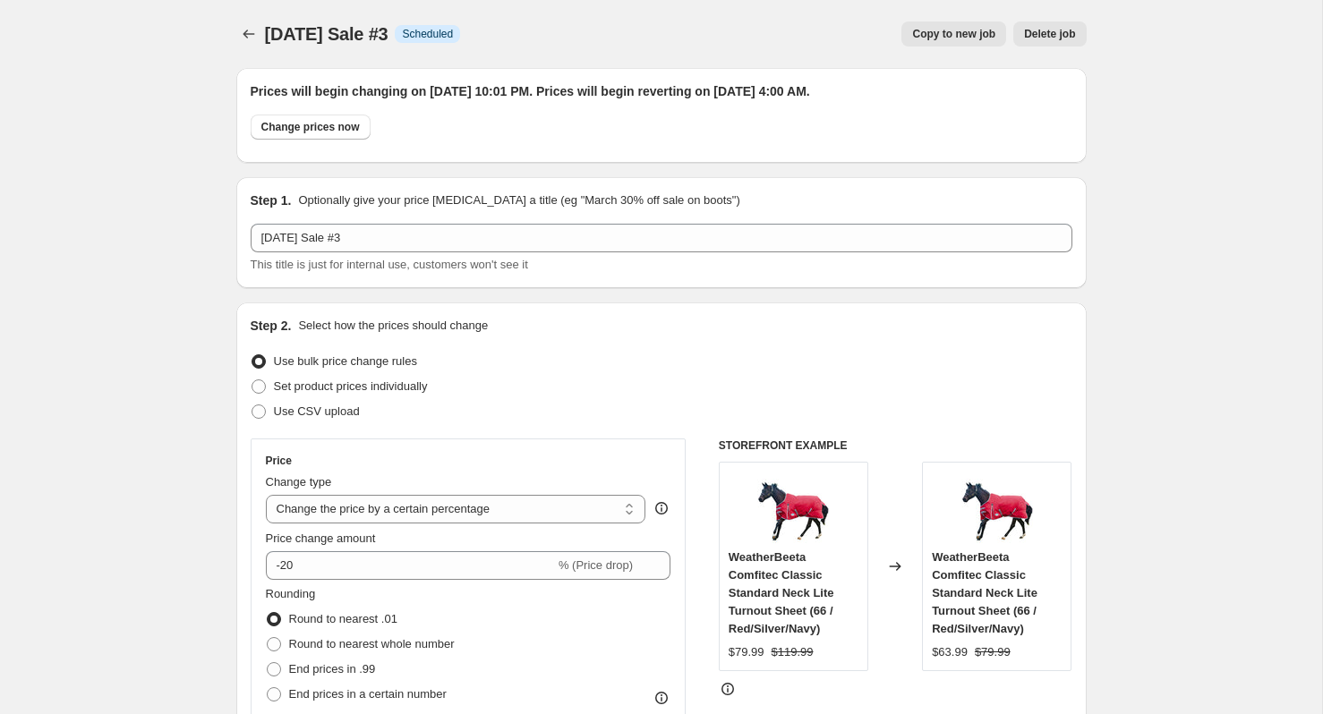
click at [257, 34] on icon "Price change jobs" at bounding box center [249, 34] width 18 height 18
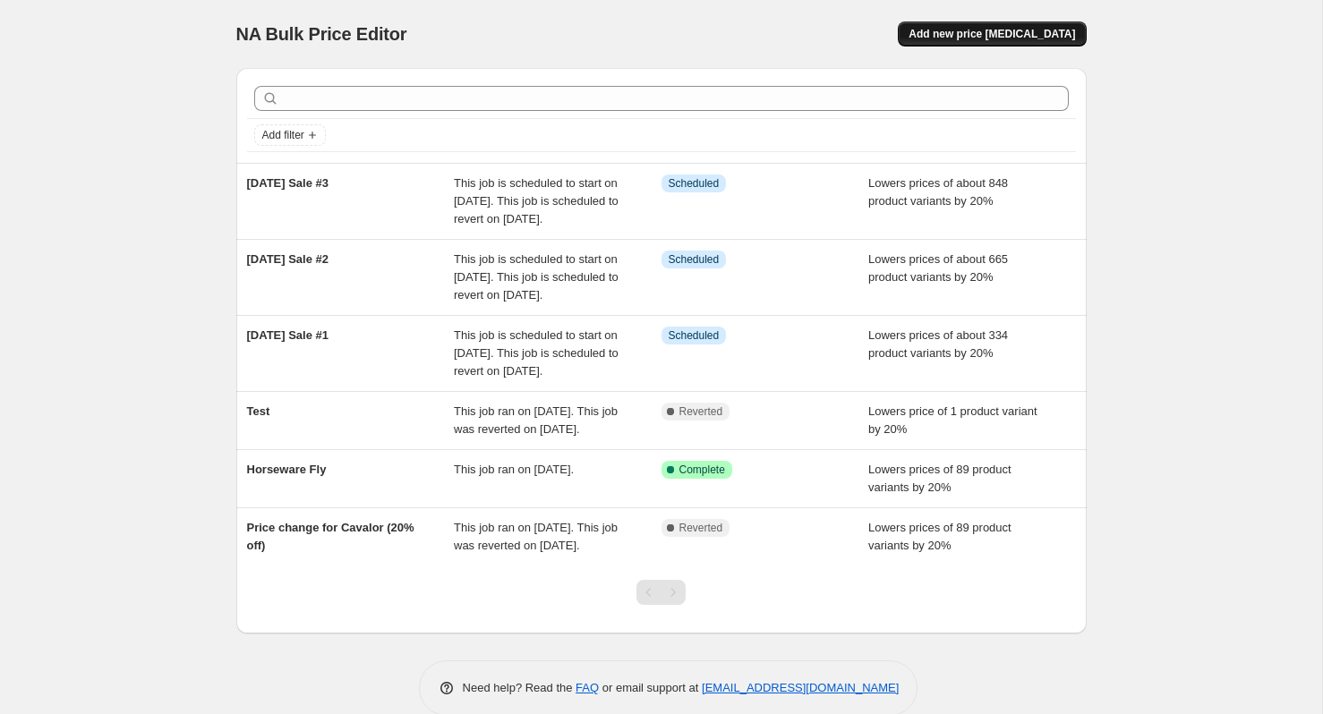
click at [982, 32] on span "Add new price [MEDICAL_DATA]" at bounding box center [991, 34] width 166 height 14
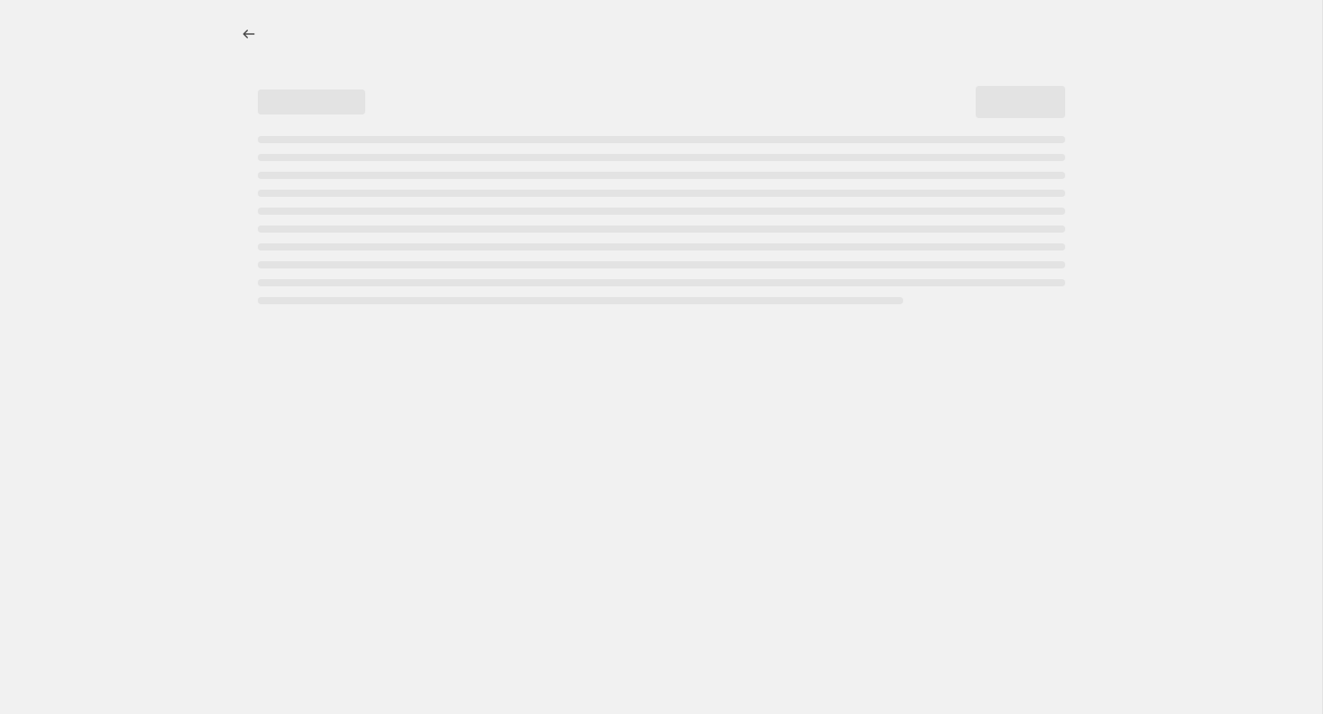
select select "percentage"
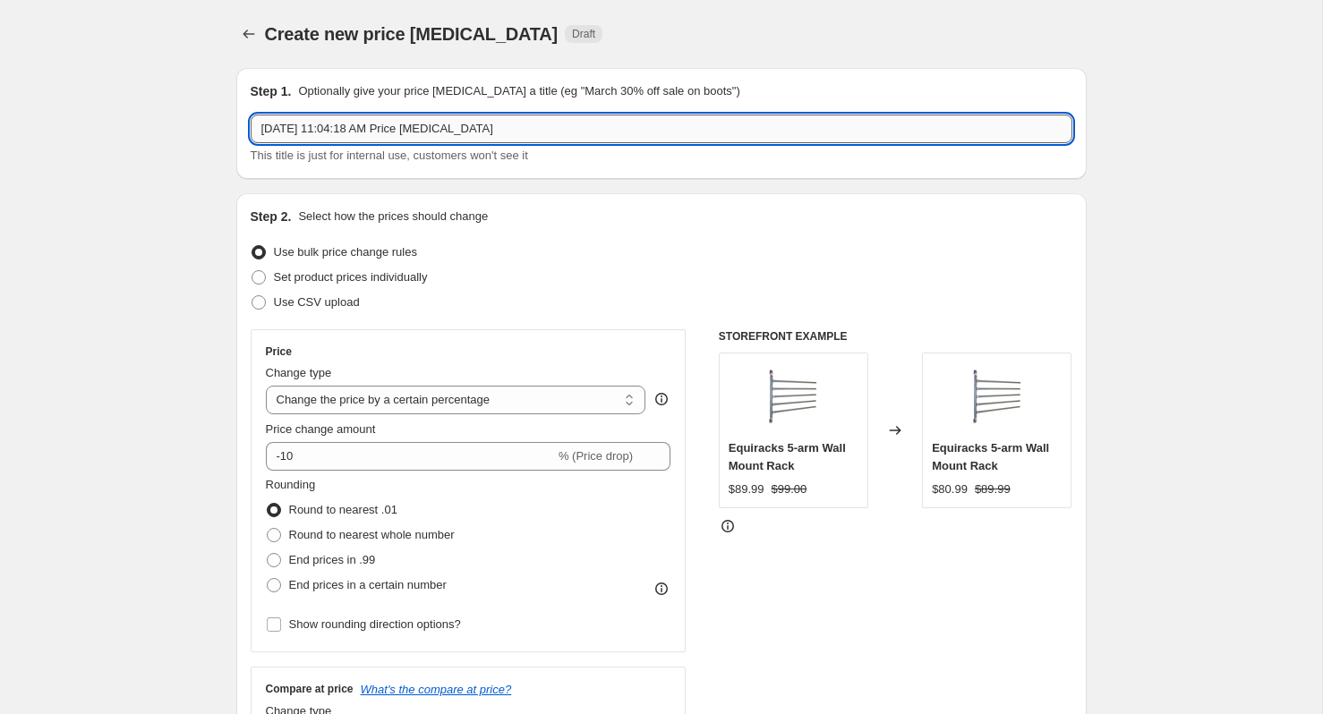
click at [414, 137] on input "[DATE] 11:04:18 AM Price [MEDICAL_DATA]" at bounding box center [662, 129] width 822 height 29
drag, startPoint x: 516, startPoint y: 131, endPoint x: 110, endPoint y: 128, distance: 406.4
type input "[DATE] Sale #4"
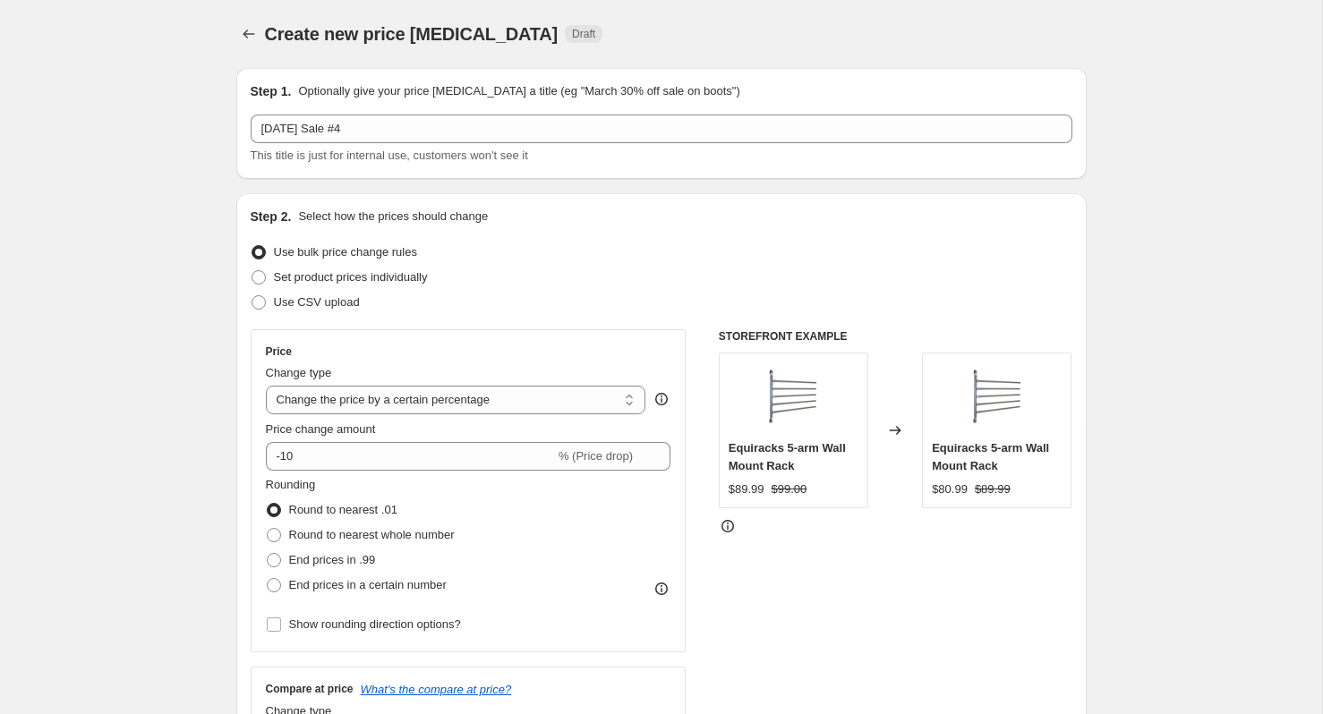
click at [538, 209] on div "Step 2. Select how the prices should change" at bounding box center [662, 217] width 822 height 18
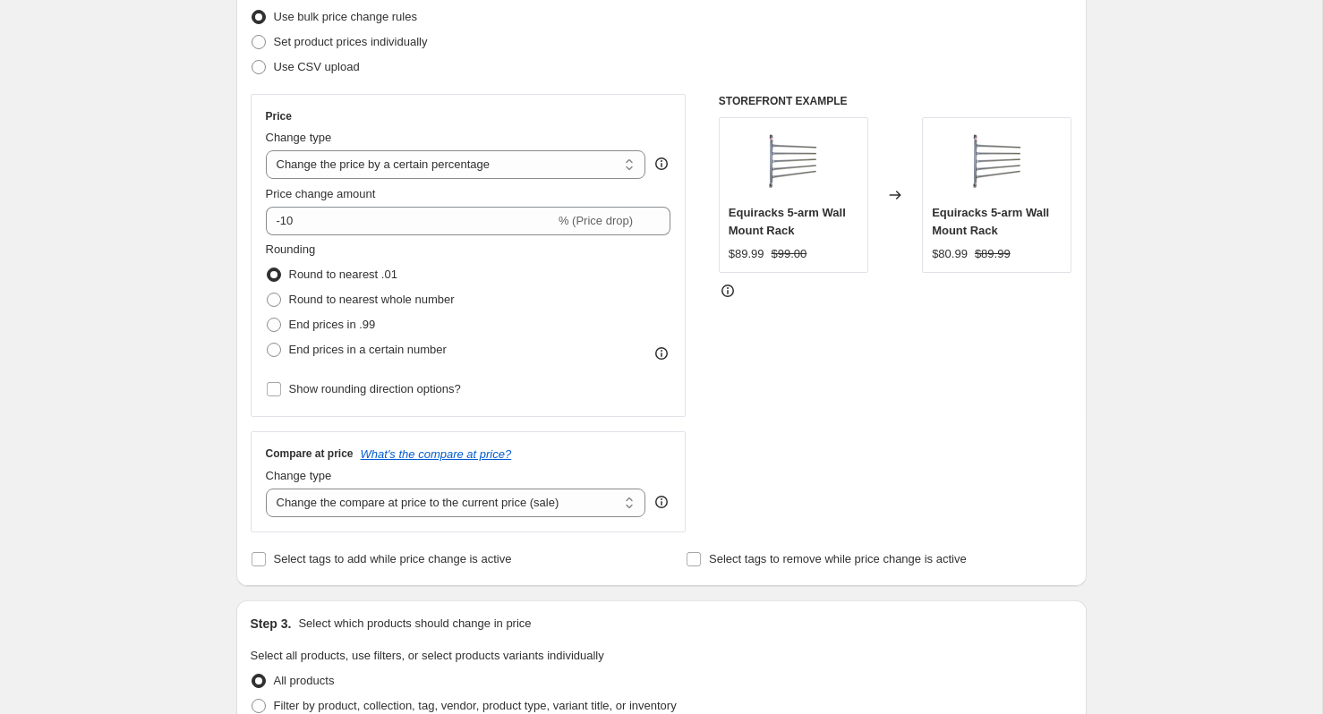
scroll to position [246, 0]
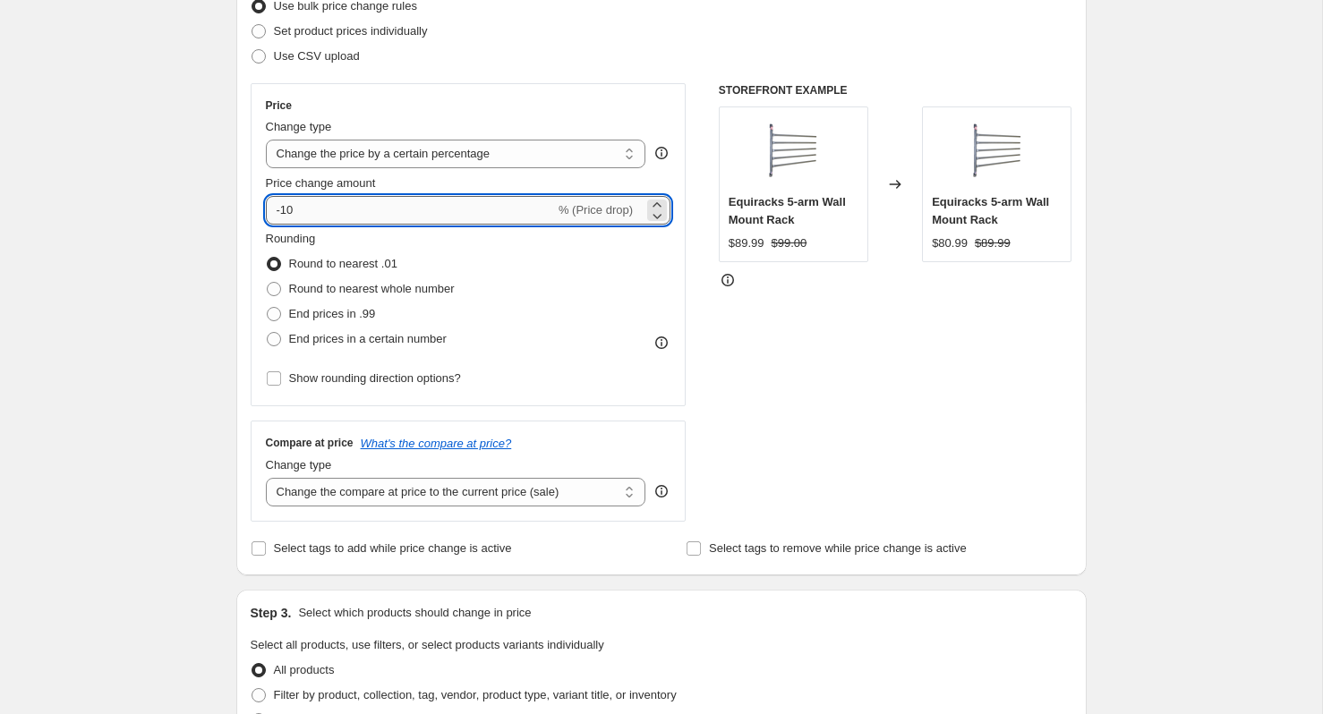
click at [328, 215] on input "-10" at bounding box center [410, 210] width 289 height 29
type input "-1"
type input "-20"
click at [156, 320] on div "Create new price [MEDICAL_DATA]. This page is ready Create new price [MEDICAL_D…" at bounding box center [661, 672] width 1322 height 1837
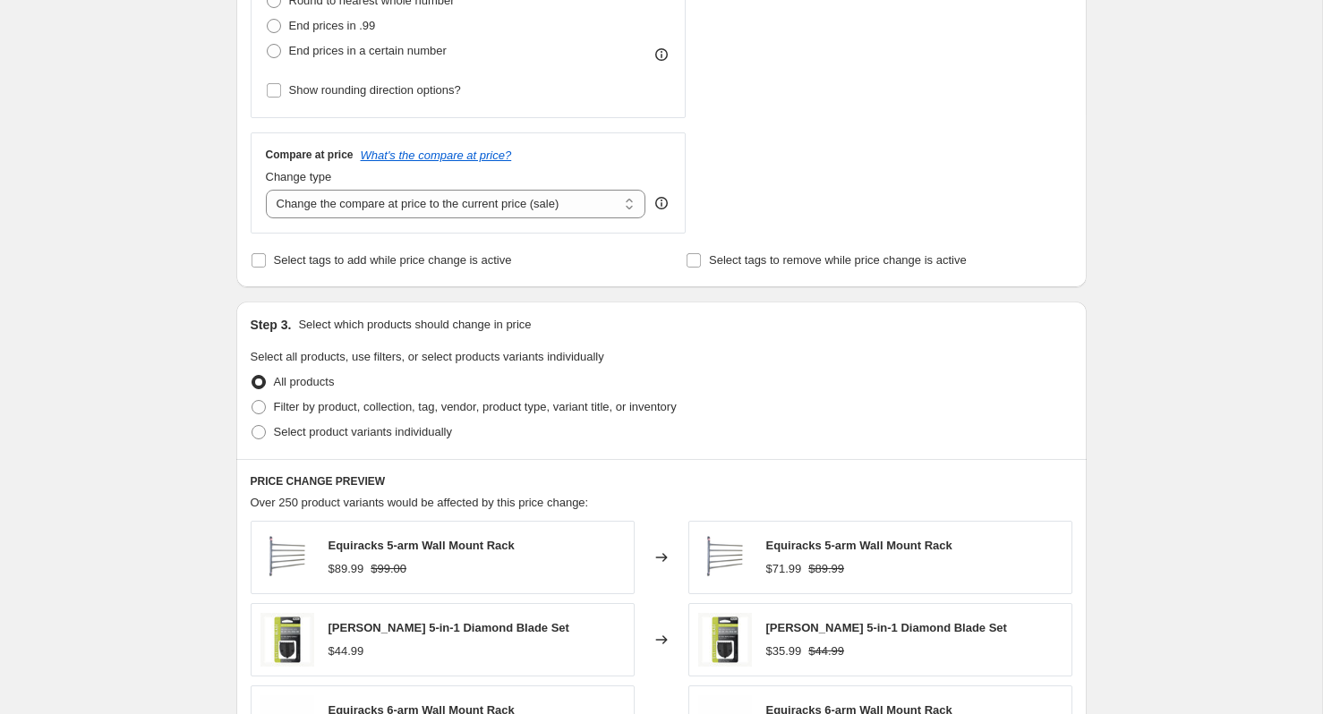
scroll to position [545, 0]
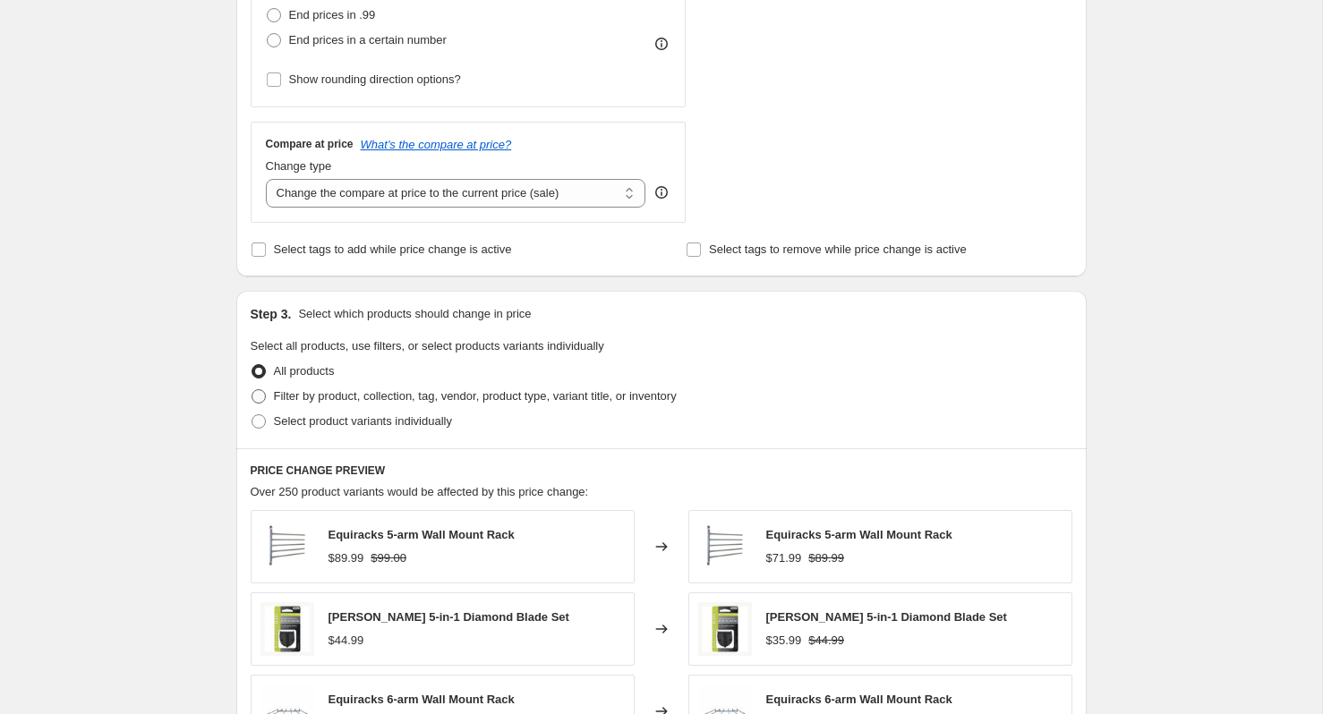
click at [320, 392] on span "Filter by product, collection, tag, vendor, product type, variant title, or inv…" at bounding box center [475, 395] width 403 height 13
click at [252, 390] on input "Filter by product, collection, tag, vendor, product type, variant title, or inv…" at bounding box center [252, 389] width 1 height 1
radio input "true"
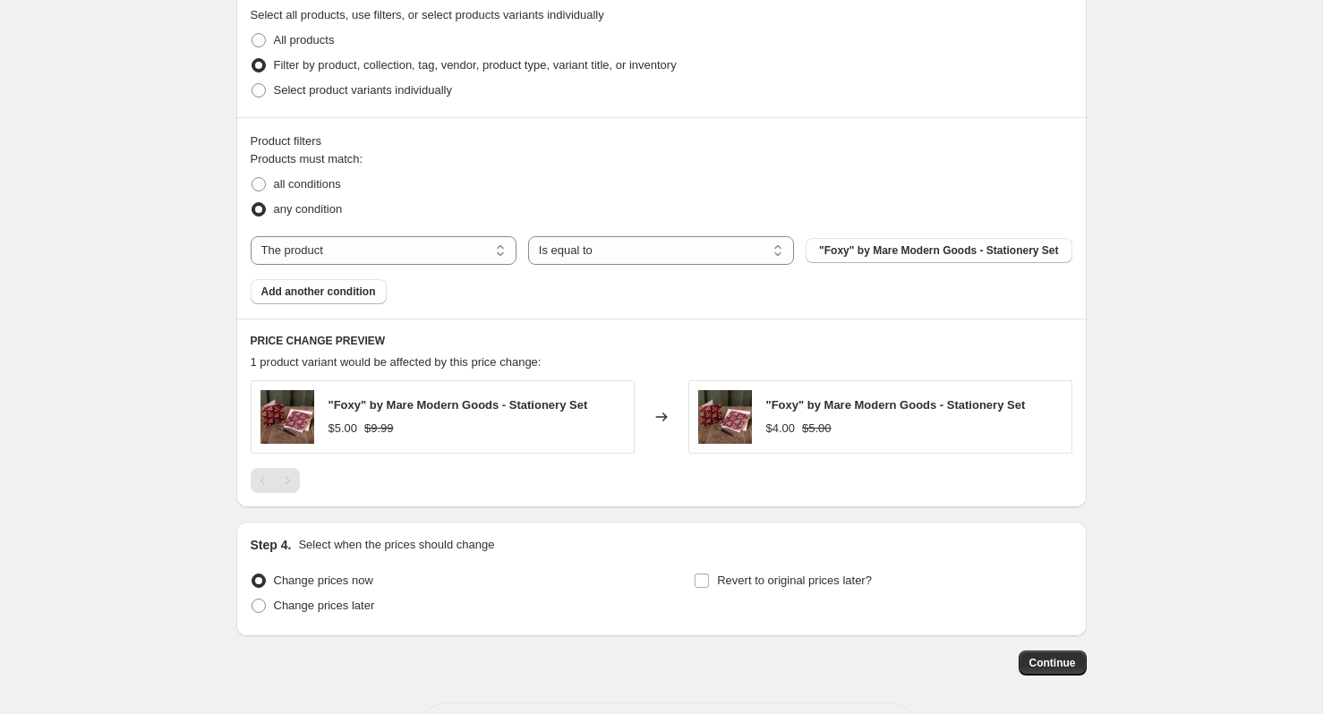
scroll to position [884, 0]
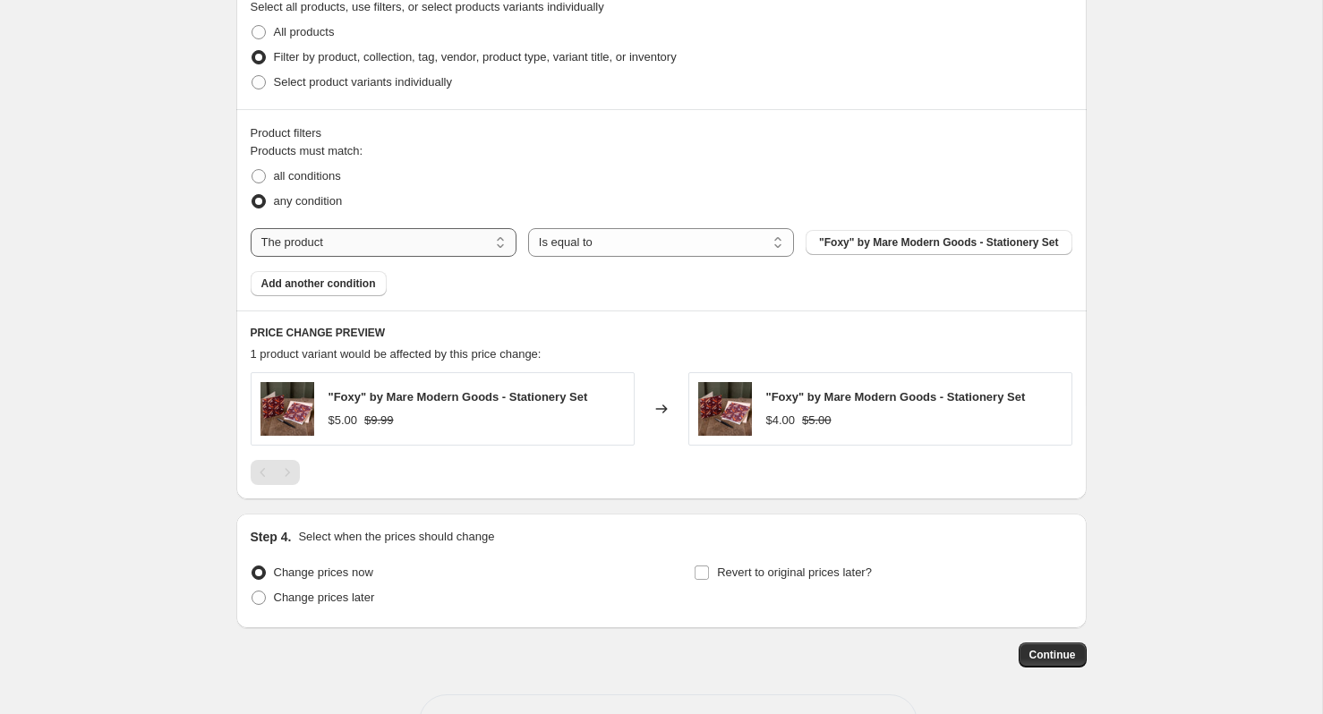
click at [494, 251] on select "The product The product's collection The product's tag The product's vendor The…" at bounding box center [384, 242] width 266 height 29
select select "vendor"
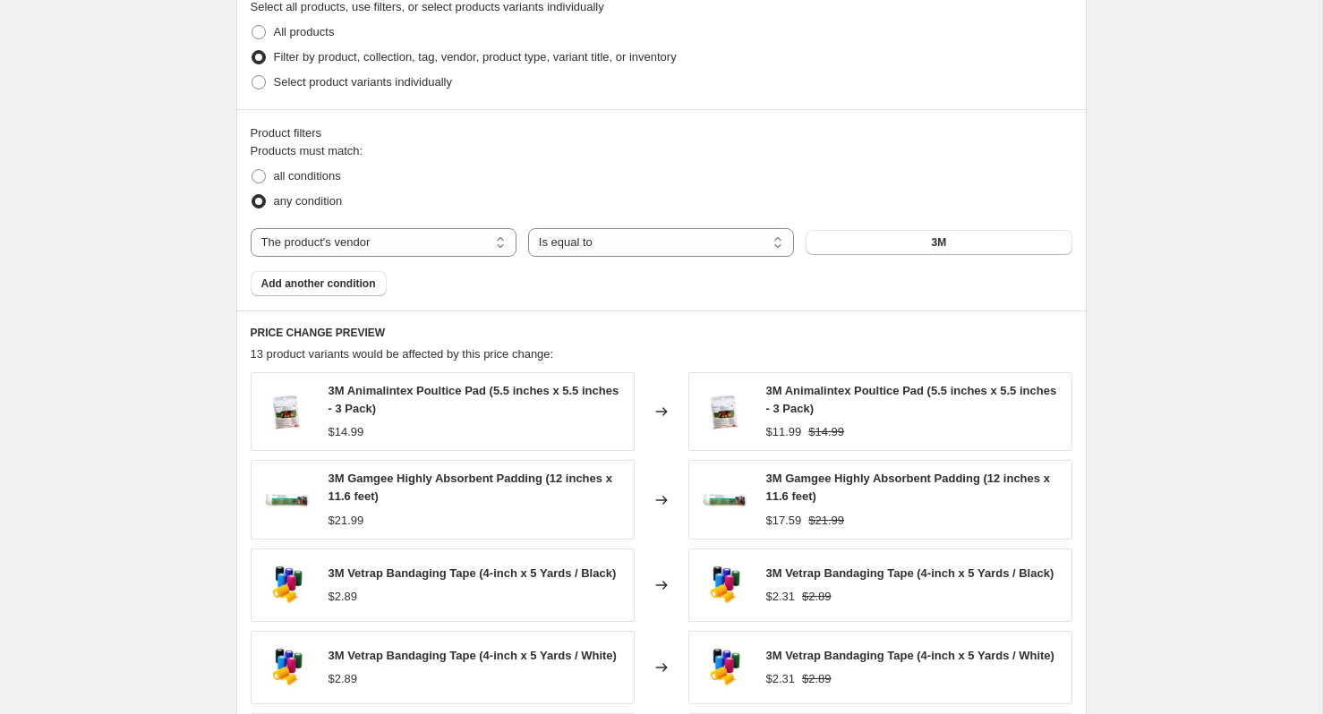
click at [894, 256] on div "The product The product's collection The product's tag The product's vendor The…" at bounding box center [662, 242] width 822 height 29
click at [888, 230] on button "3M" at bounding box center [939, 242] width 266 height 25
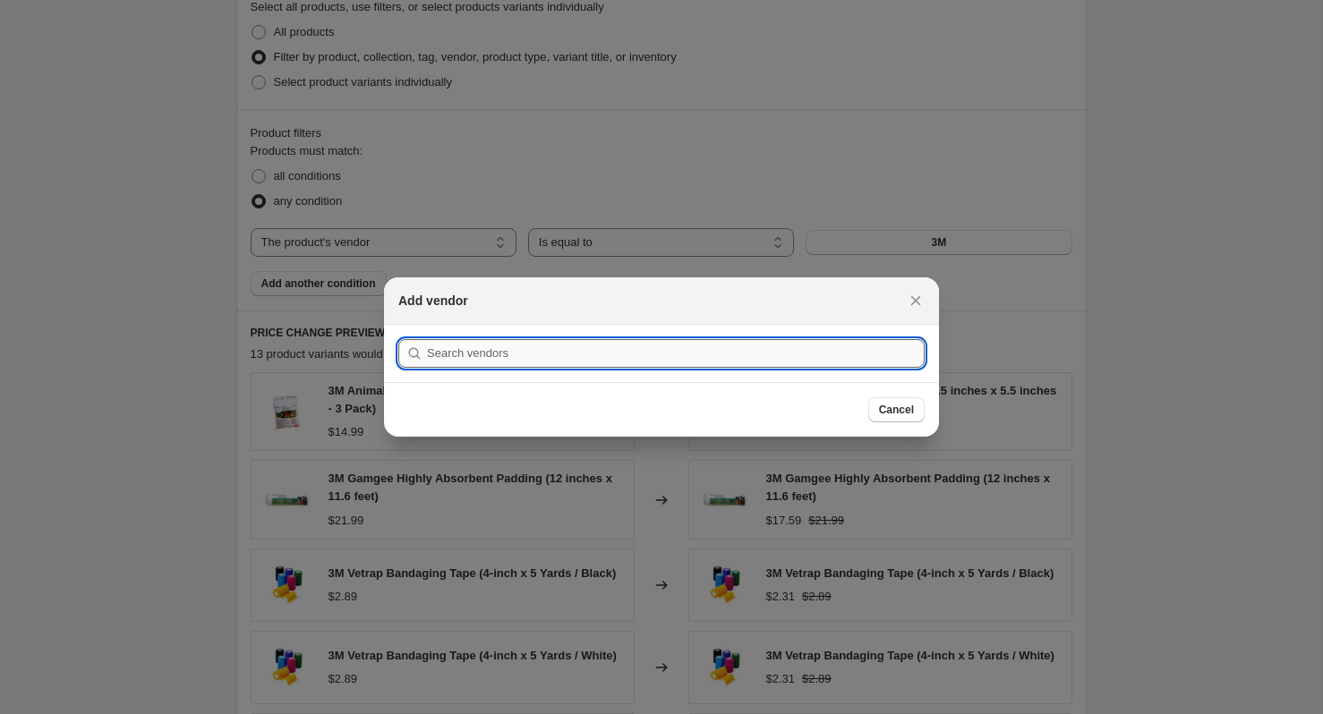
type input "w"
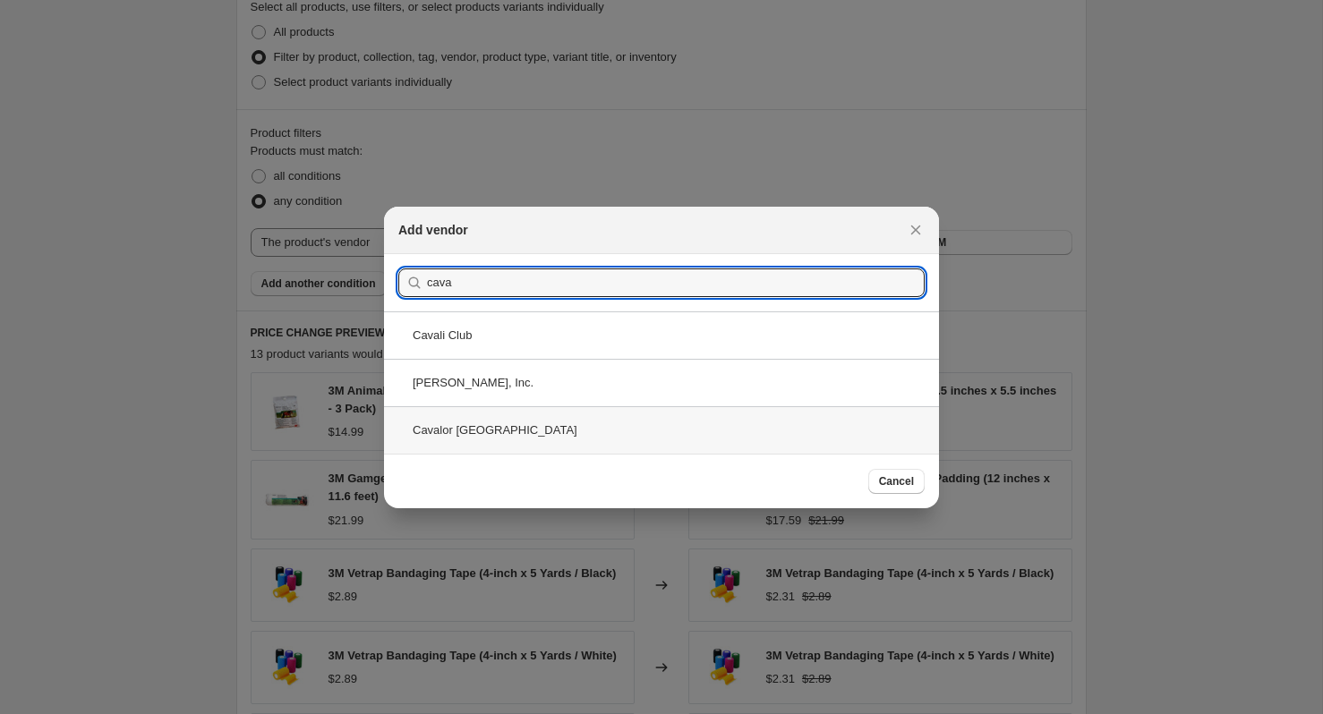
type input "cava"
click at [574, 417] on div "Cavalor [GEOGRAPHIC_DATA]" at bounding box center [661, 429] width 555 height 47
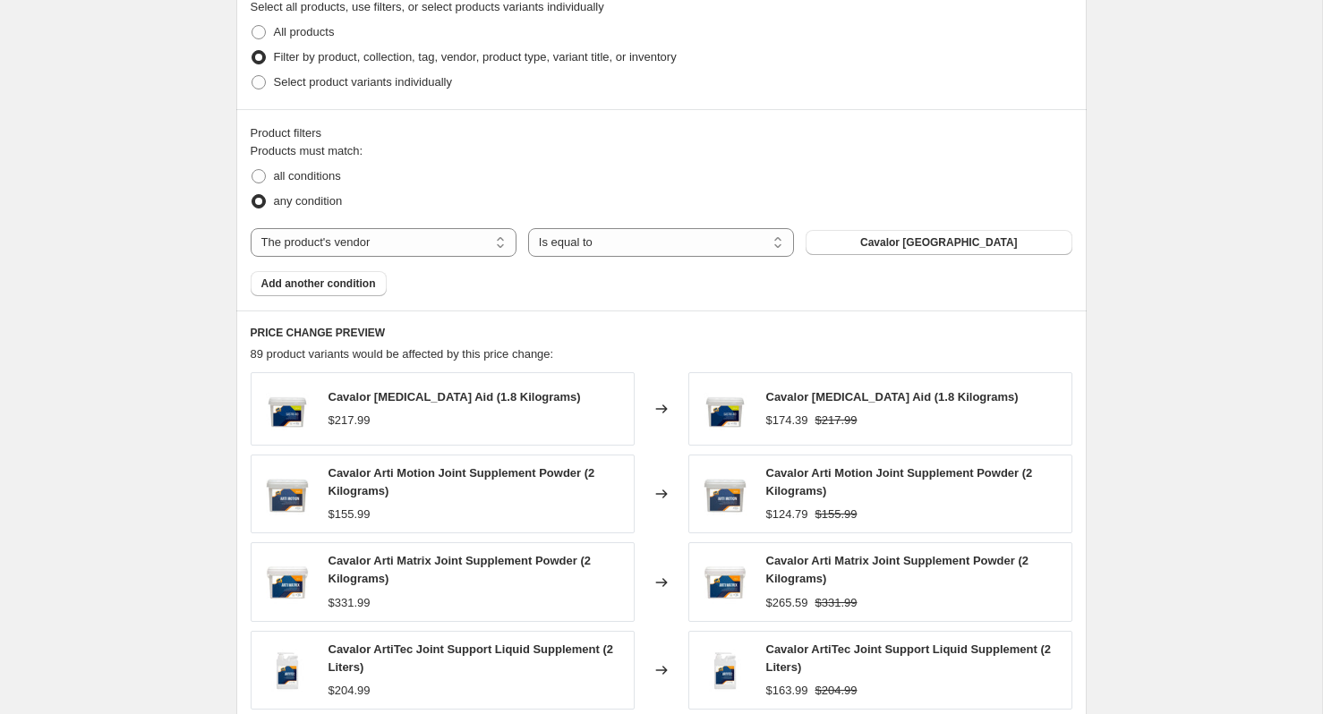
click at [295, 269] on div "Products must match: all conditions any condition The product The product's col…" at bounding box center [662, 219] width 822 height 154
click at [295, 286] on span "Add another condition" at bounding box center [318, 284] width 115 height 14
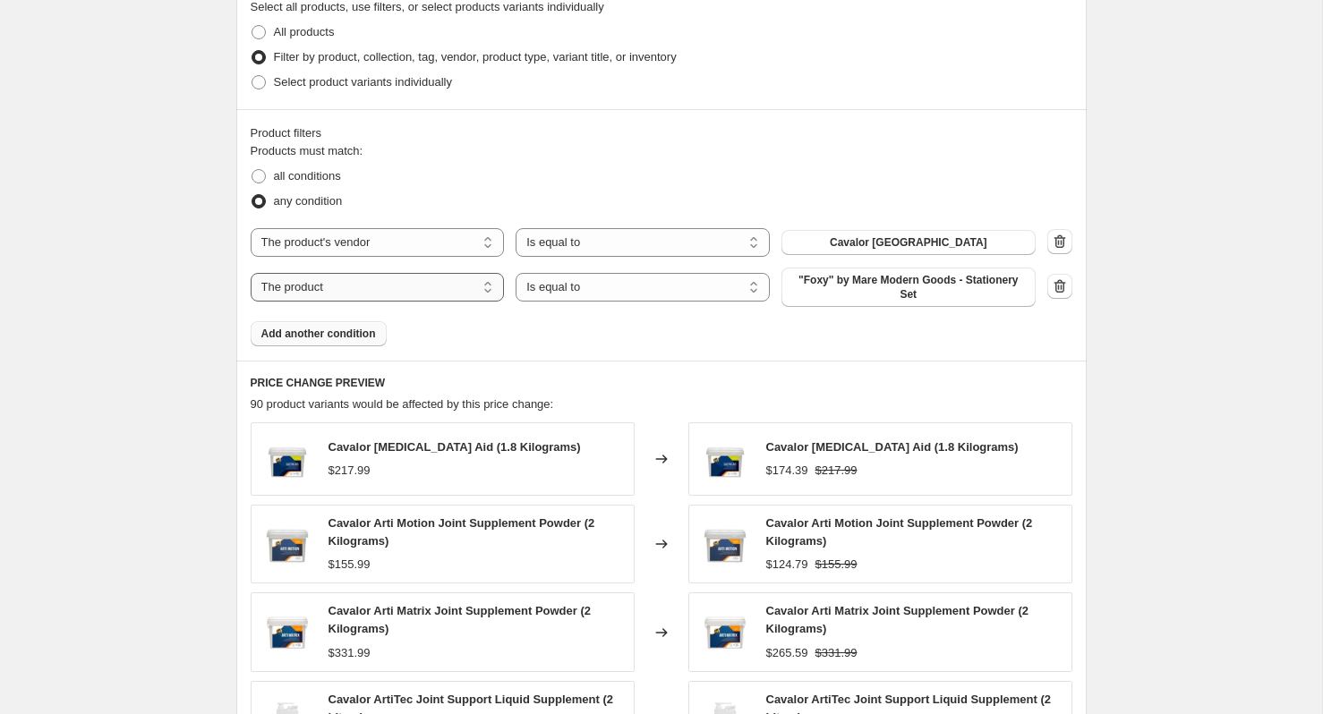
click at [296, 287] on select "The product The product's collection The product's tag The product's vendor The…" at bounding box center [378, 287] width 254 height 29
select select "vendor"
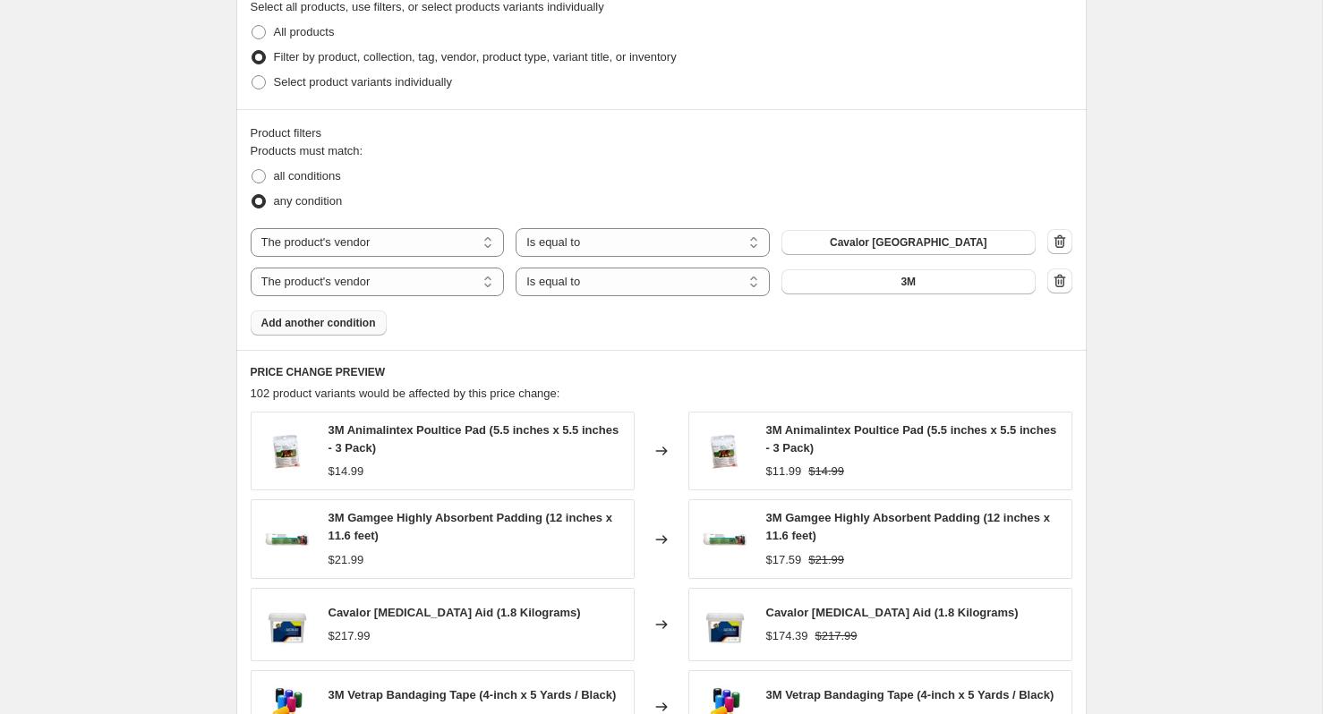
click at [876, 283] on button "3M" at bounding box center [908, 281] width 254 height 25
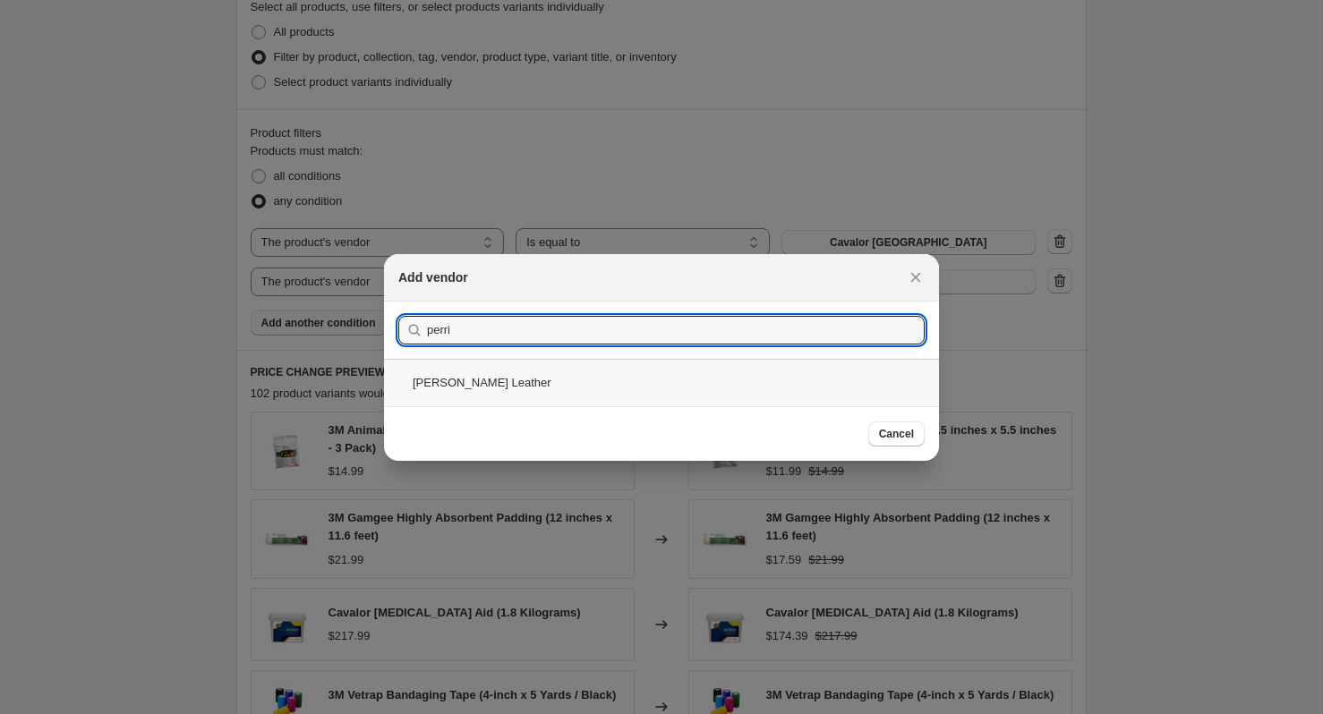
type input "perri"
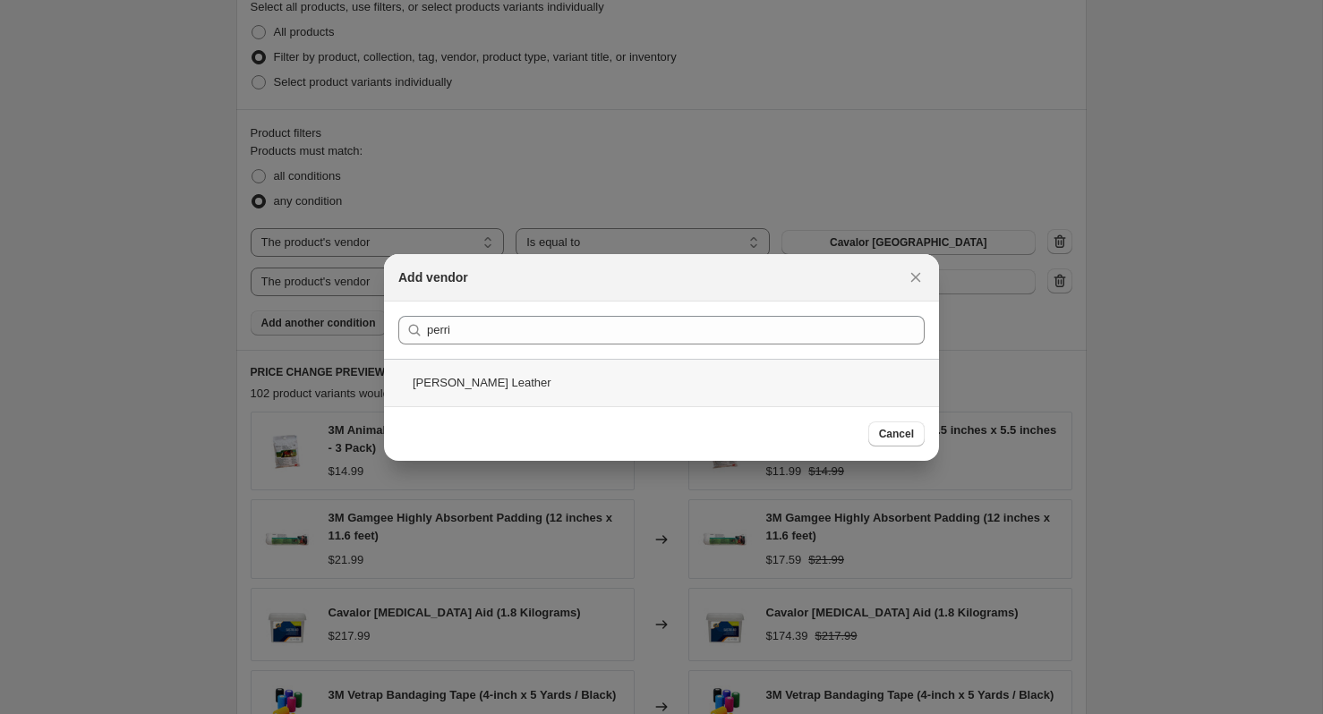
click at [586, 364] on div "[PERSON_NAME] Leather" at bounding box center [661, 382] width 555 height 47
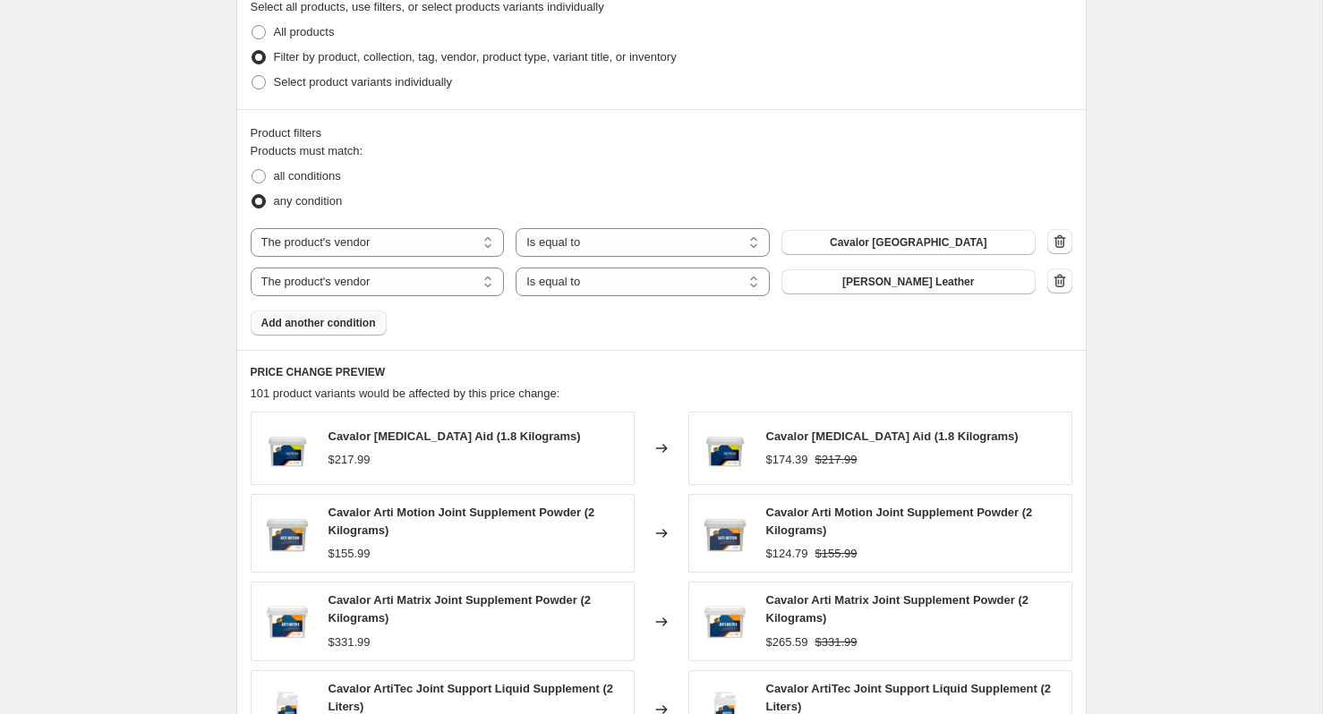
click at [333, 321] on span "Add another condition" at bounding box center [318, 323] width 115 height 14
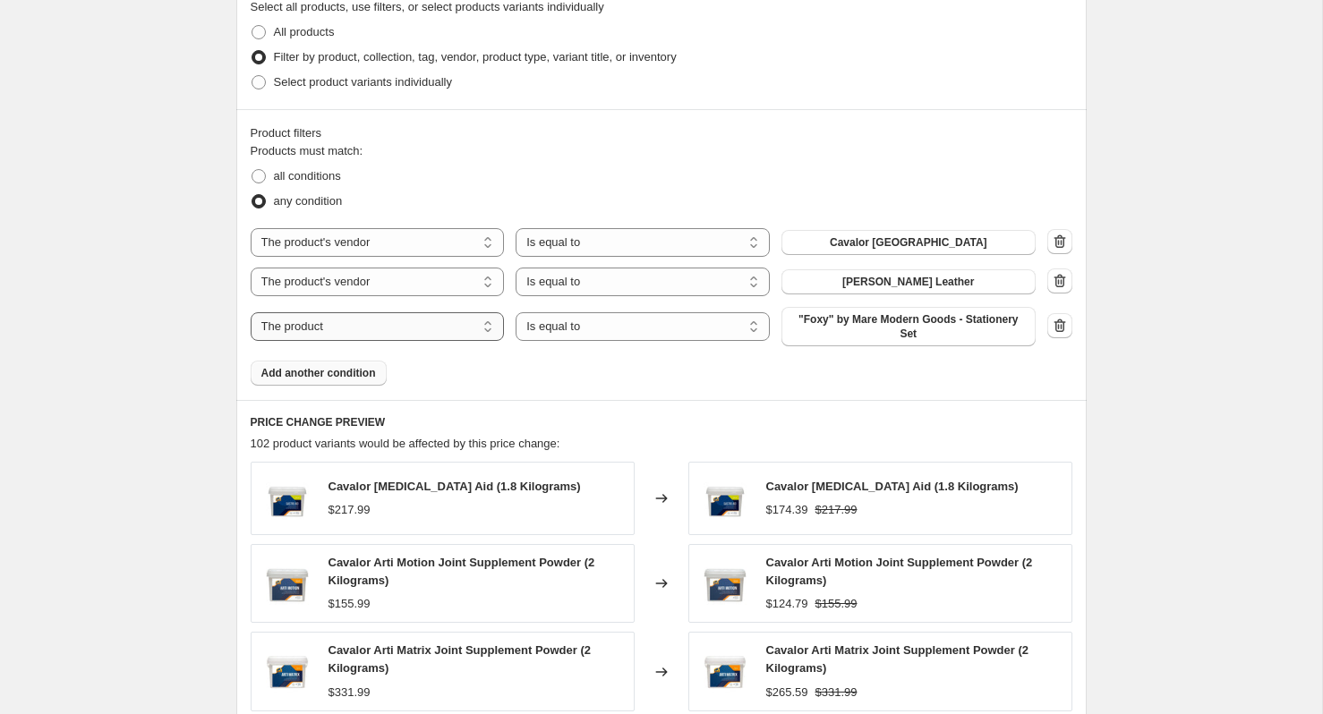
click at [404, 330] on select "The product The product's collection The product's tag The product's vendor The…" at bounding box center [378, 326] width 254 height 29
select select "vendor"
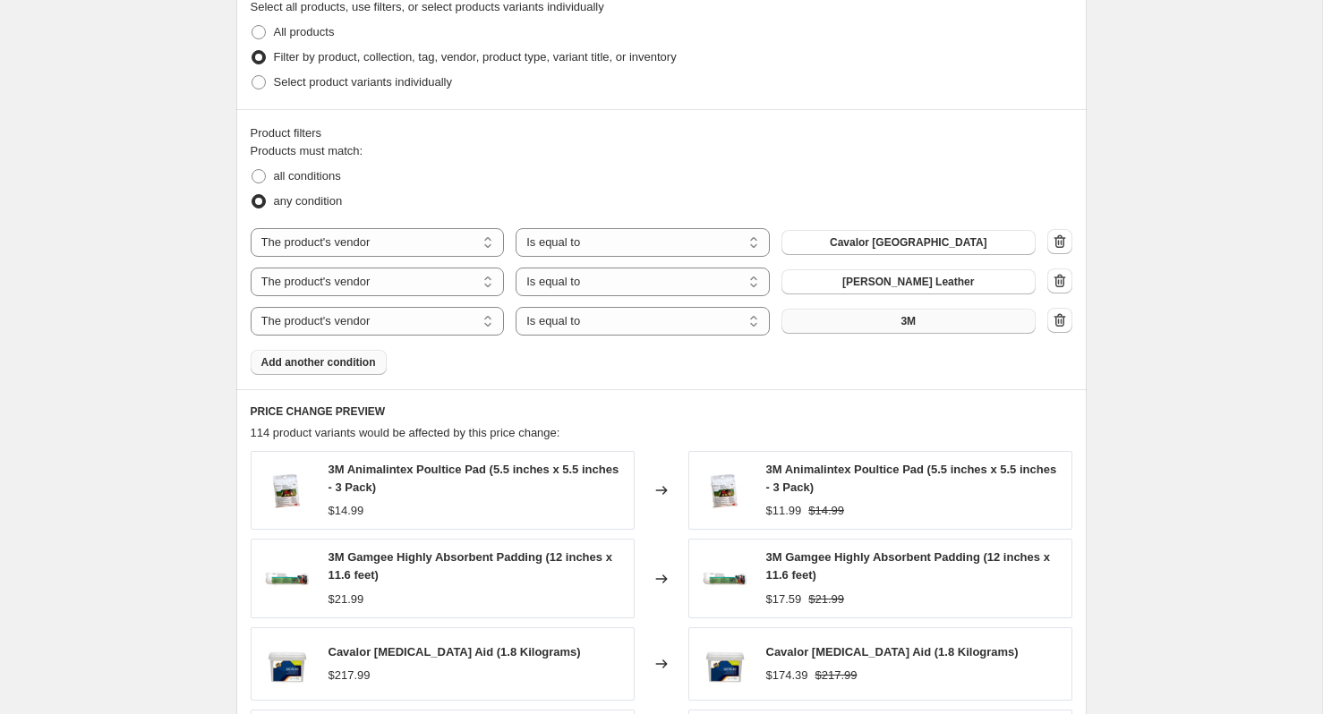
click at [890, 329] on button "3M" at bounding box center [908, 321] width 254 height 25
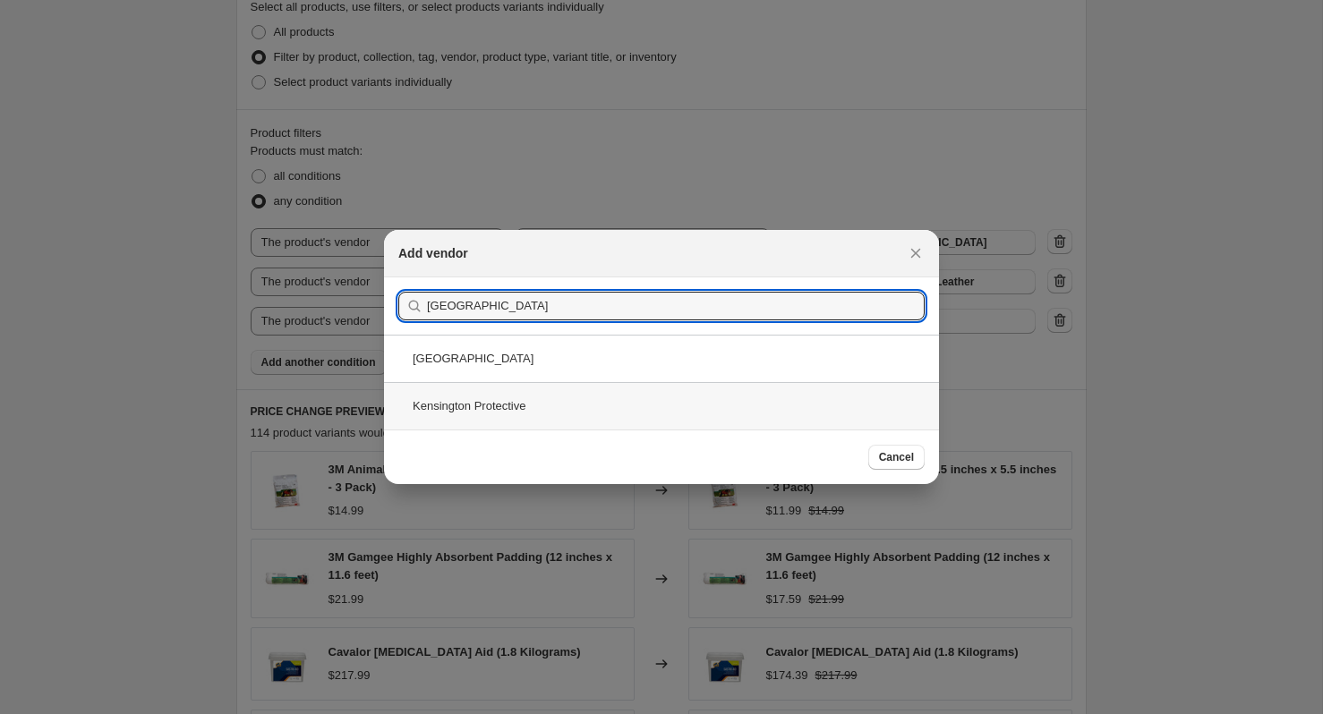
type input "[GEOGRAPHIC_DATA]"
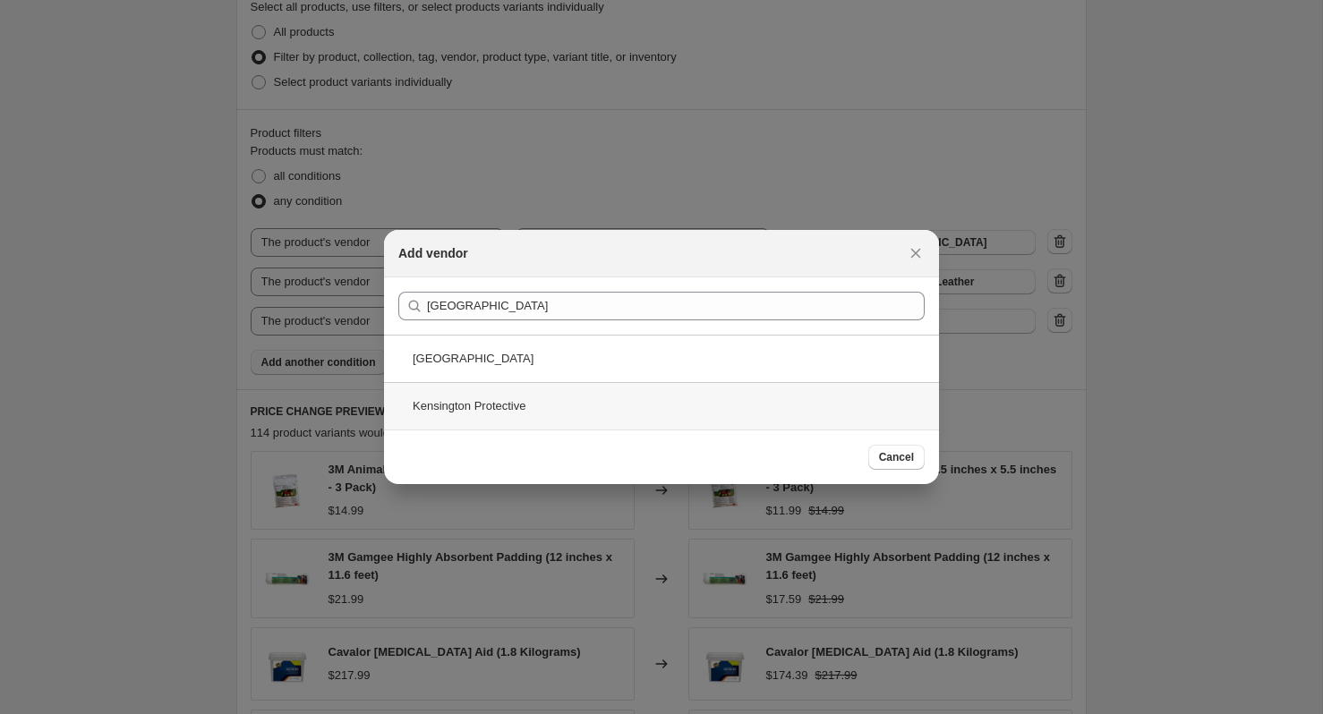
click at [589, 391] on div "Kensington Protective" at bounding box center [661, 405] width 555 height 47
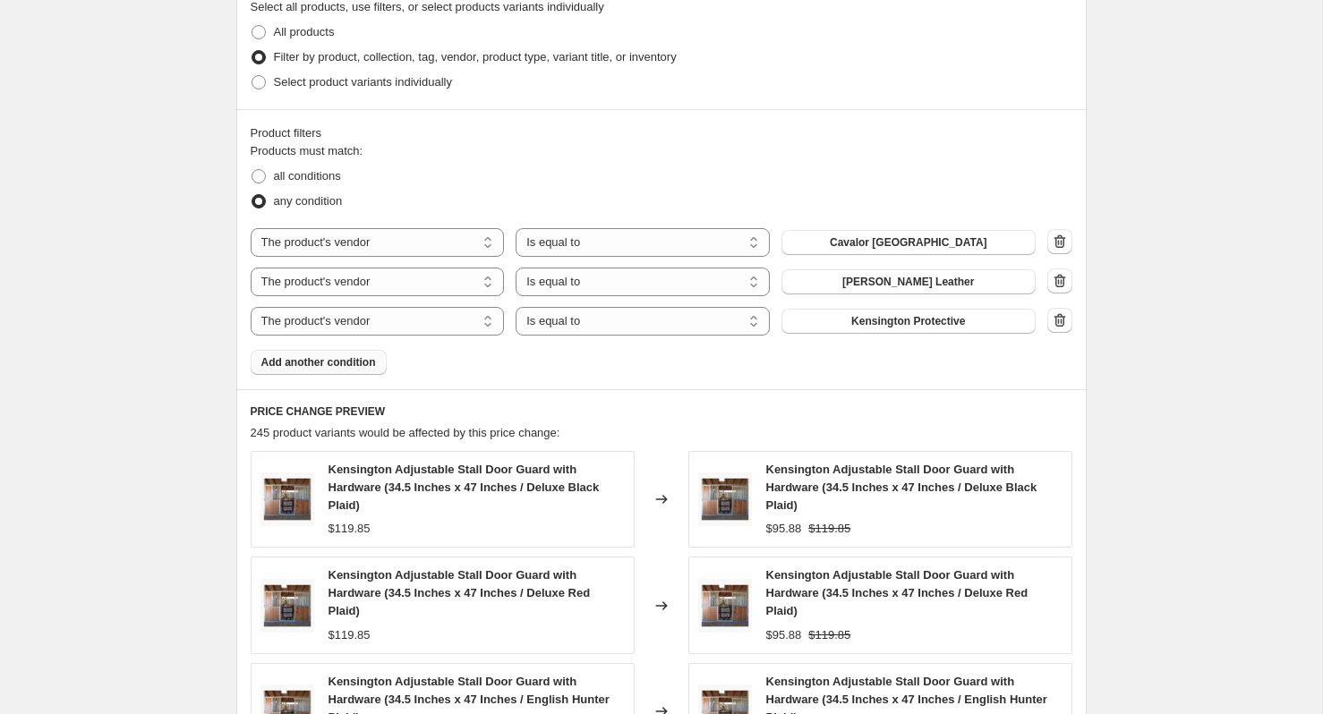
click at [372, 362] on span "Add another condition" at bounding box center [318, 362] width 115 height 14
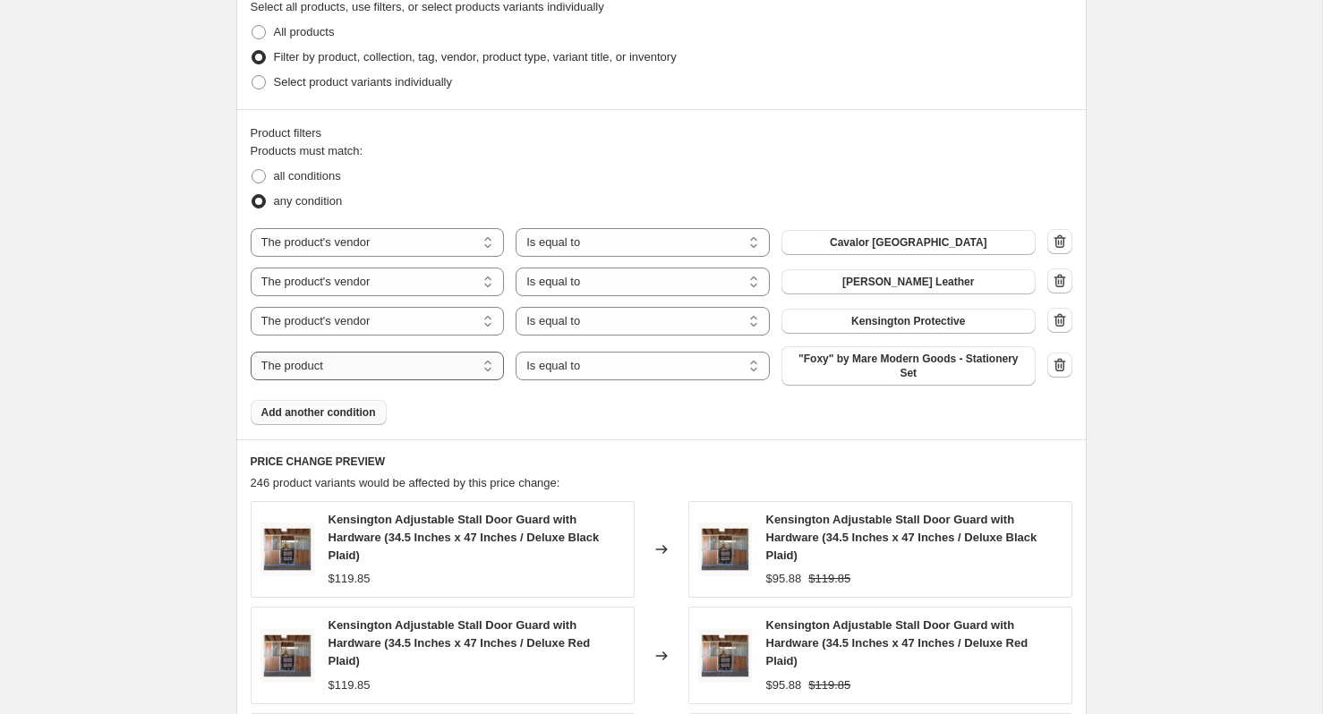
click at [403, 367] on select "The product The product's collection The product's tag The product's vendor The…" at bounding box center [378, 366] width 254 height 29
select select "vendor"
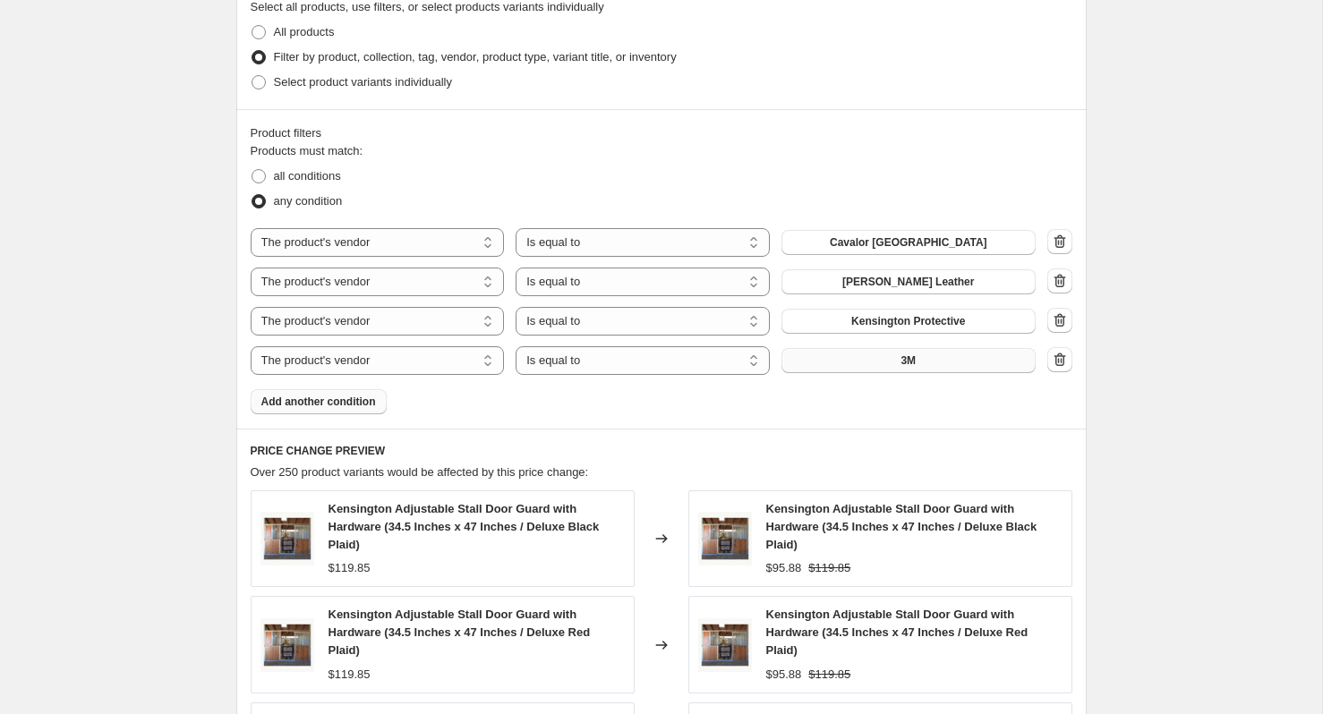
click at [957, 349] on button "3M" at bounding box center [908, 360] width 254 height 25
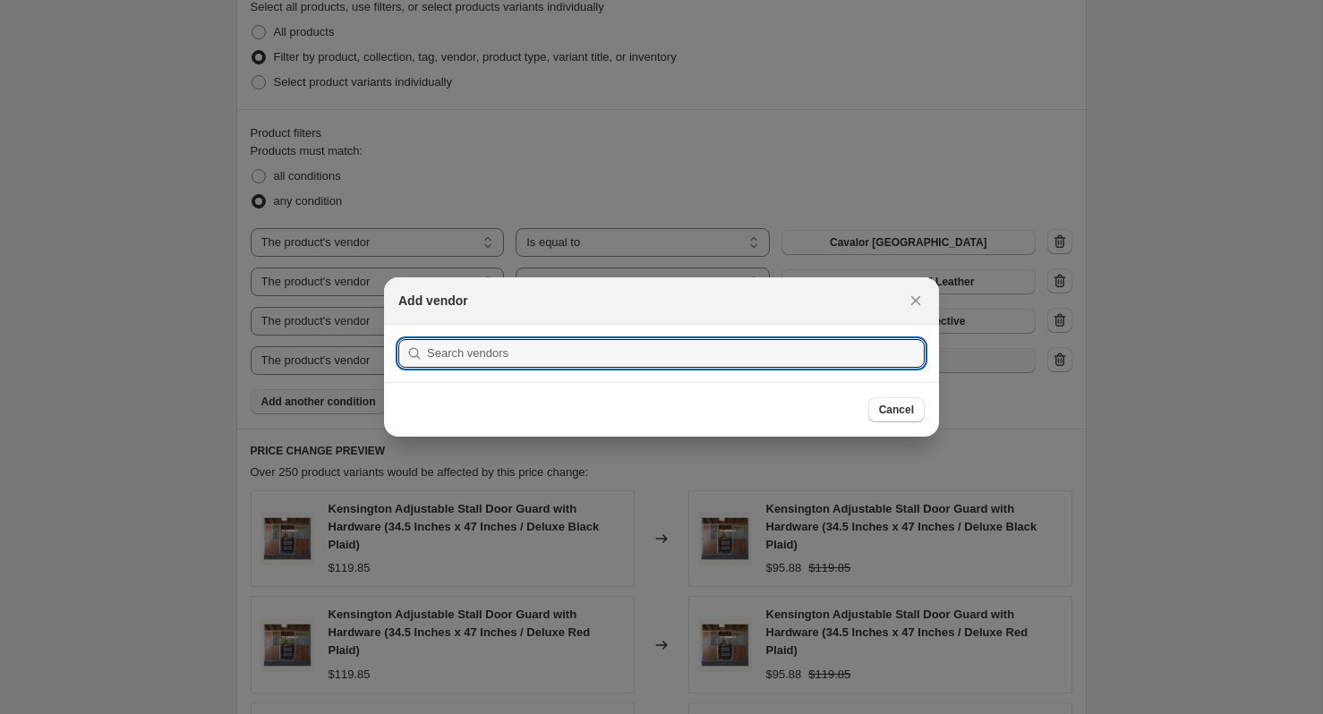
scroll to position [0, 0]
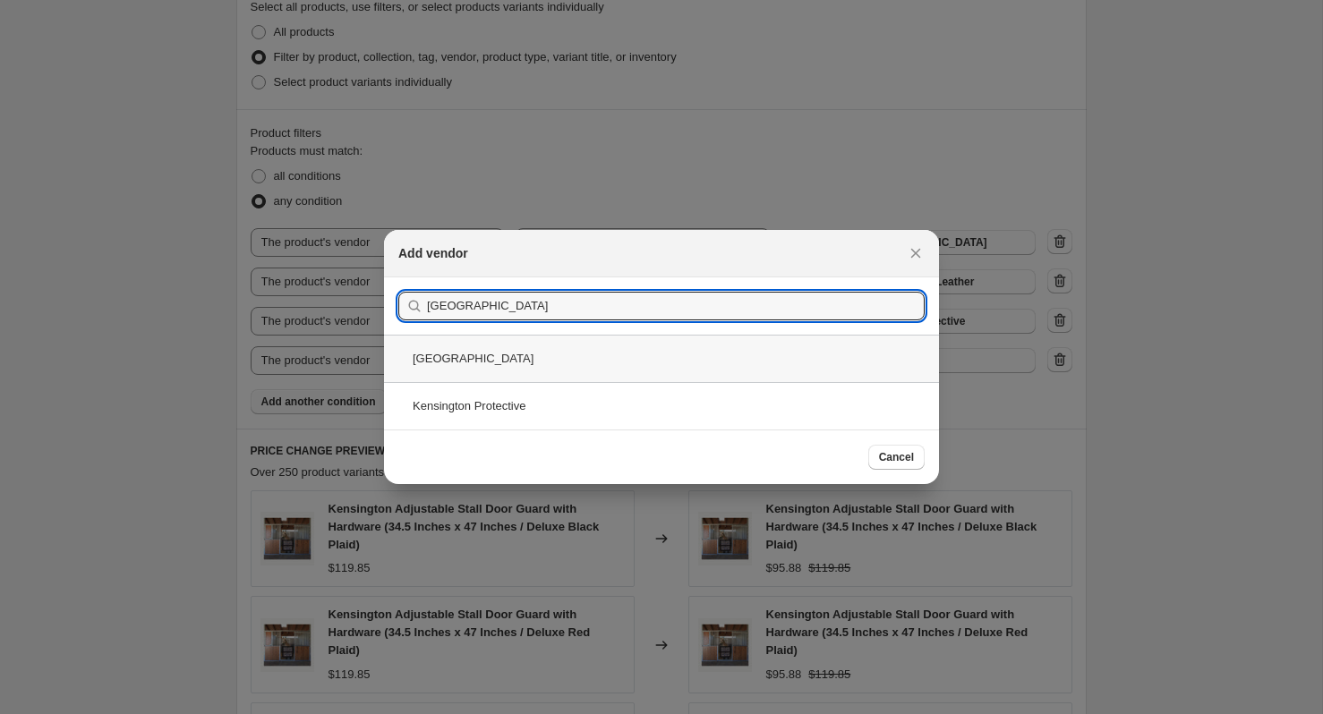
type input "[GEOGRAPHIC_DATA]"
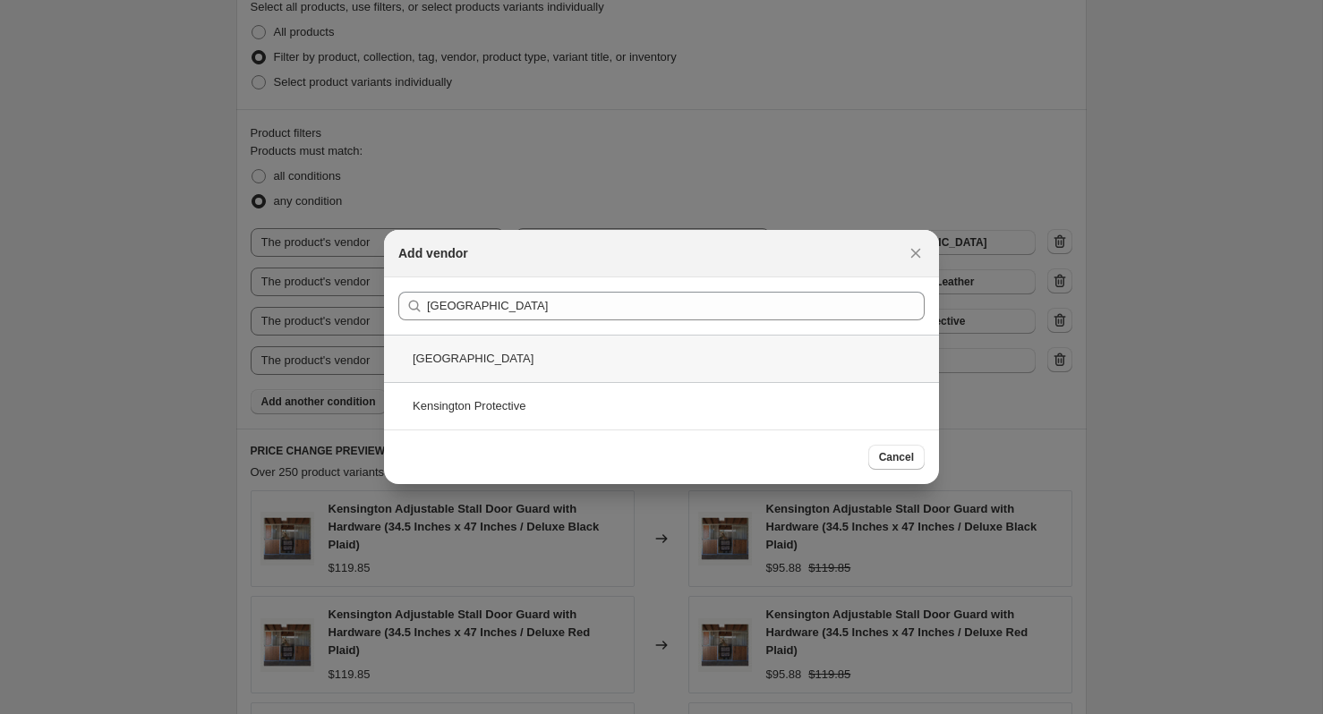
click at [524, 364] on div "[GEOGRAPHIC_DATA]" at bounding box center [661, 358] width 555 height 47
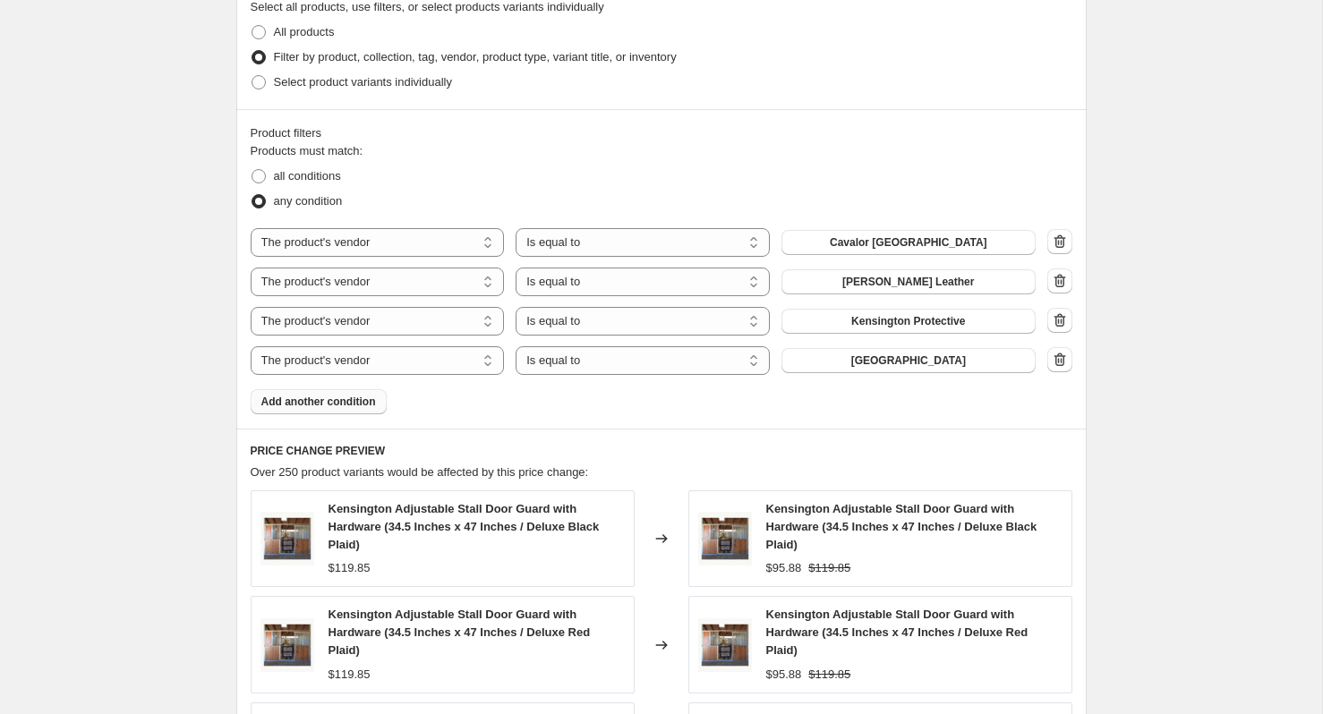
click at [338, 400] on span "Add another condition" at bounding box center [318, 402] width 115 height 14
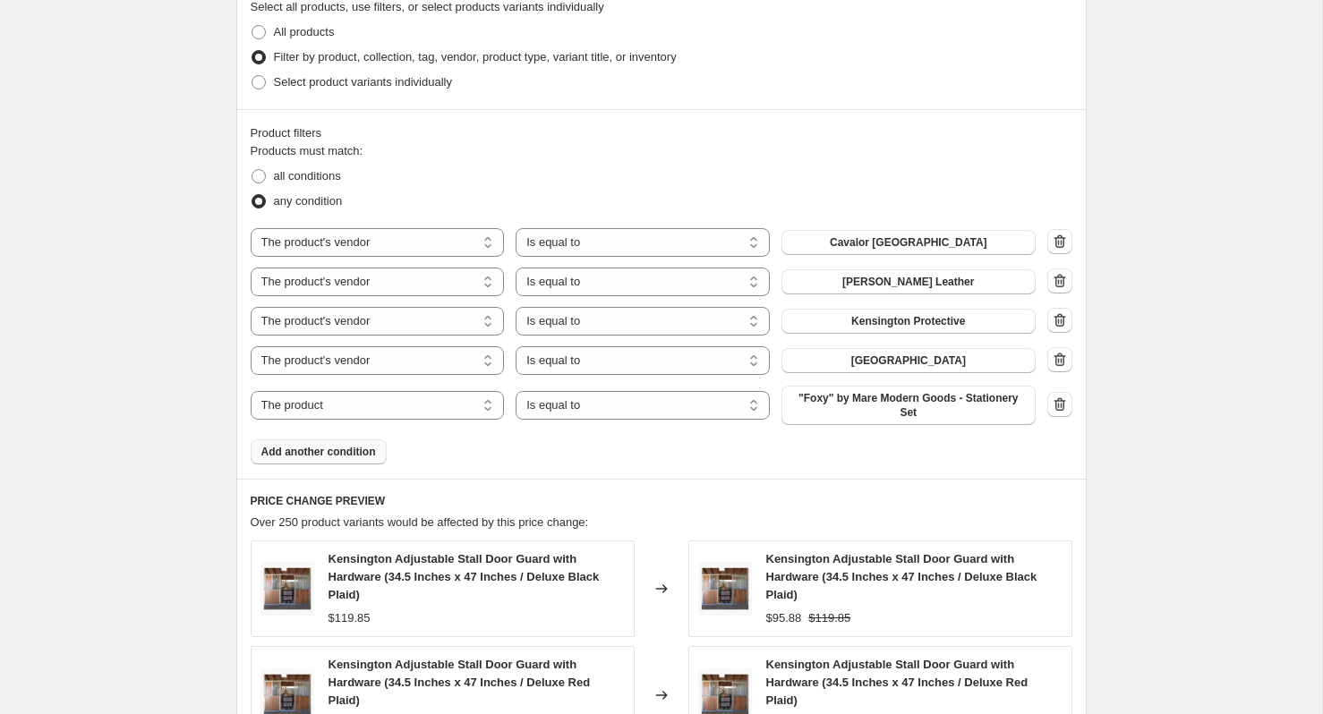
click at [1068, 407] on button "button" at bounding box center [1059, 404] width 25 height 25
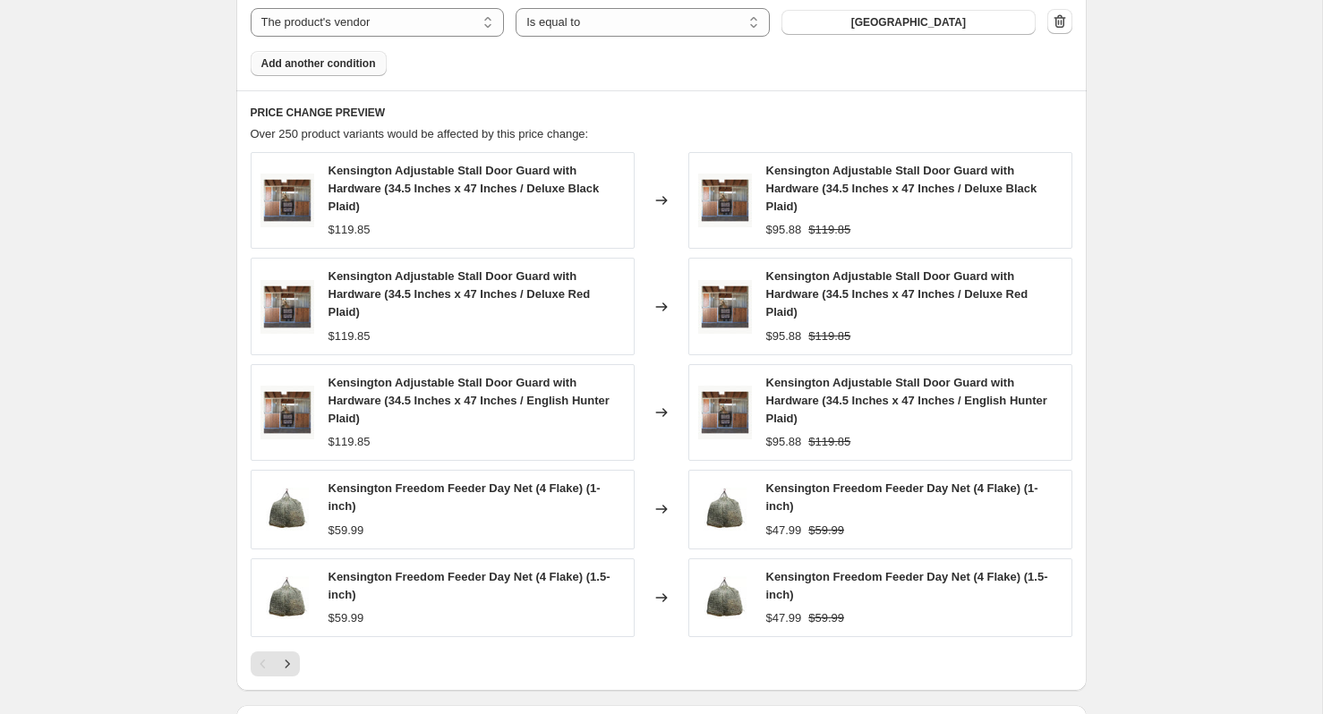
scroll to position [1477, 0]
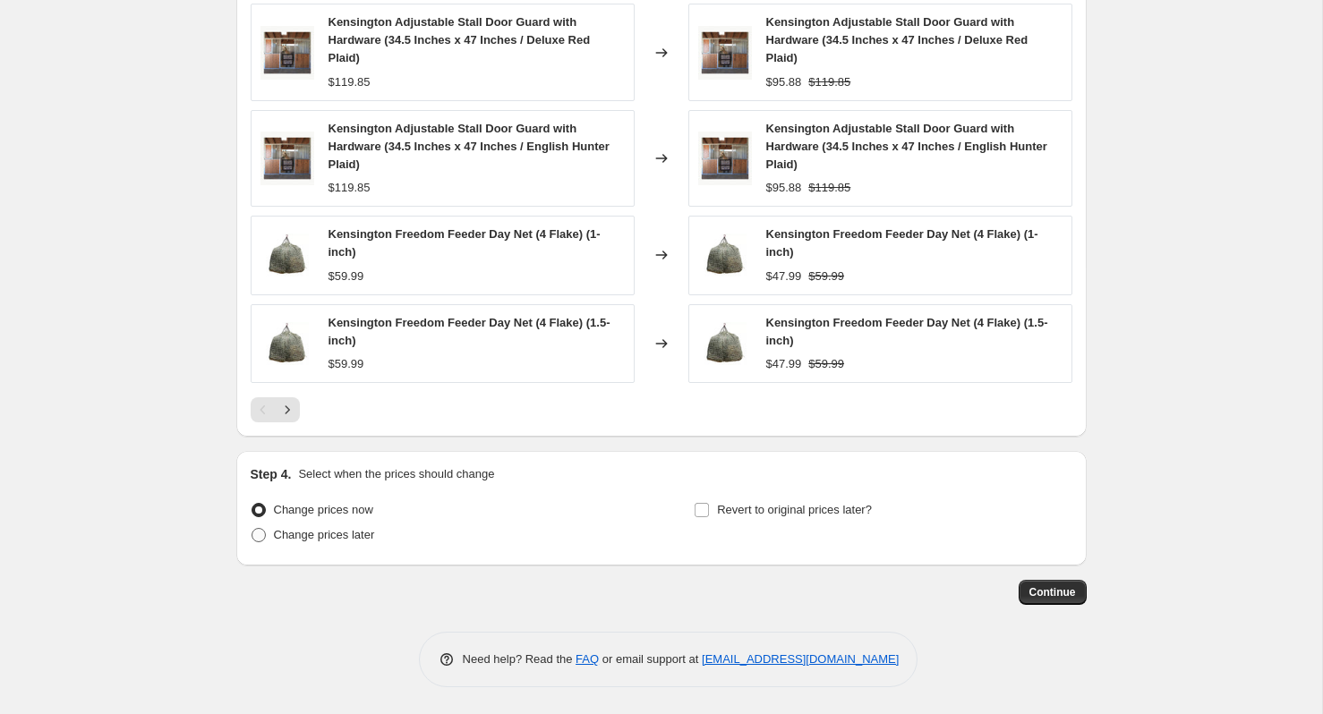
click at [321, 534] on span "Change prices later" at bounding box center [324, 534] width 101 height 13
click at [252, 529] on input "Change prices later" at bounding box center [252, 528] width 1 height 1
radio input "true"
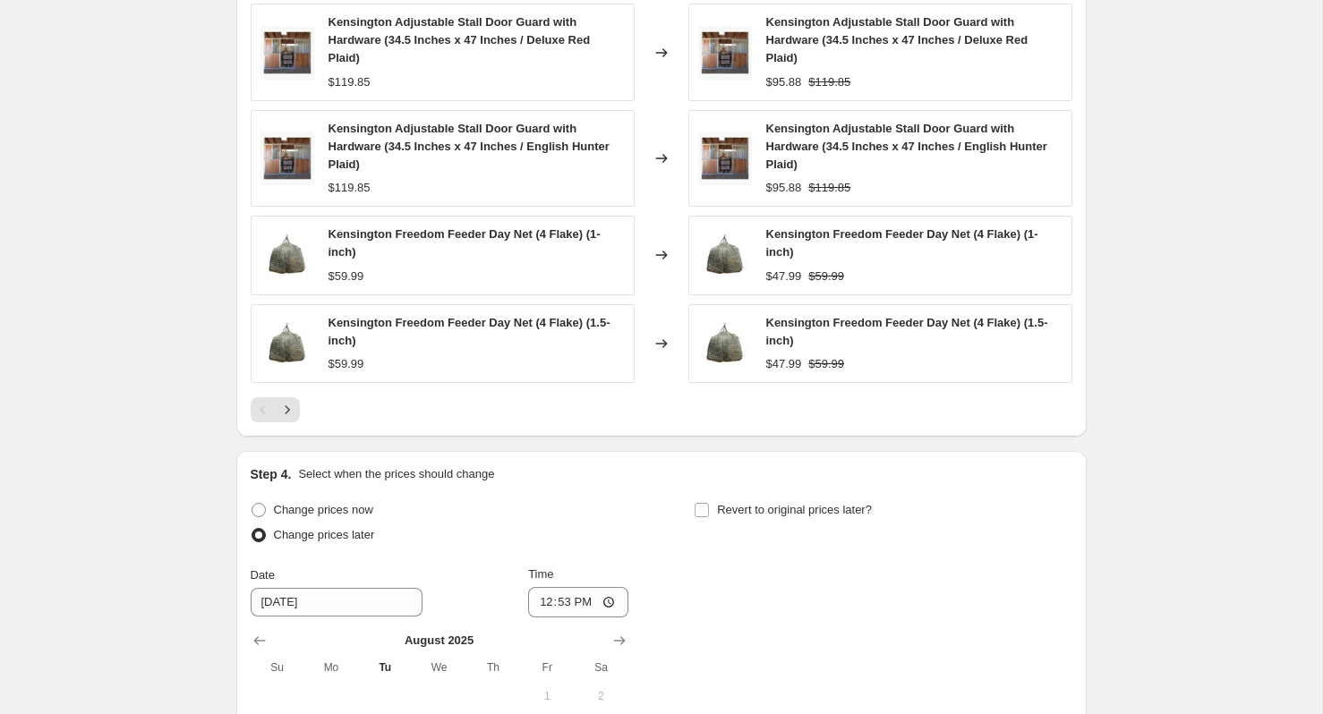
scroll to position [1812, 0]
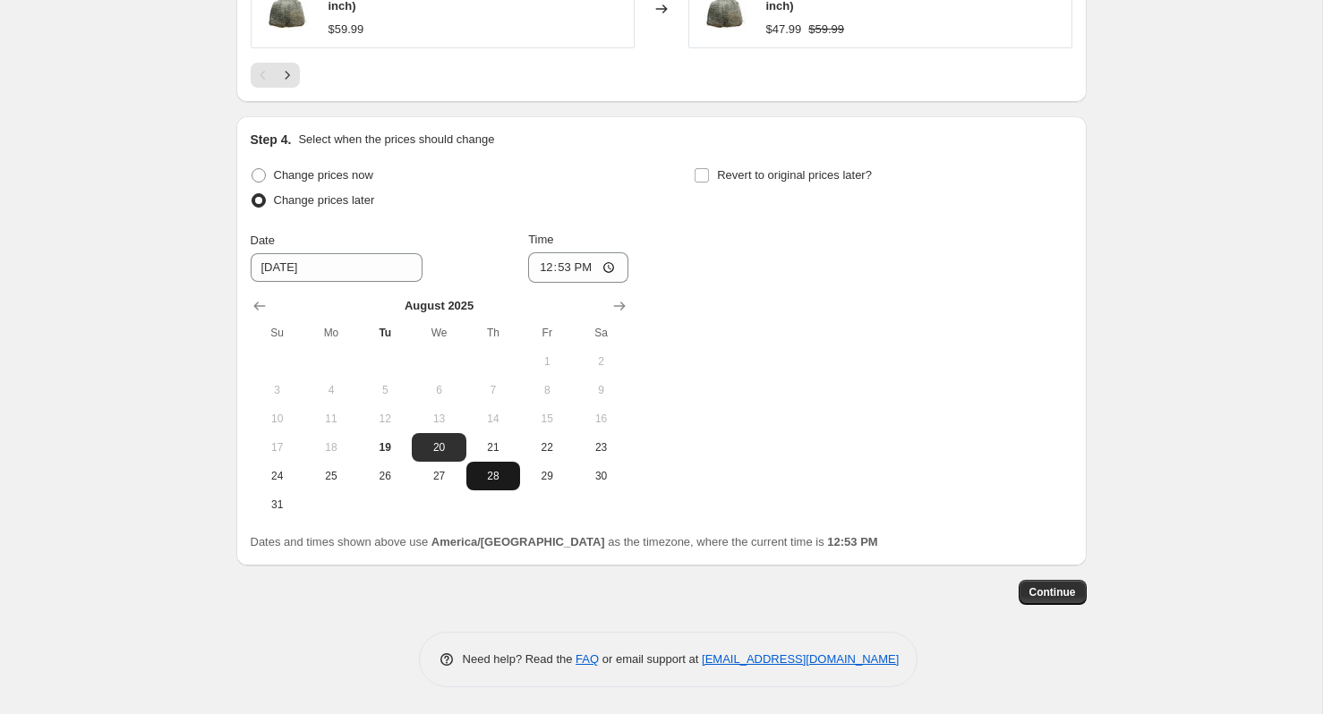
click at [513, 473] on button "28" at bounding box center [493, 476] width 54 height 29
type input "[DATE]"
click at [562, 261] on input "12:53" at bounding box center [578, 267] width 100 height 30
click at [611, 264] on input "12:53" at bounding box center [578, 267] width 100 height 30
type input "22:01"
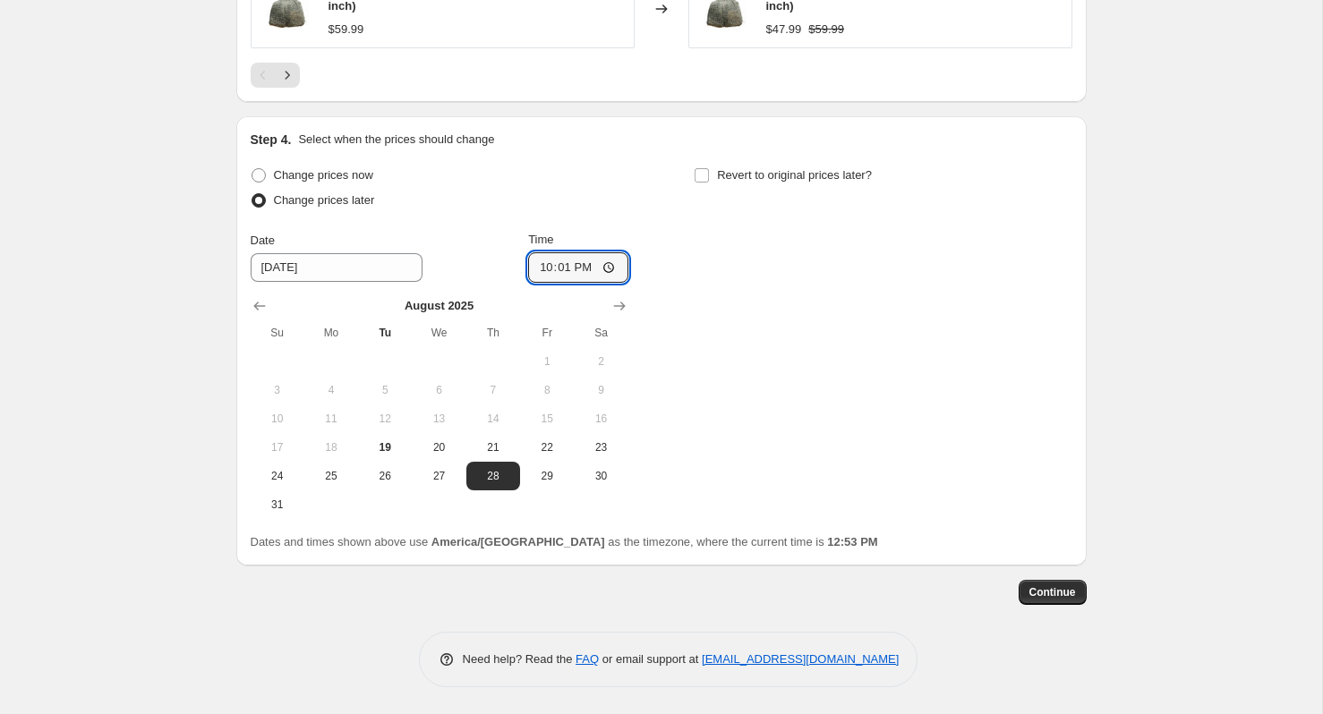
click at [785, 338] on div "Change prices now Change prices later Date [DATE] Time 22:[DATE] Mo Tu We Th Fr…" at bounding box center [662, 341] width 822 height 356
click at [710, 174] on label "Revert to original prices later?" at bounding box center [783, 175] width 178 height 25
click at [709, 174] on input "Revert to original prices later?" at bounding box center [702, 175] width 14 height 14
checkbox input "true"
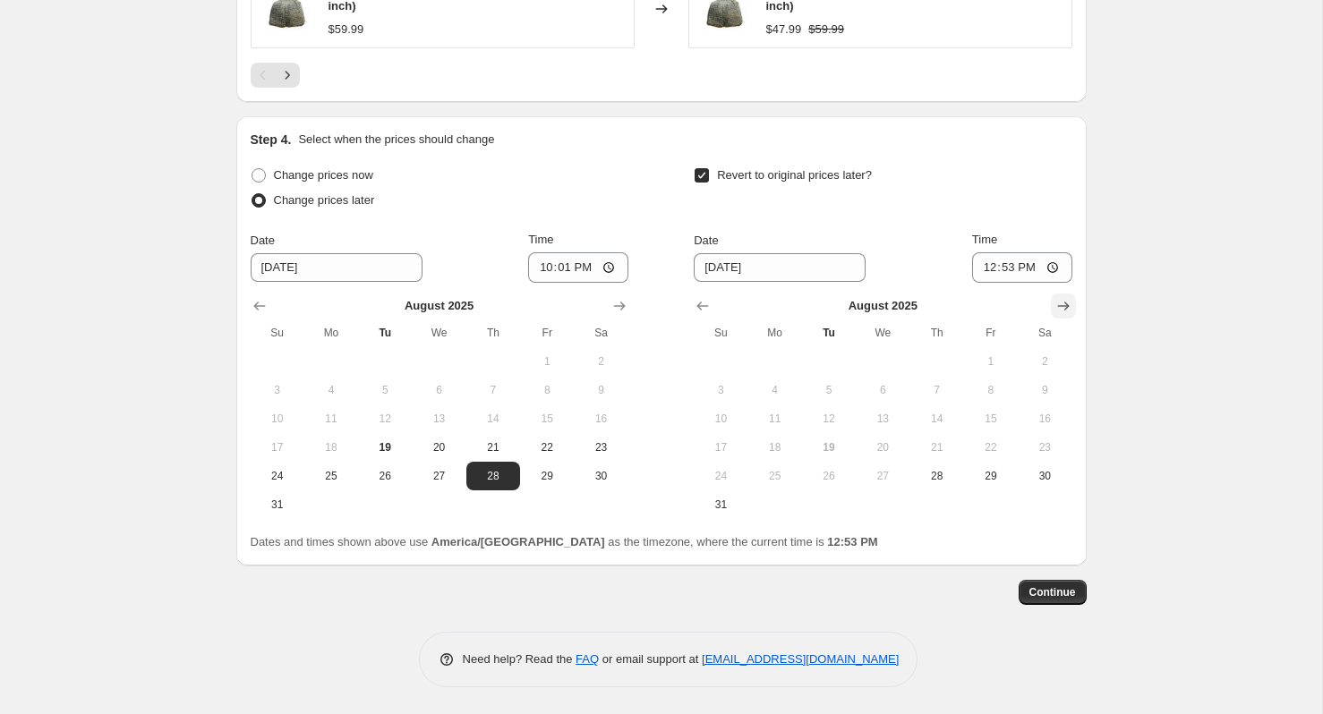
click at [1060, 302] on icon "Show next month, September 2025" at bounding box center [1063, 306] width 18 height 18
click at [825, 365] on span "2" at bounding box center [828, 361] width 39 height 14
type input "[DATE]"
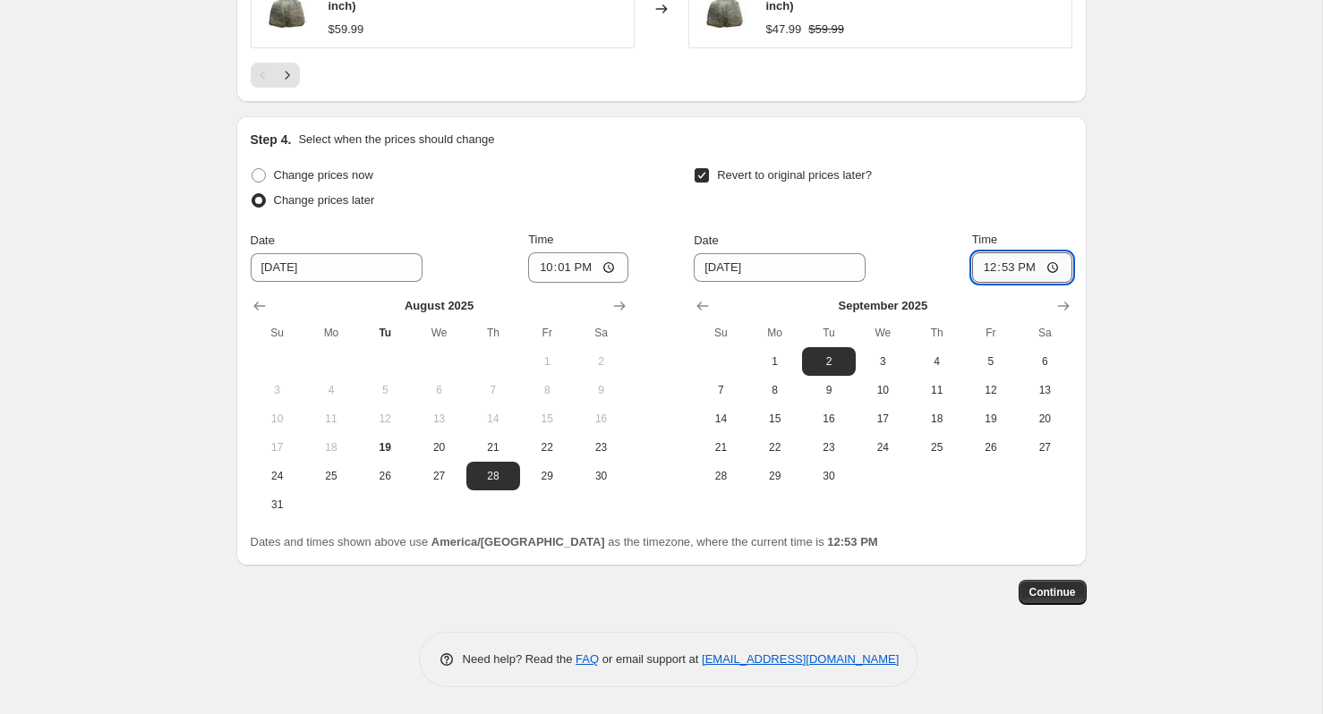
click at [1055, 265] on input "12:53" at bounding box center [1022, 267] width 100 height 30
type input "04:53"
click at [1058, 596] on span "Continue" at bounding box center [1052, 592] width 47 height 14
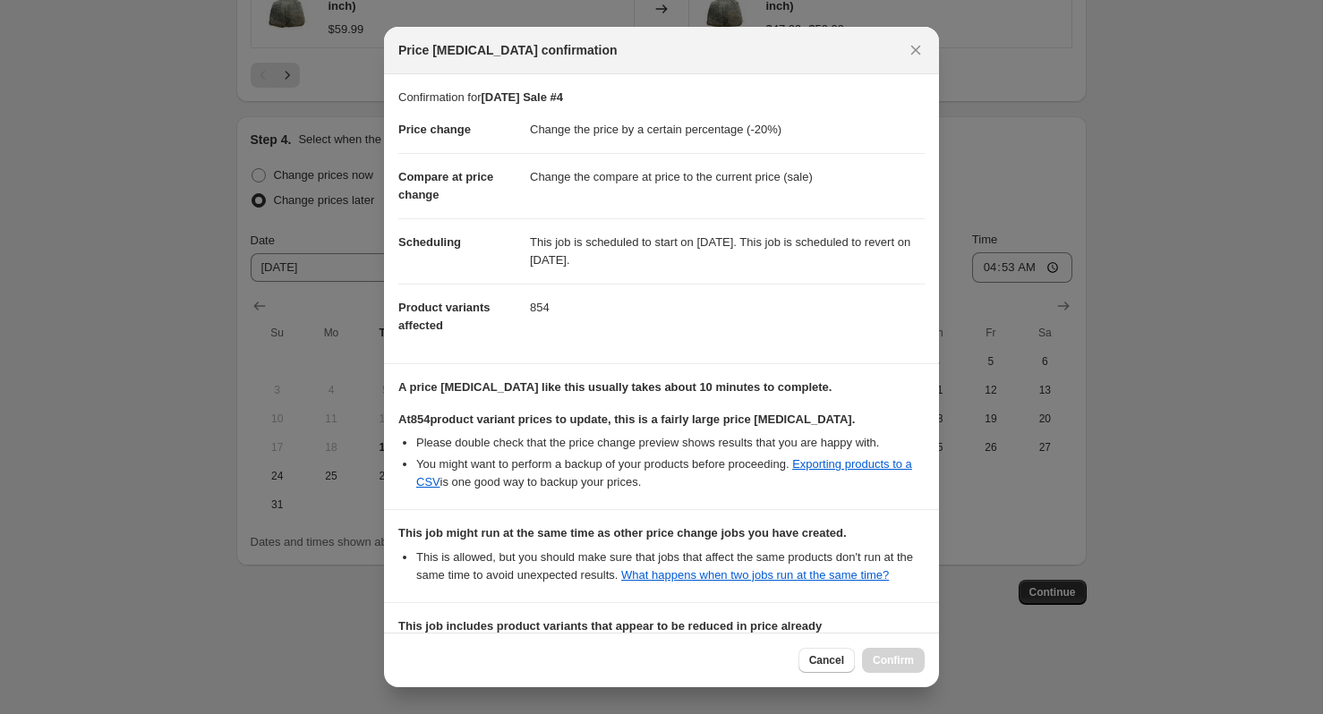
scroll to position [262, 0]
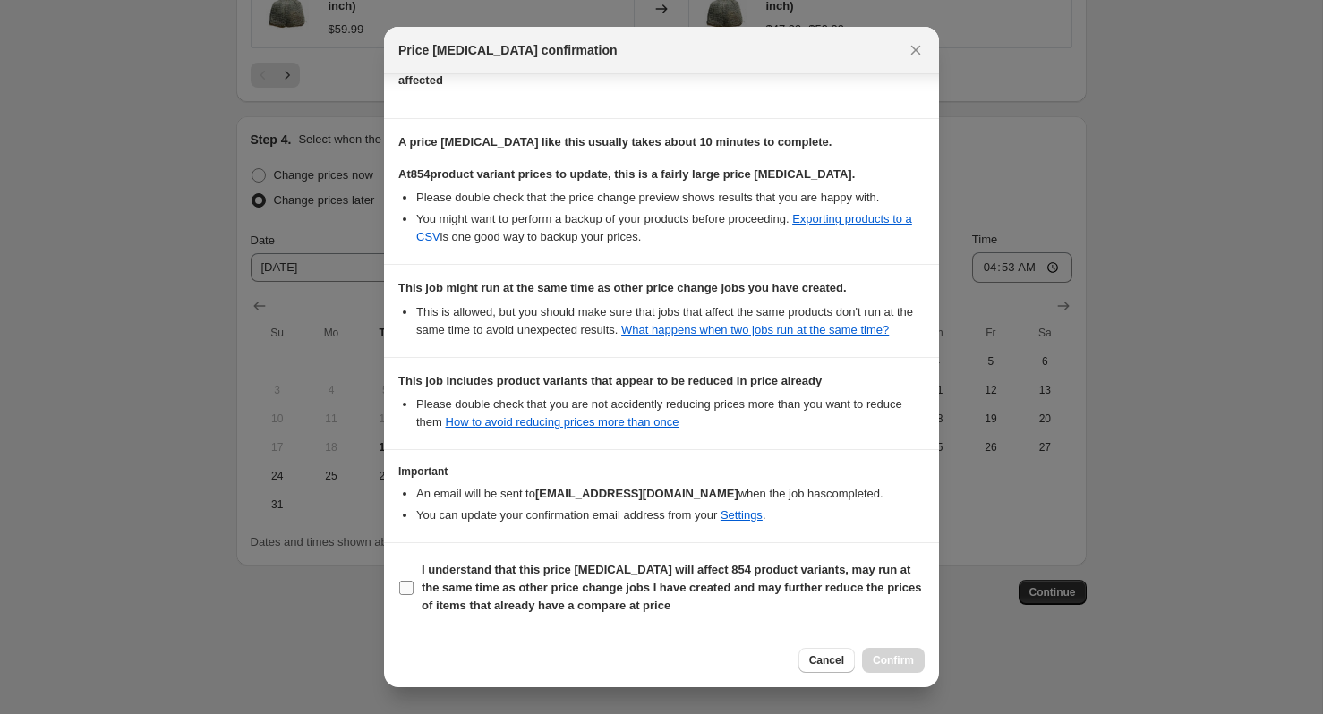
click at [406, 582] on input "I understand that this price [MEDICAL_DATA] will affect 854 product variants, m…" at bounding box center [406, 588] width 14 height 14
checkbox input "true"
click at [884, 654] on span "Confirm" at bounding box center [893, 660] width 41 height 14
